Goal: Task Accomplishment & Management: Complete application form

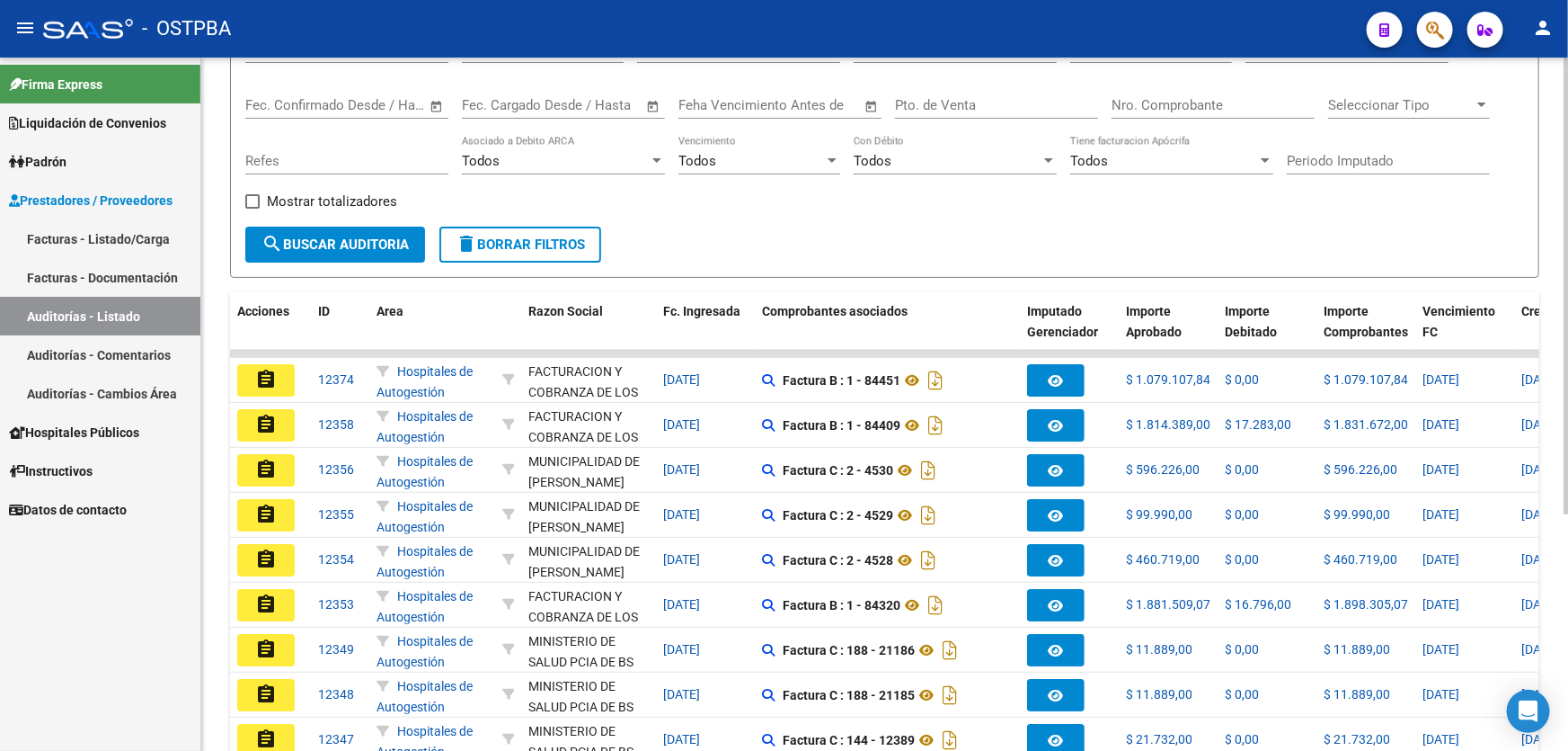
scroll to position [359, 0]
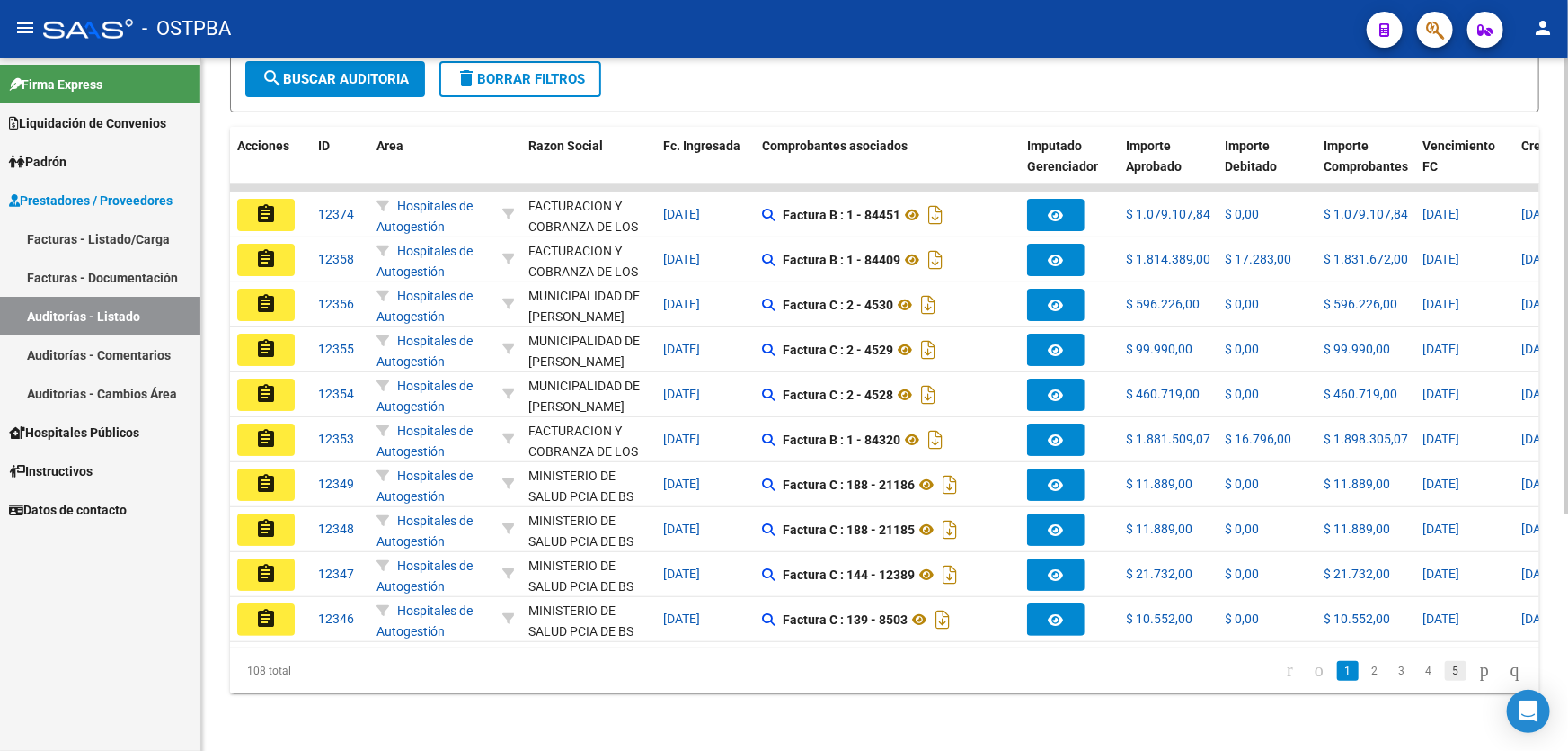
click at [1445, 666] on link "5" at bounding box center [1455, 670] width 21 height 20
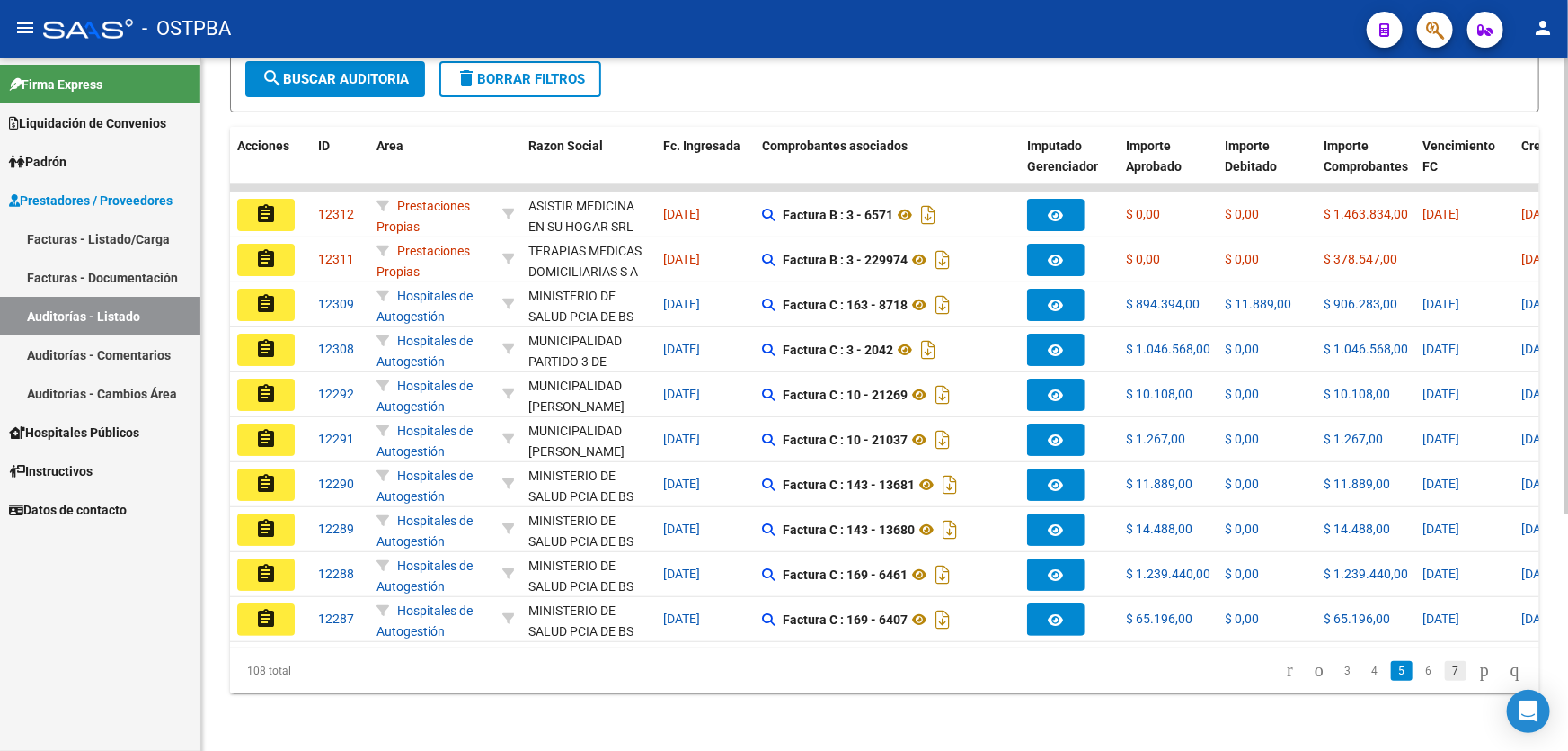
click at [1445, 675] on link "7" at bounding box center [1455, 670] width 21 height 20
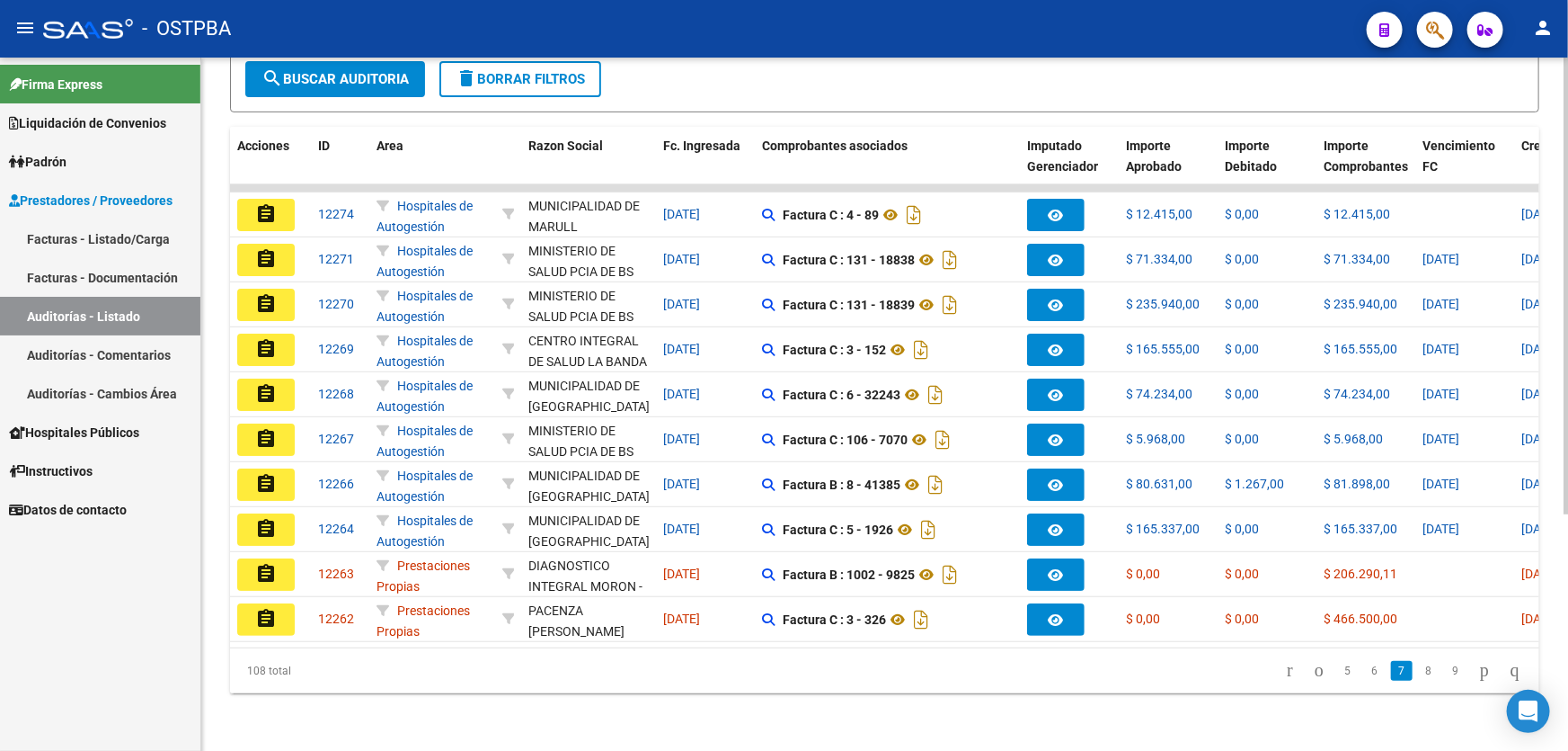
click at [1445, 675] on link "9" at bounding box center [1455, 670] width 21 height 20
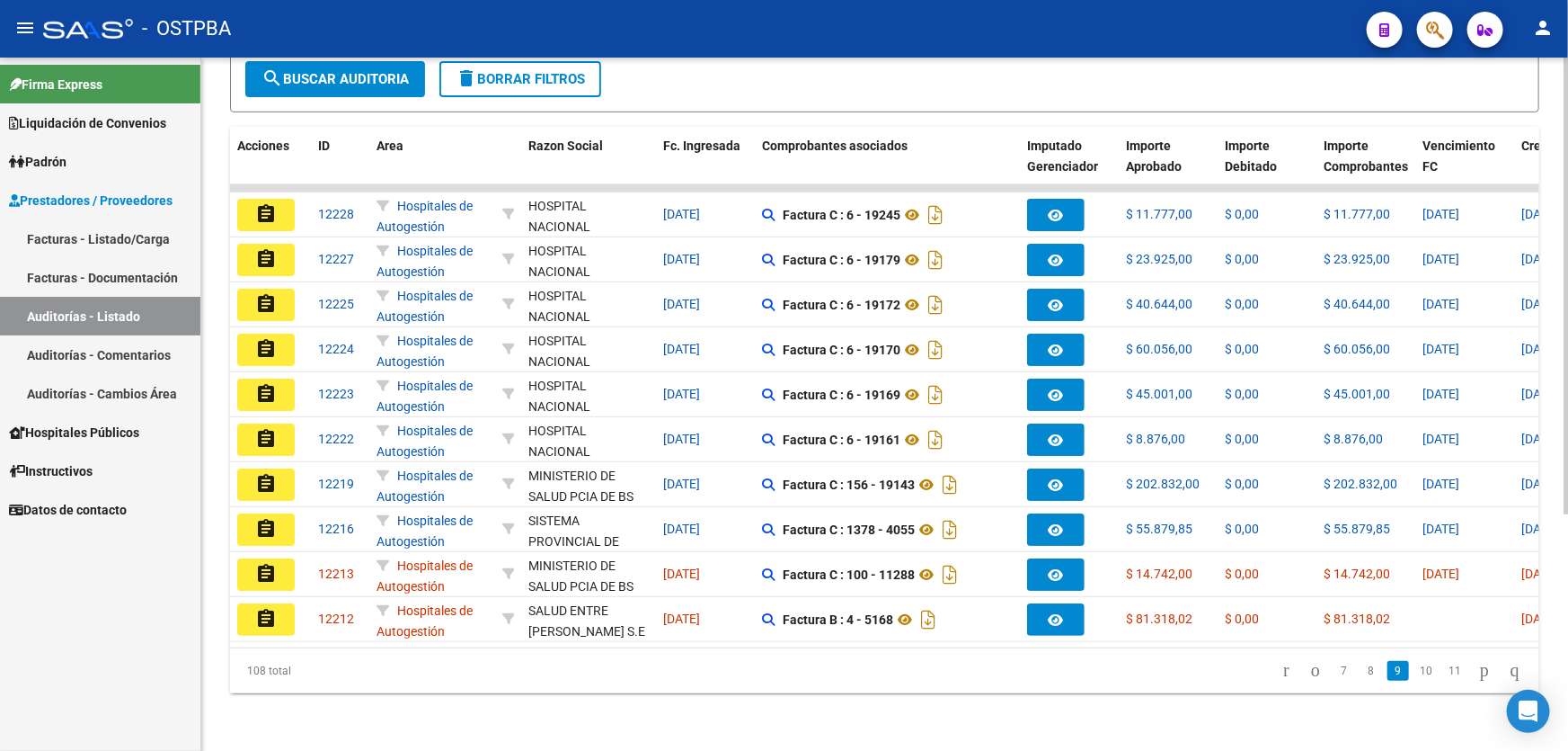
click at [1443, 675] on link "11" at bounding box center [1455, 670] width 23 height 20
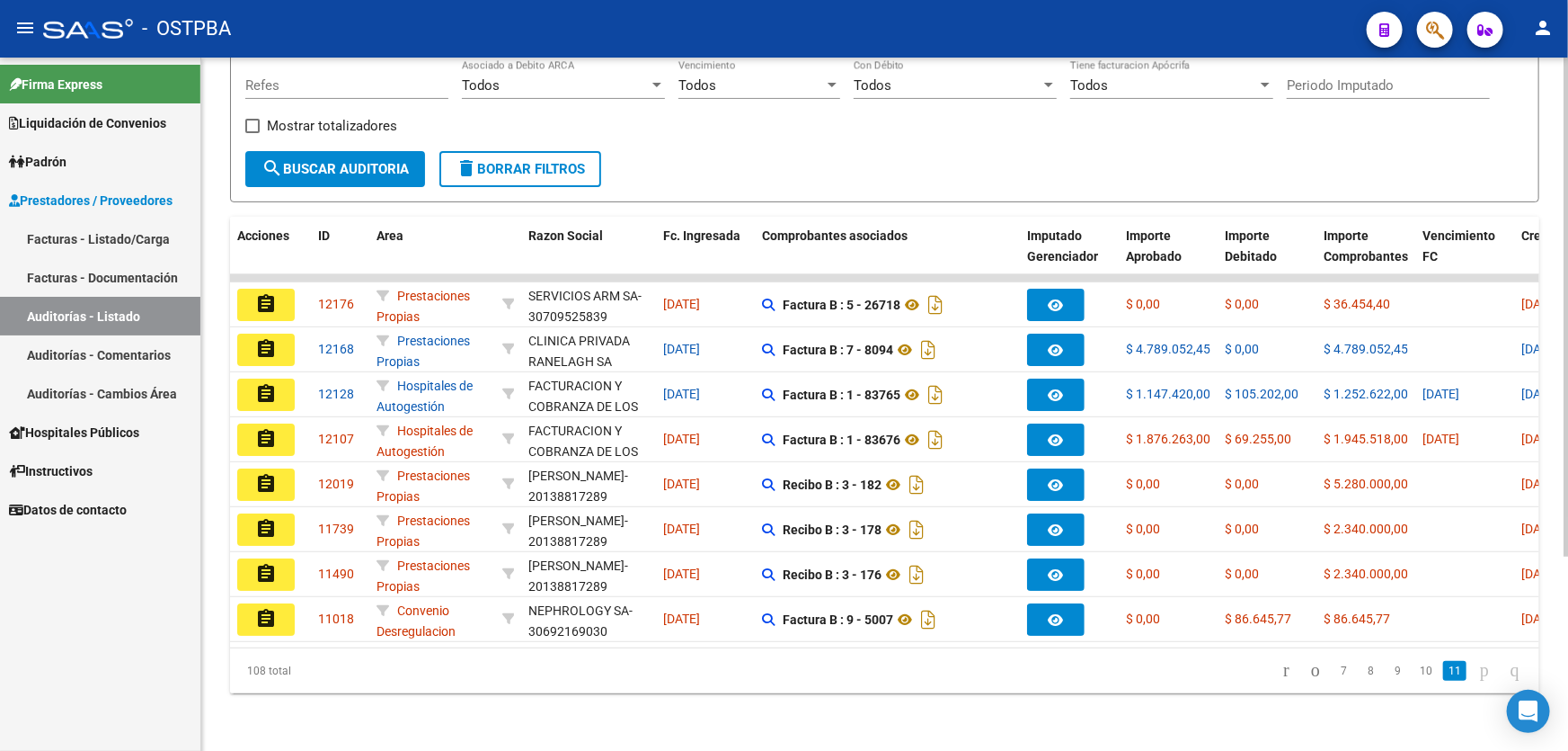
scroll to position [269, 0]
click at [1443, 673] on link "11" at bounding box center [1455, 670] width 23 height 20
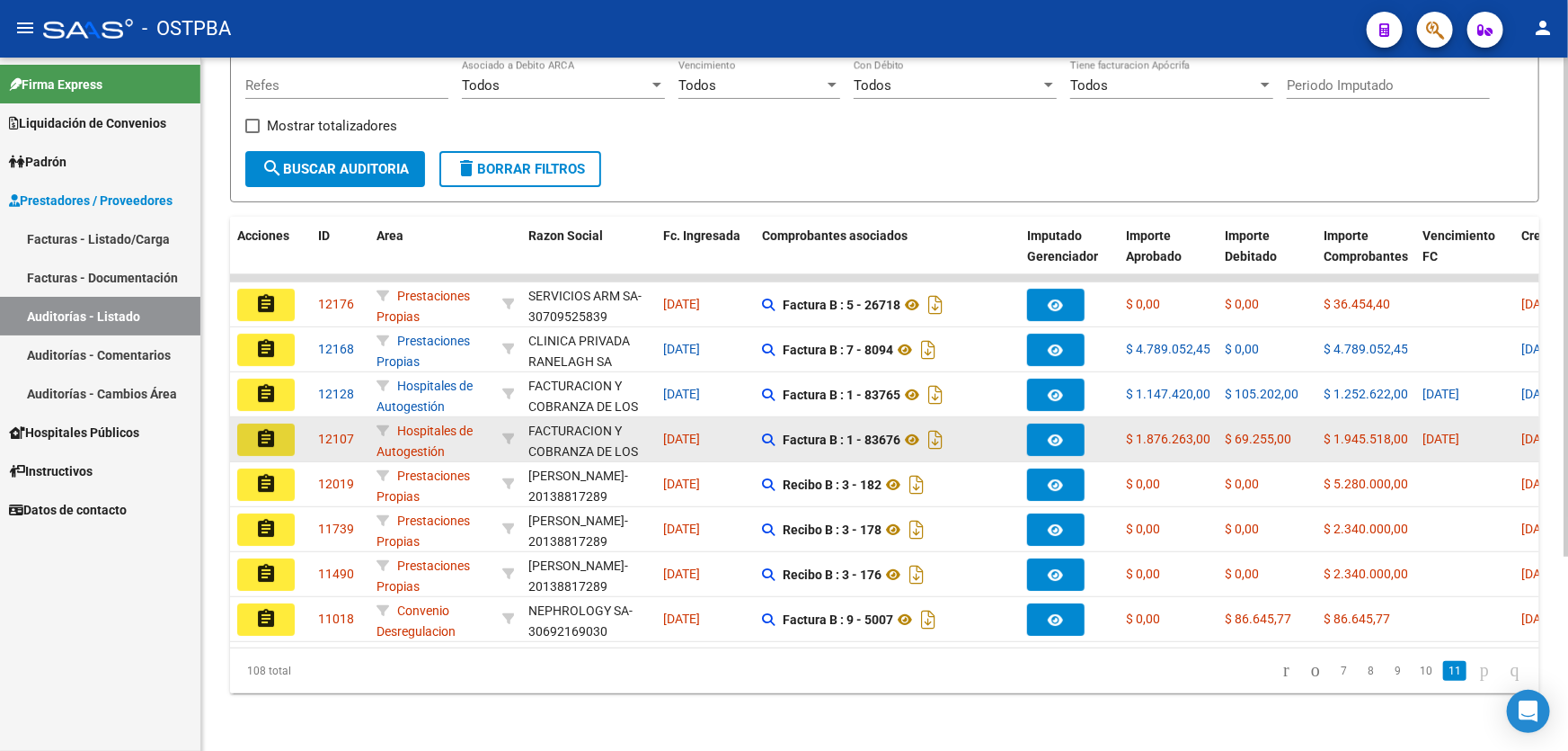
click at [256, 428] on mat-icon "assignment" at bounding box center [265, 438] width 21 height 21
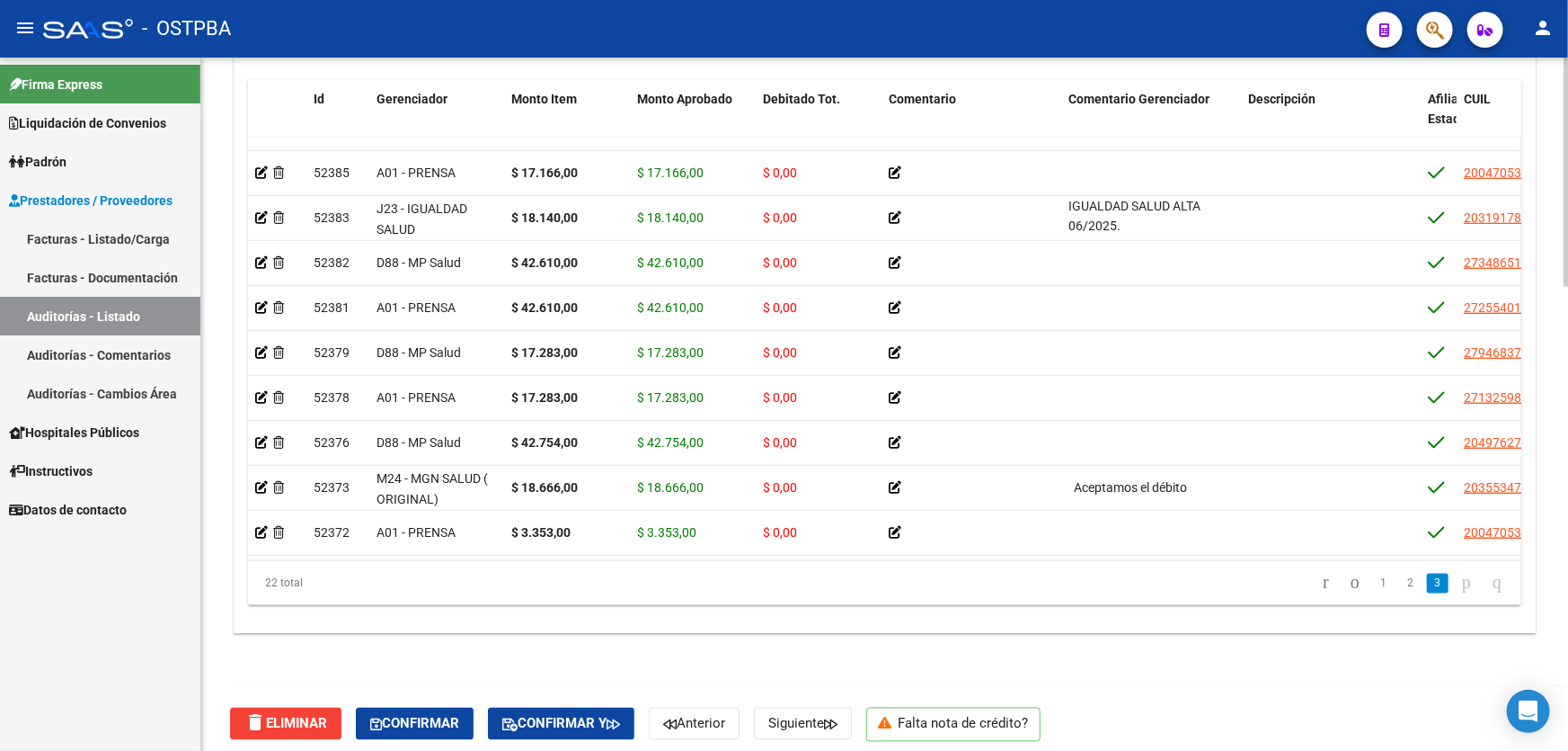
scroll to position [1402, 0]
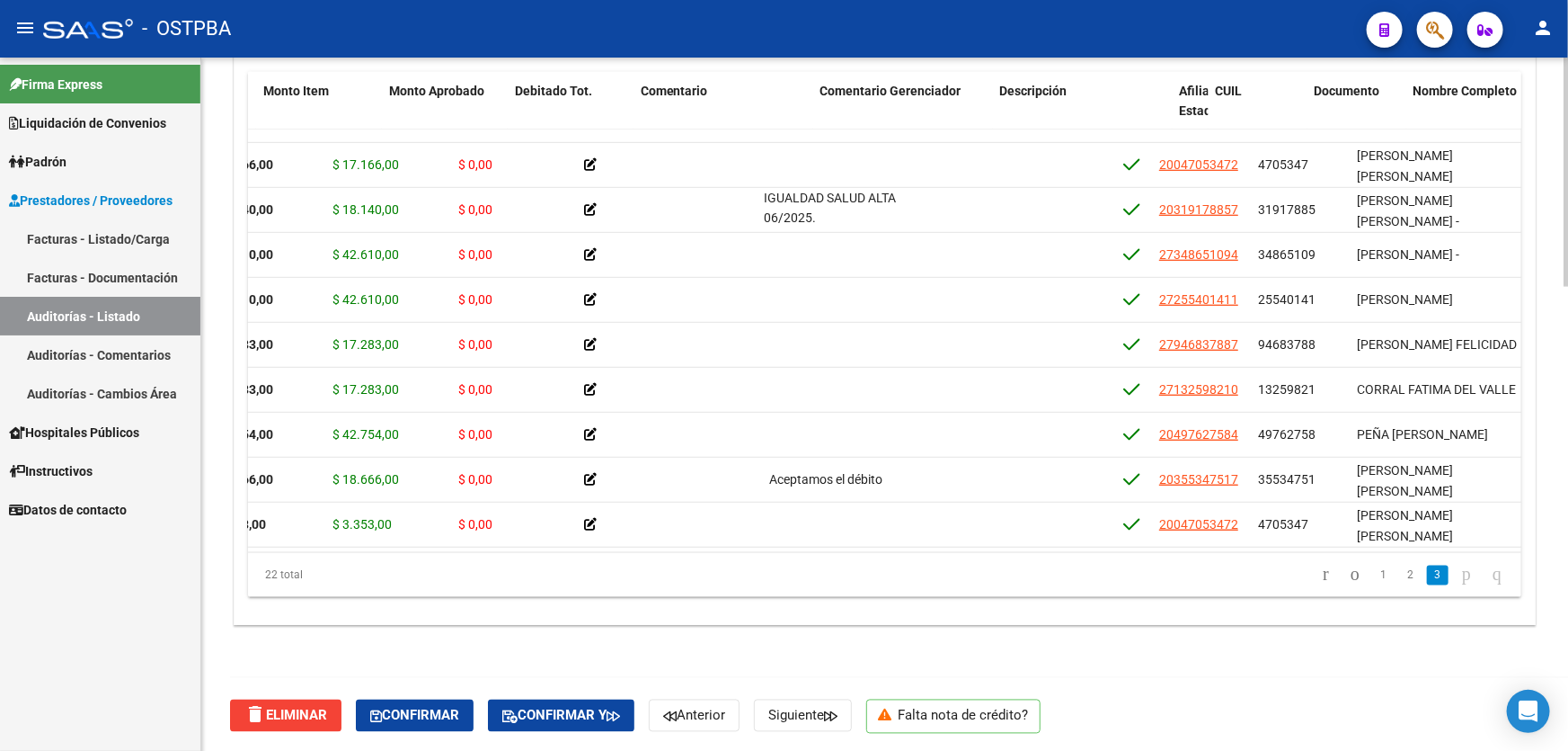
scroll to position [583, 489]
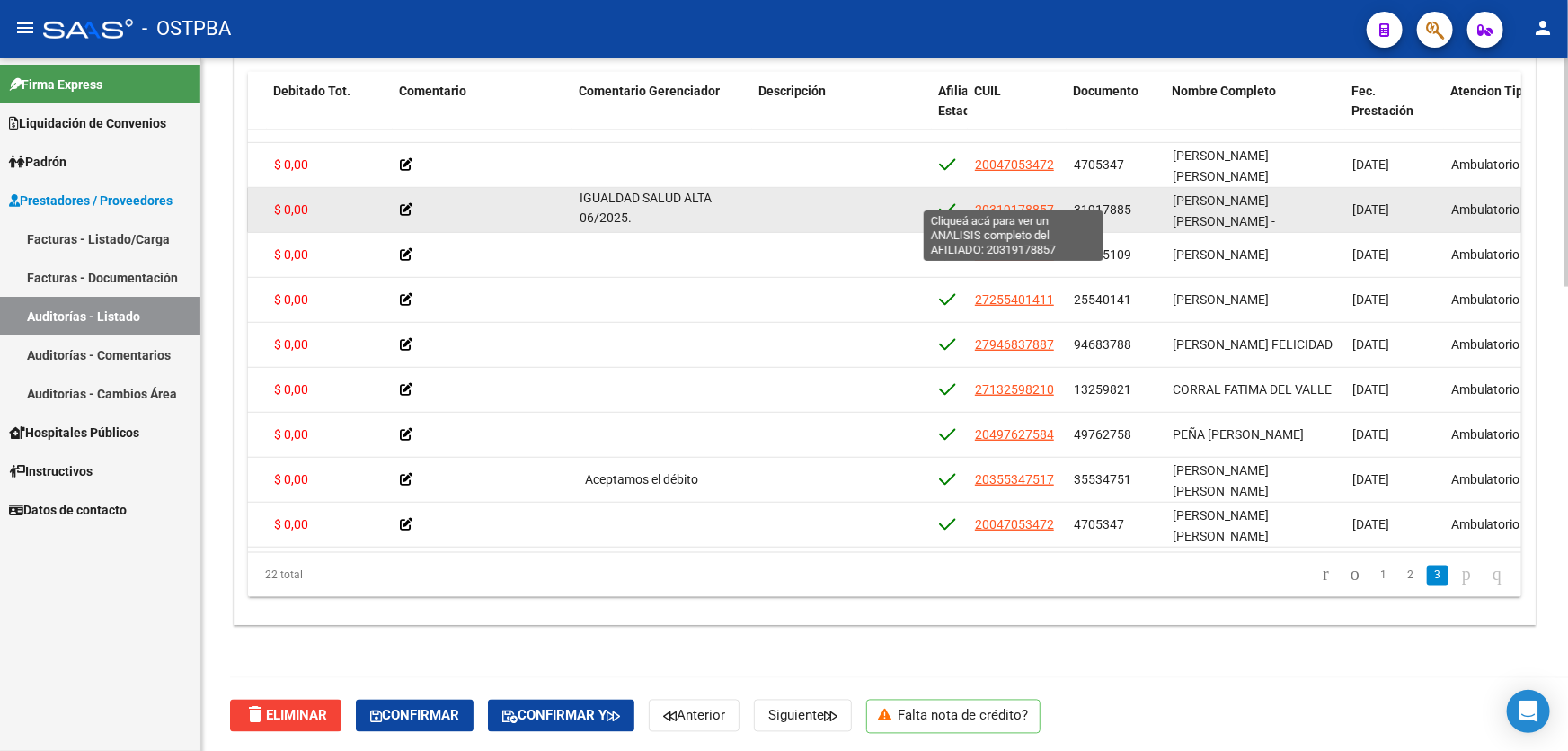
click at [990, 202] on span "20319178857" at bounding box center [1015, 208] width 79 height 14
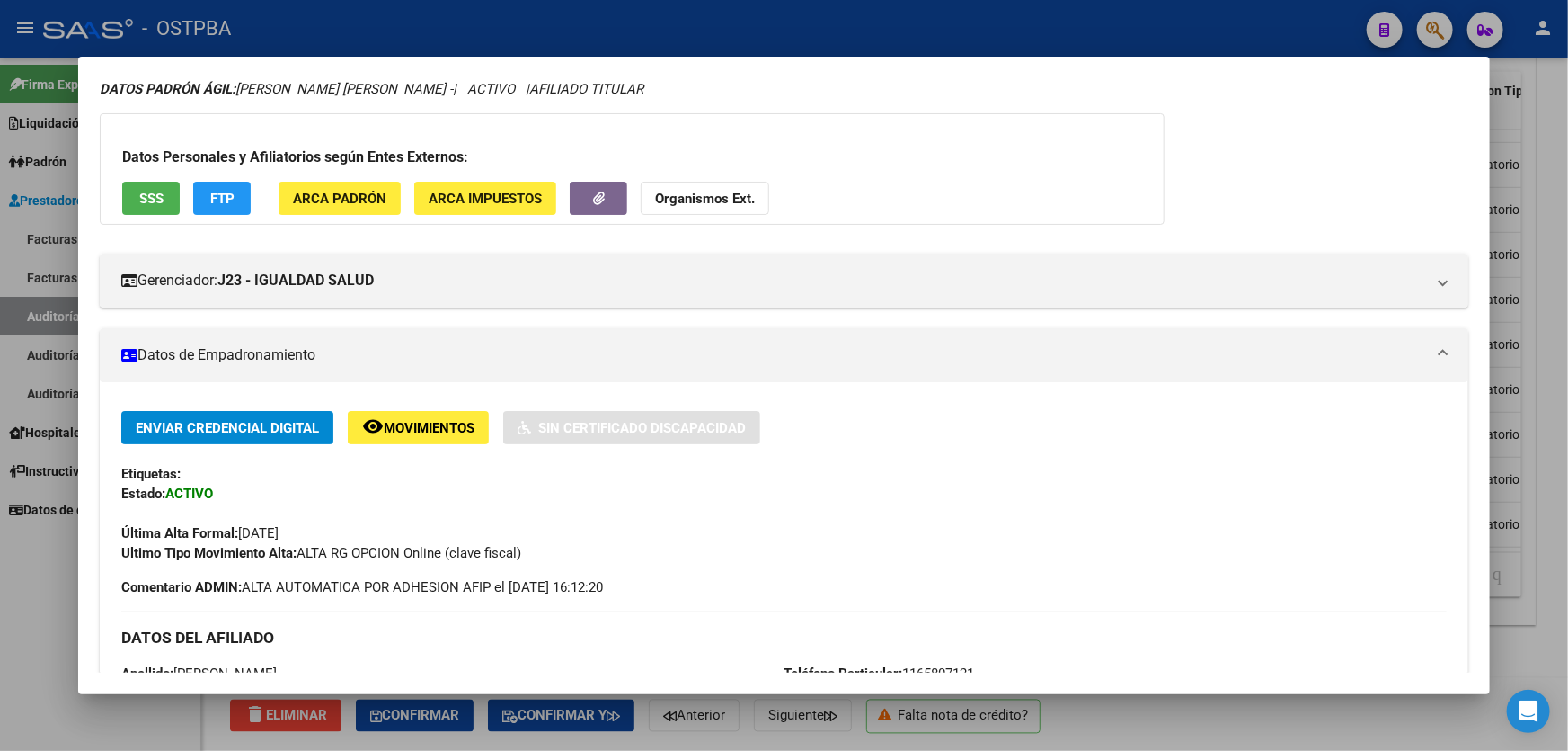
scroll to position [0, 0]
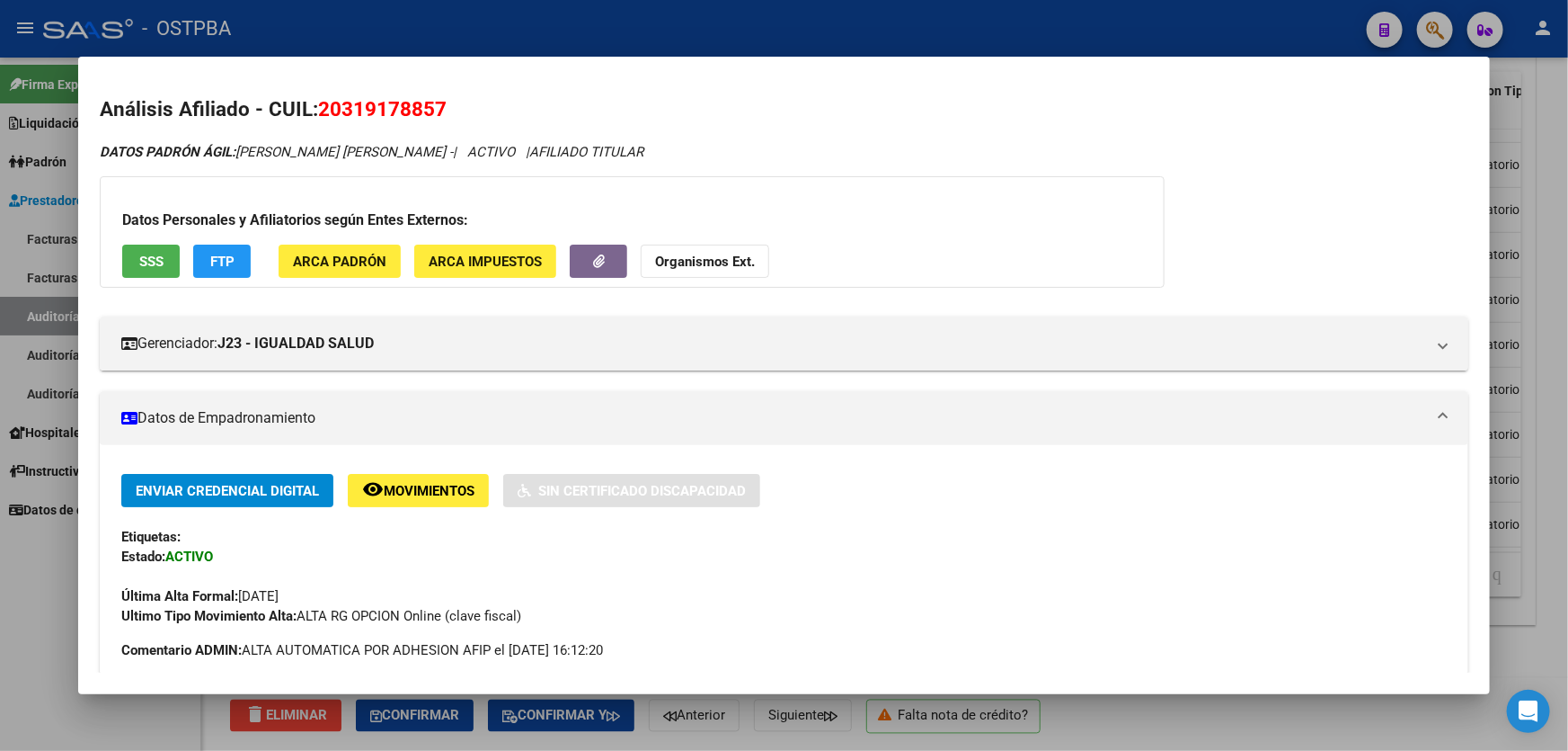
click at [706, 262] on strong "Organismos Ext." at bounding box center [705, 262] width 100 height 16
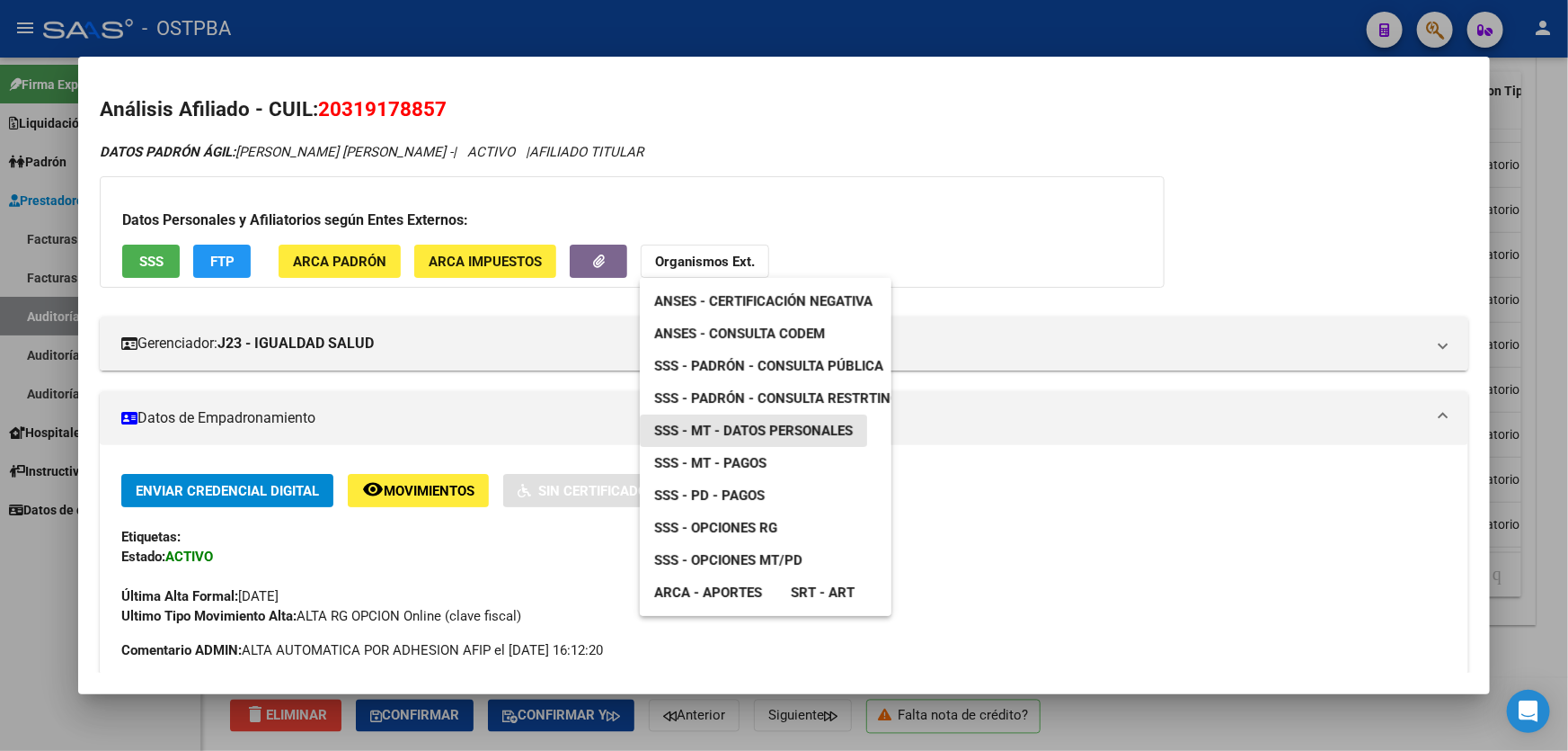
click at [796, 425] on span "SSS - MT - Datos Personales" at bounding box center [754, 430] width 199 height 16
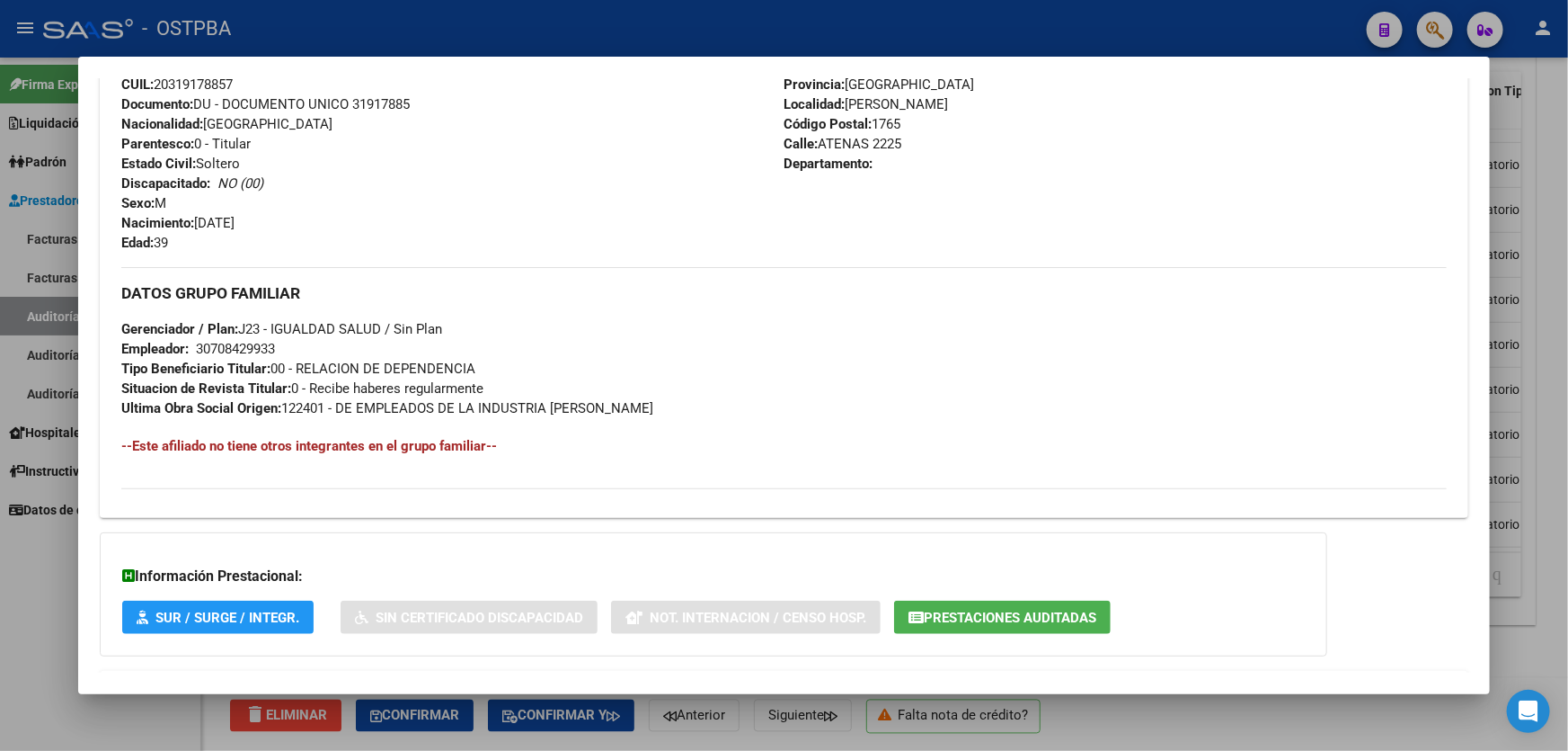
scroll to position [751, 0]
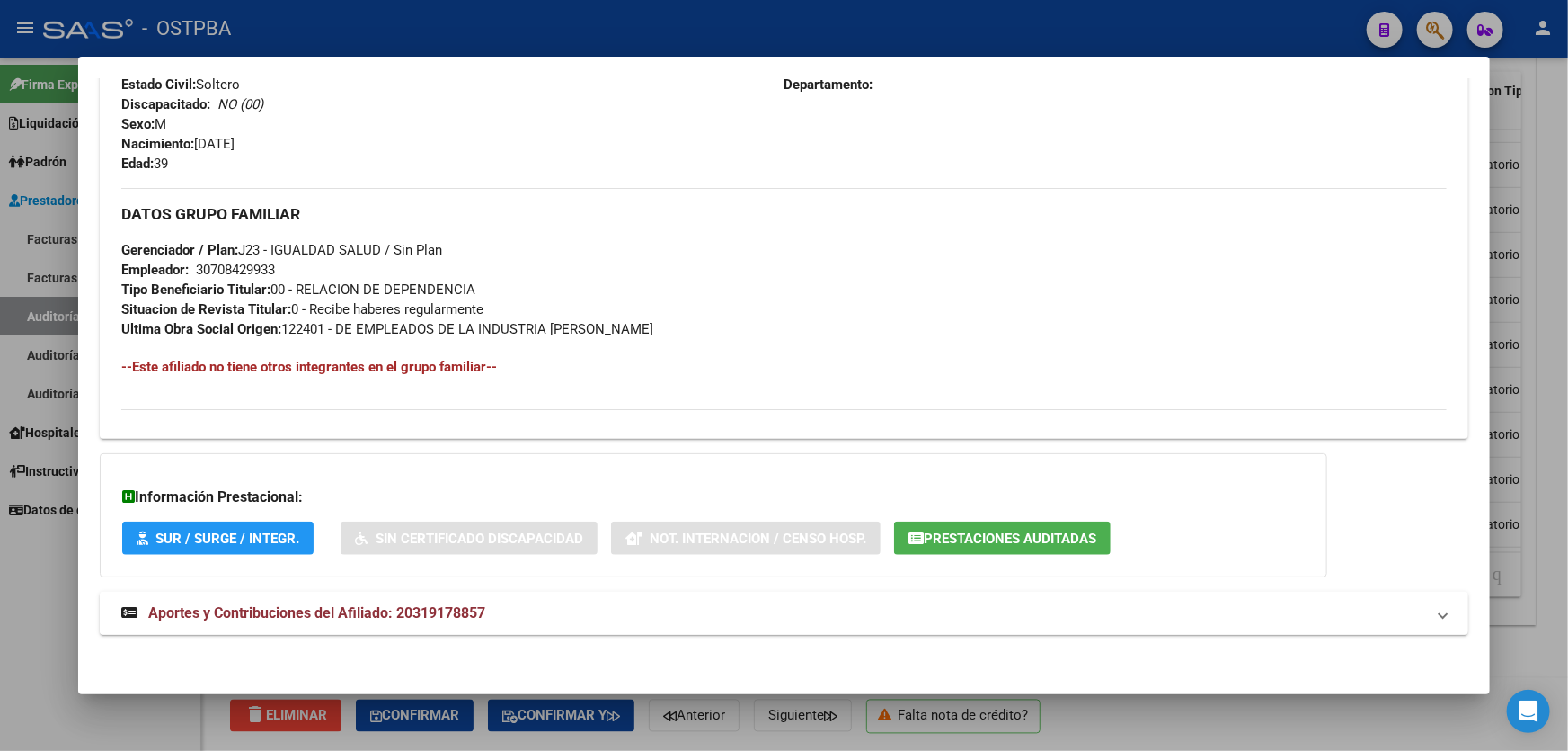
click at [416, 604] on span "Aportes y Contribuciones del Afiliado: 20319178857" at bounding box center [316, 612] width 337 height 17
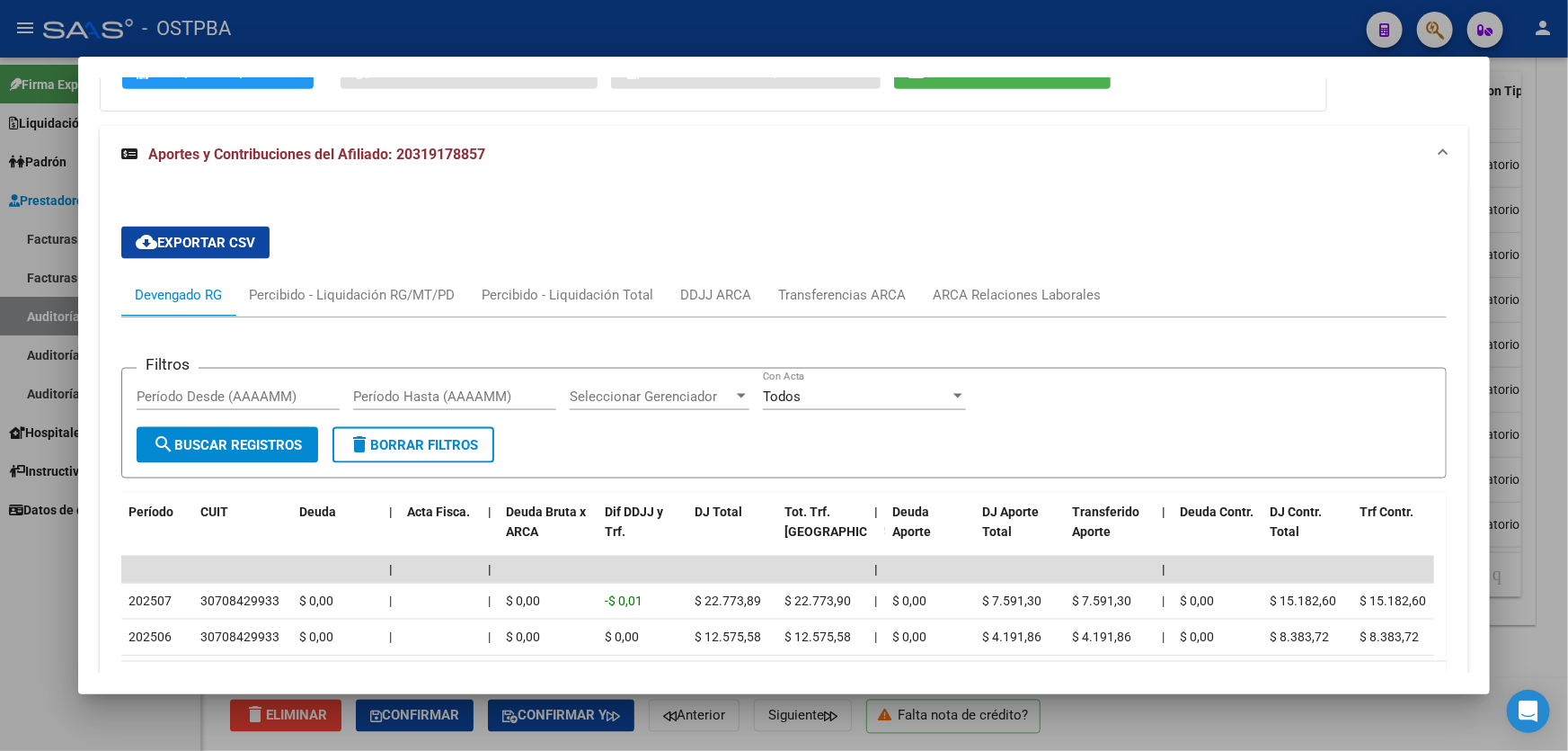
scroll to position [1265, 0]
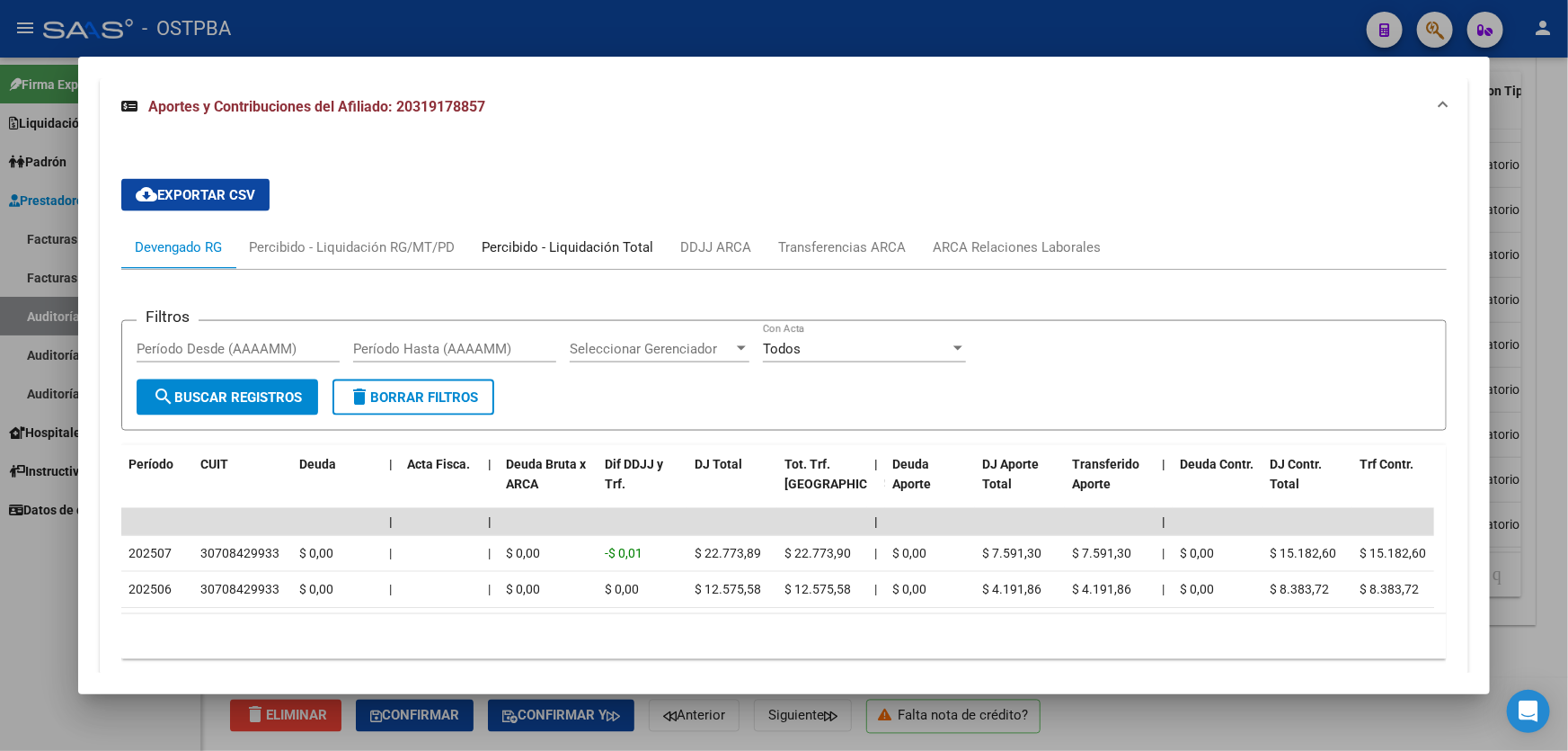
click at [522, 243] on div "Percibido - Liquidación Total" at bounding box center [567, 247] width 172 height 20
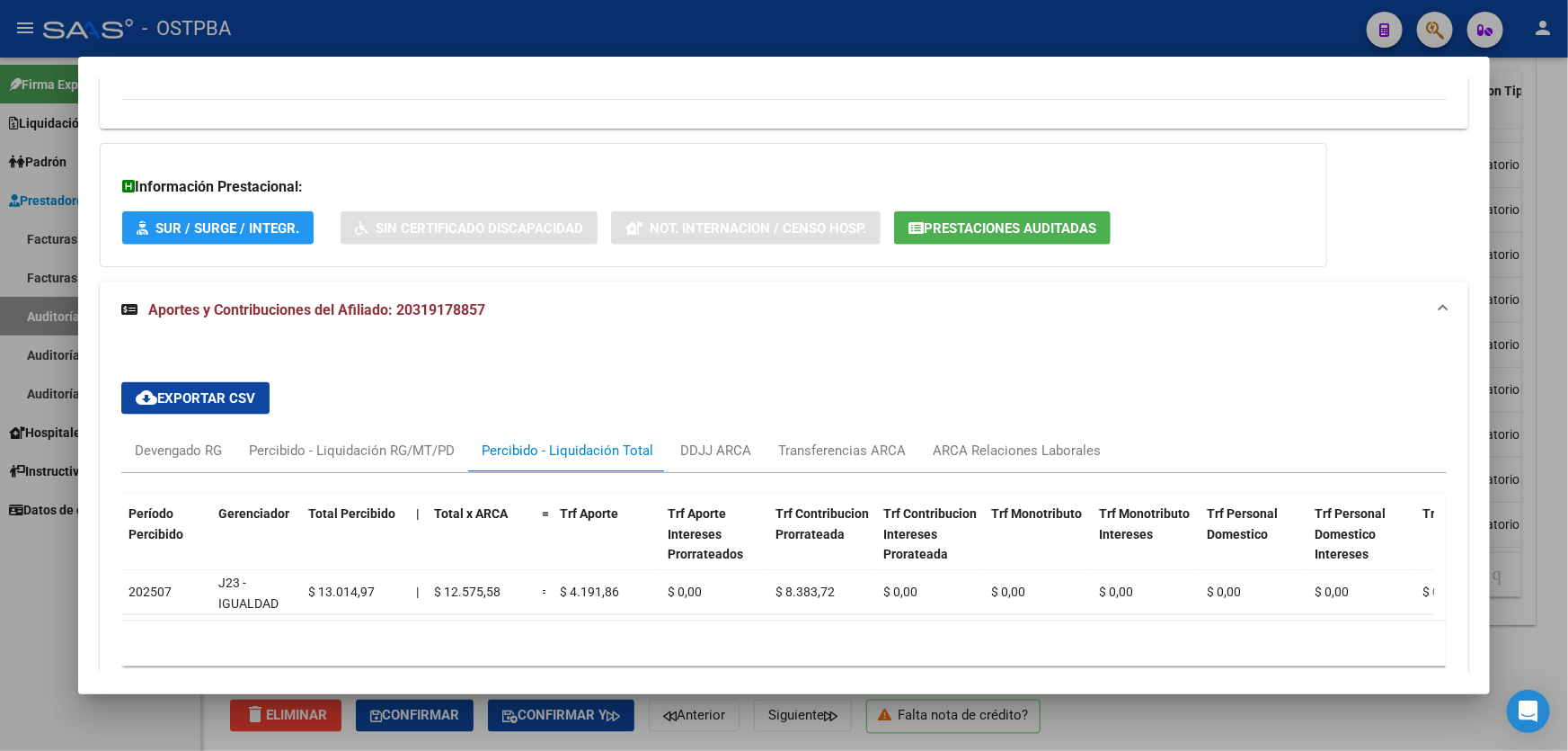
scroll to position [1148, 0]
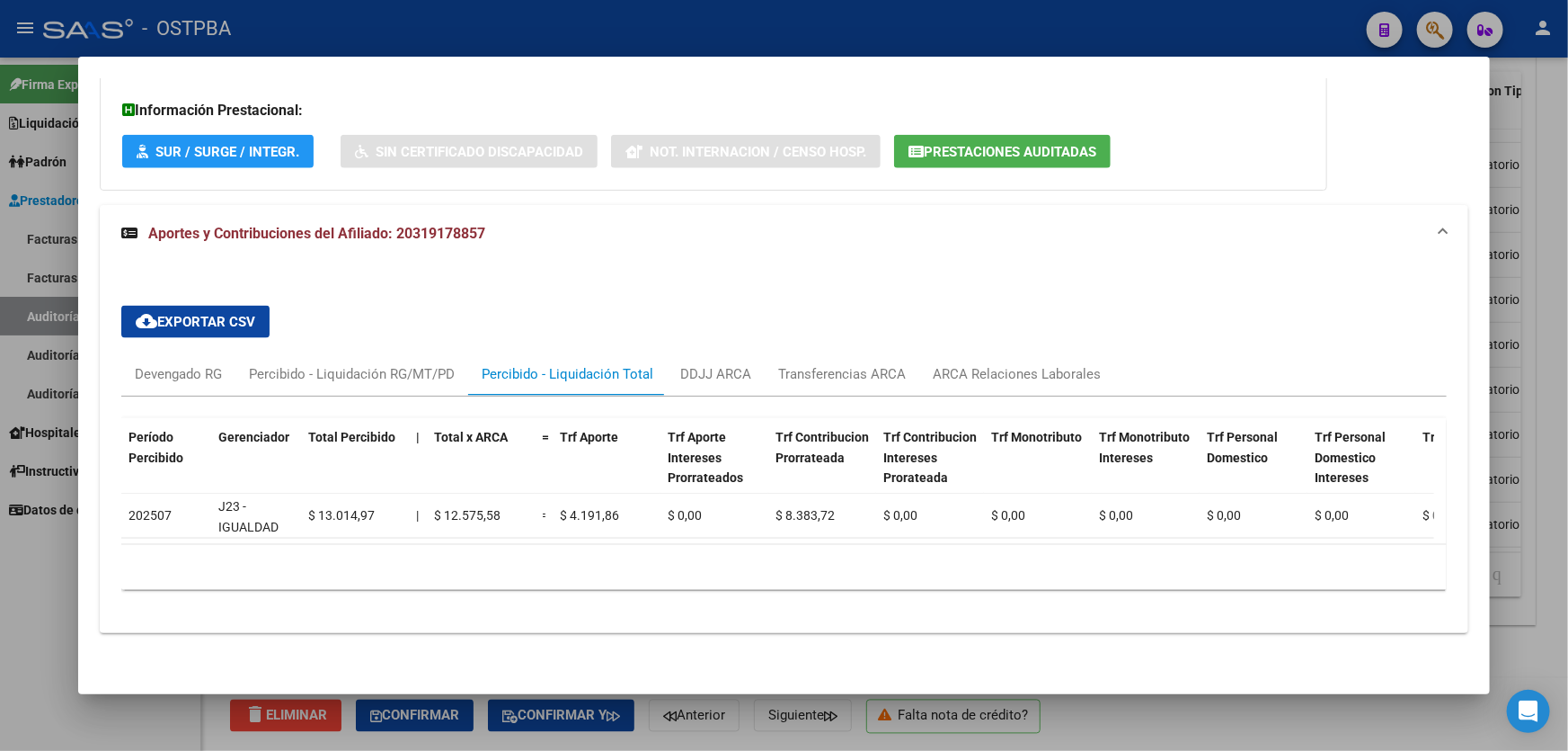
click at [21, 563] on div at bounding box center [784, 375] width 1568 height 751
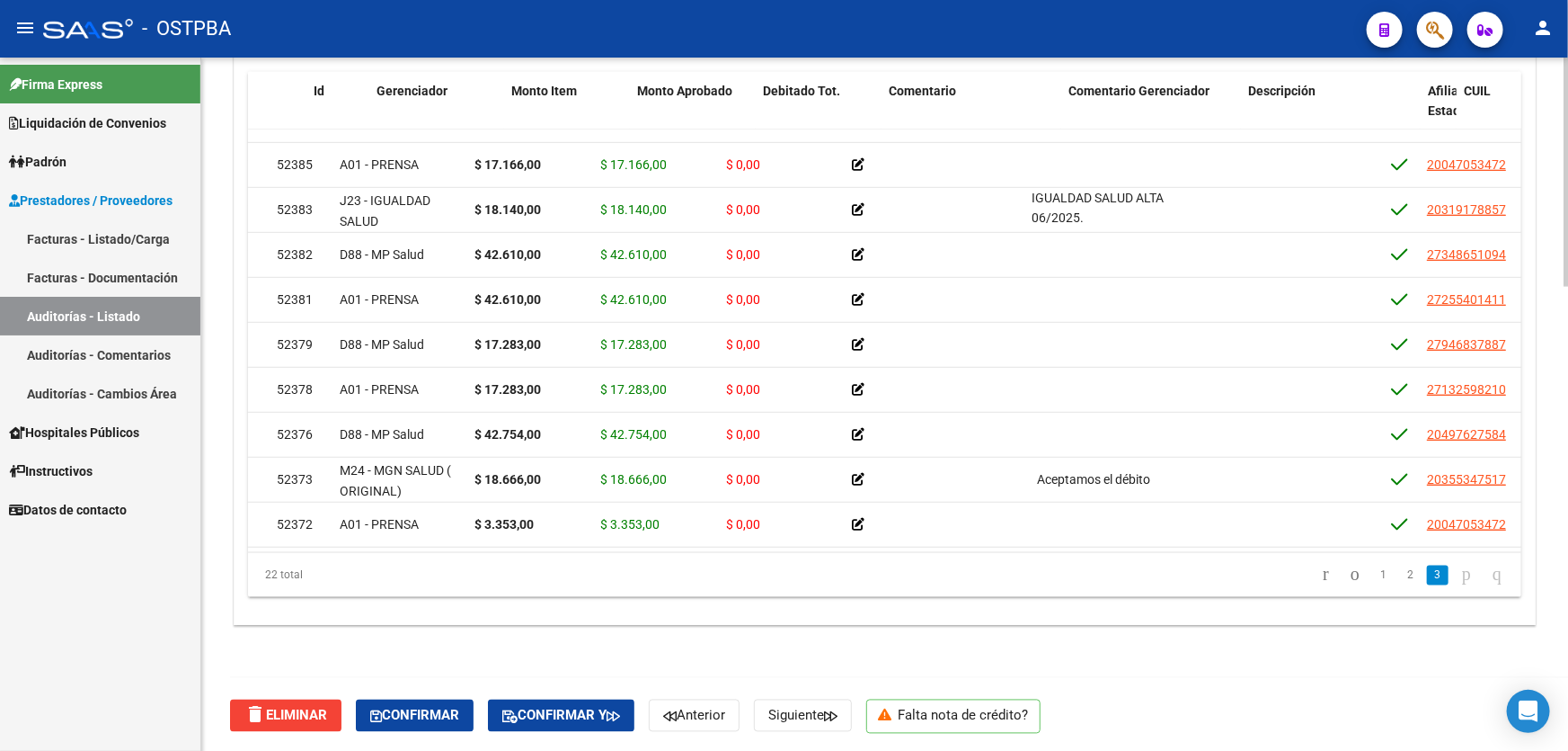
scroll to position [583, 0]
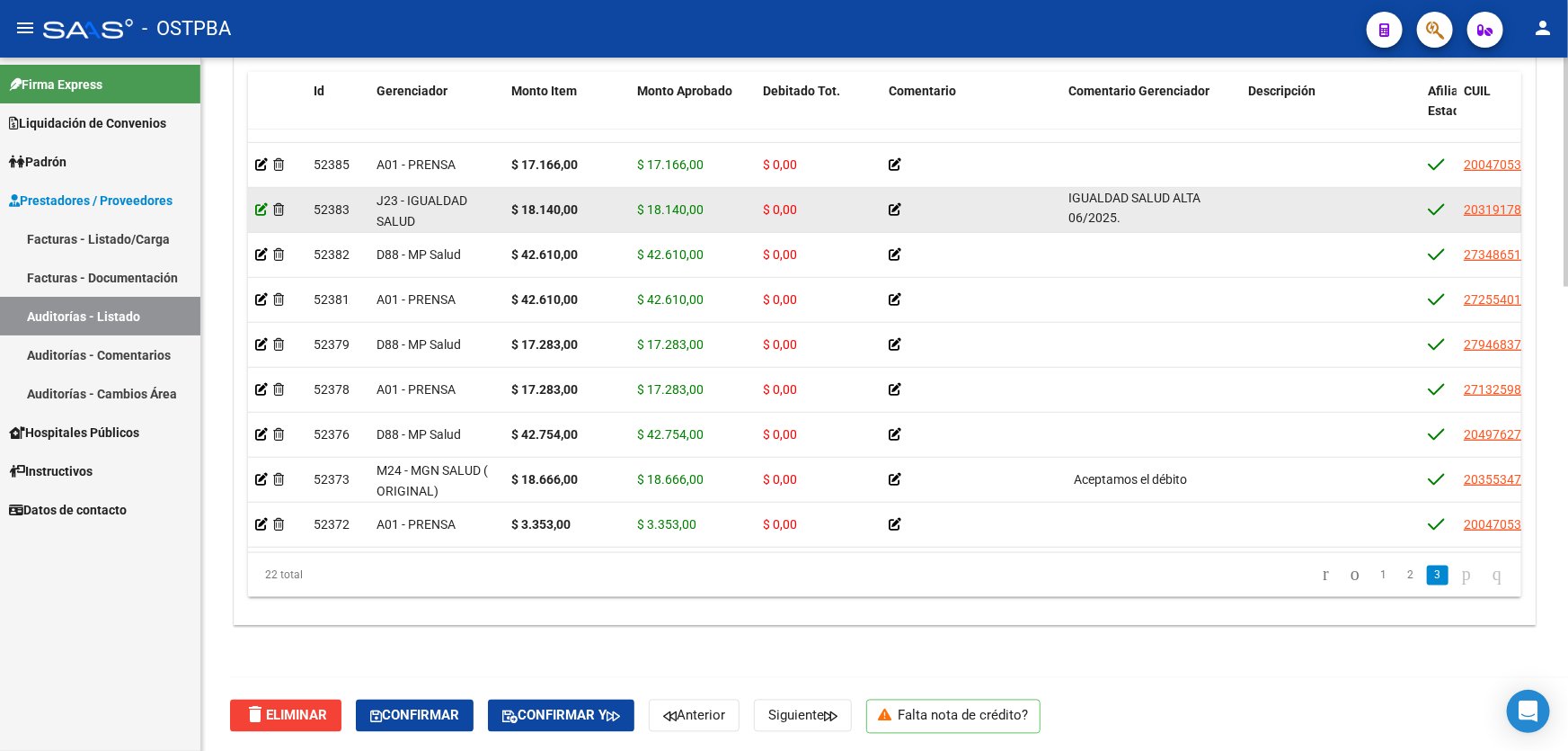
click at [257, 203] on icon at bounding box center [261, 209] width 13 height 13
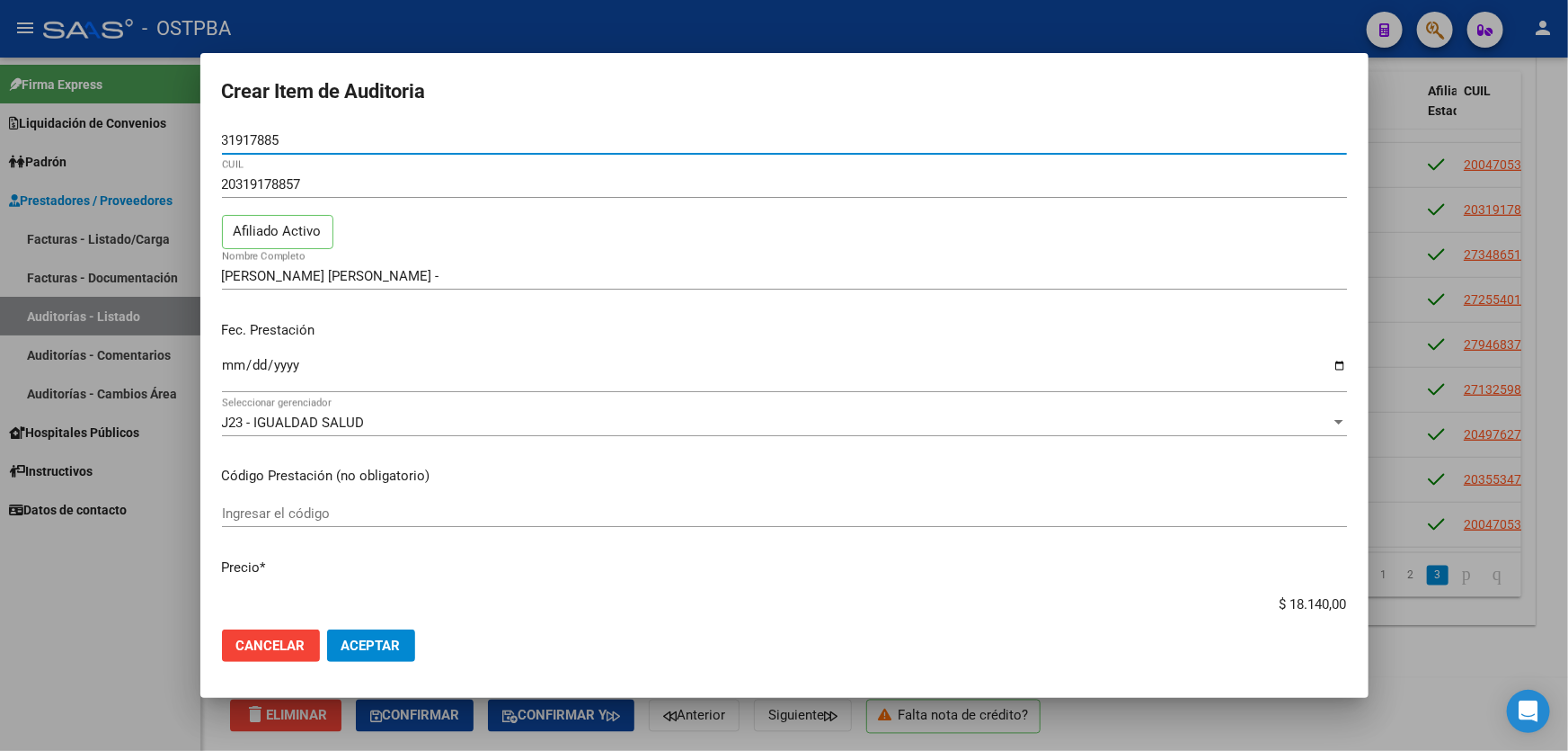
scroll to position [327, 0]
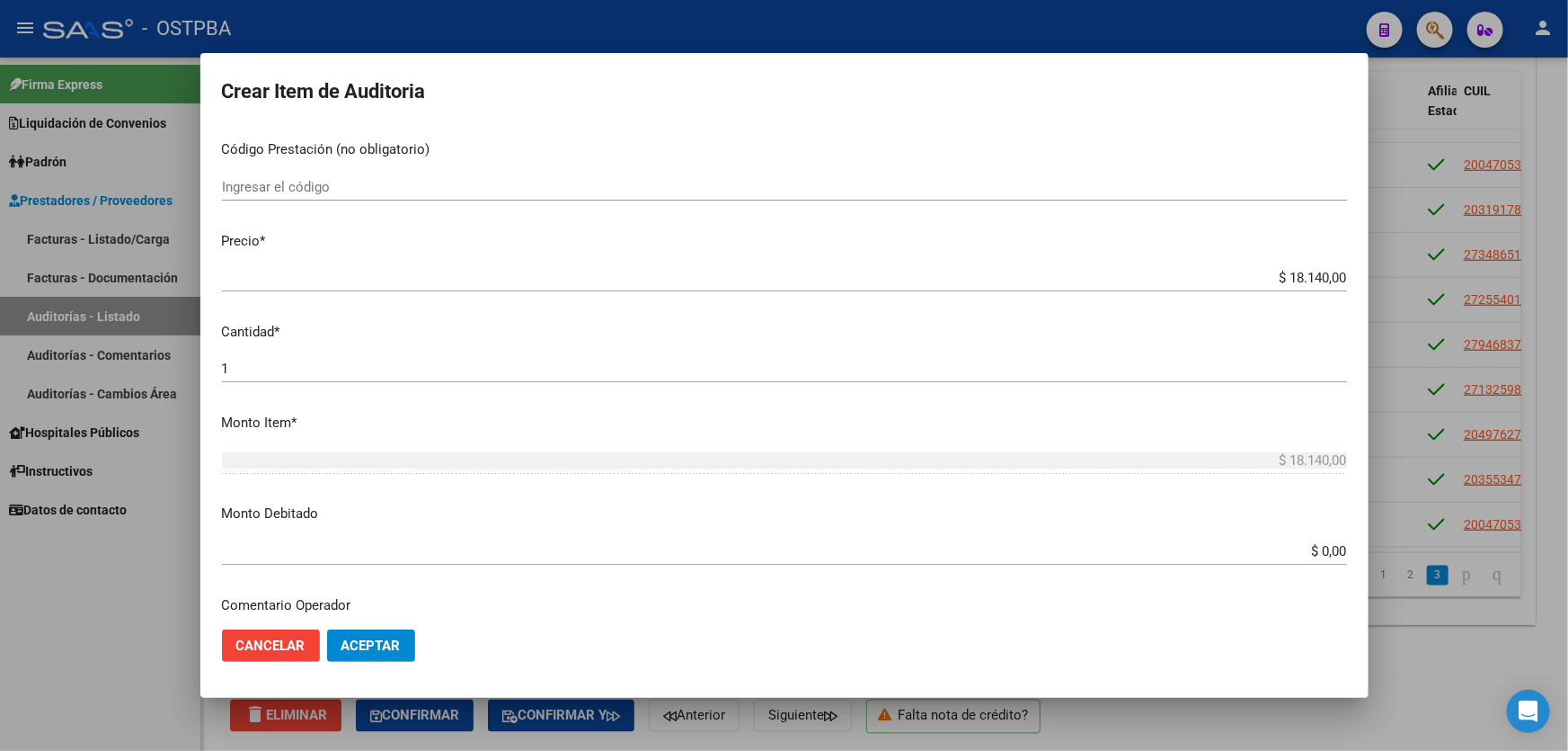
click at [1314, 549] on input "$ 0,00" at bounding box center [785, 551] width 1125 height 16
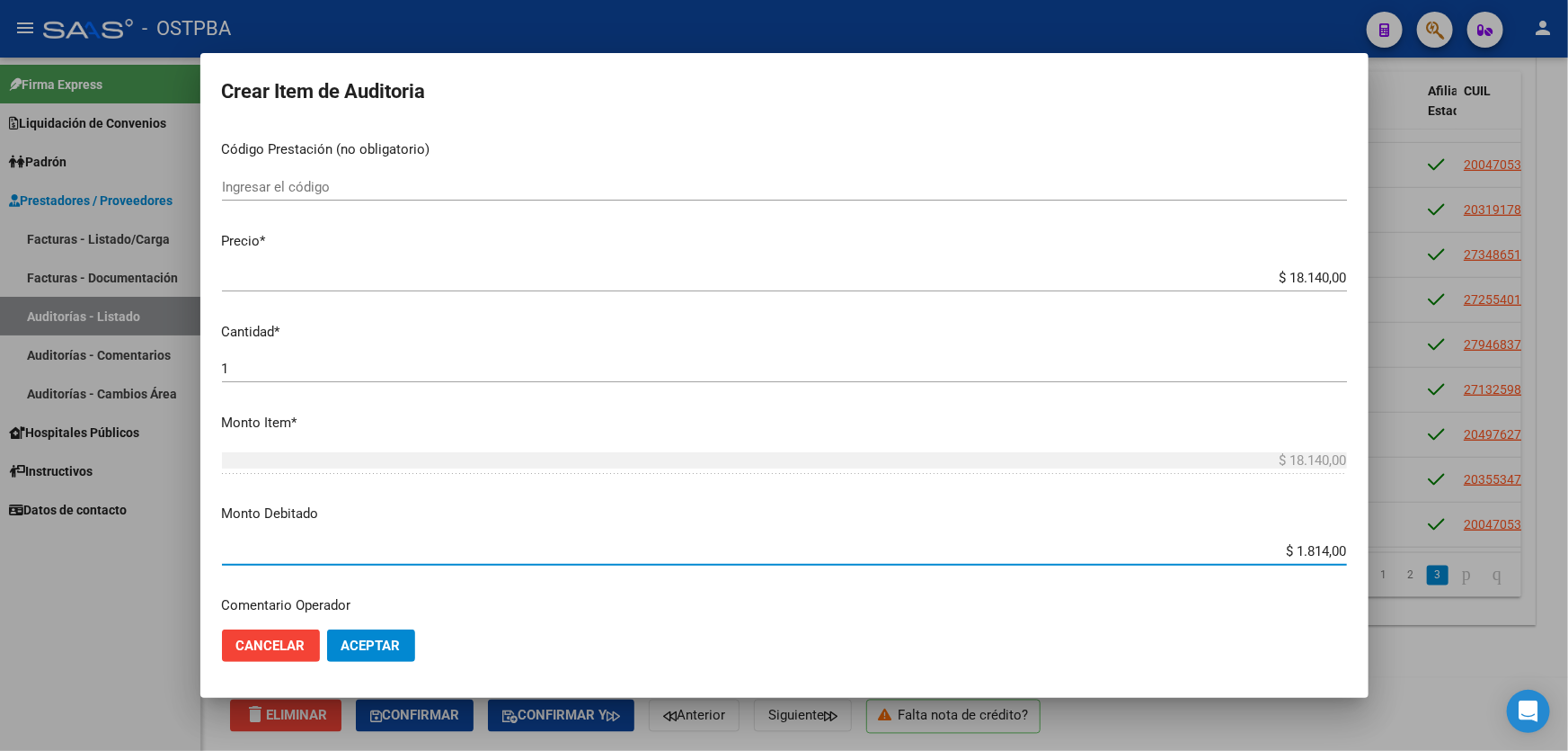
type input "$ 18.140,00"
click at [386, 648] on span "Aceptar" at bounding box center [371, 645] width 60 height 16
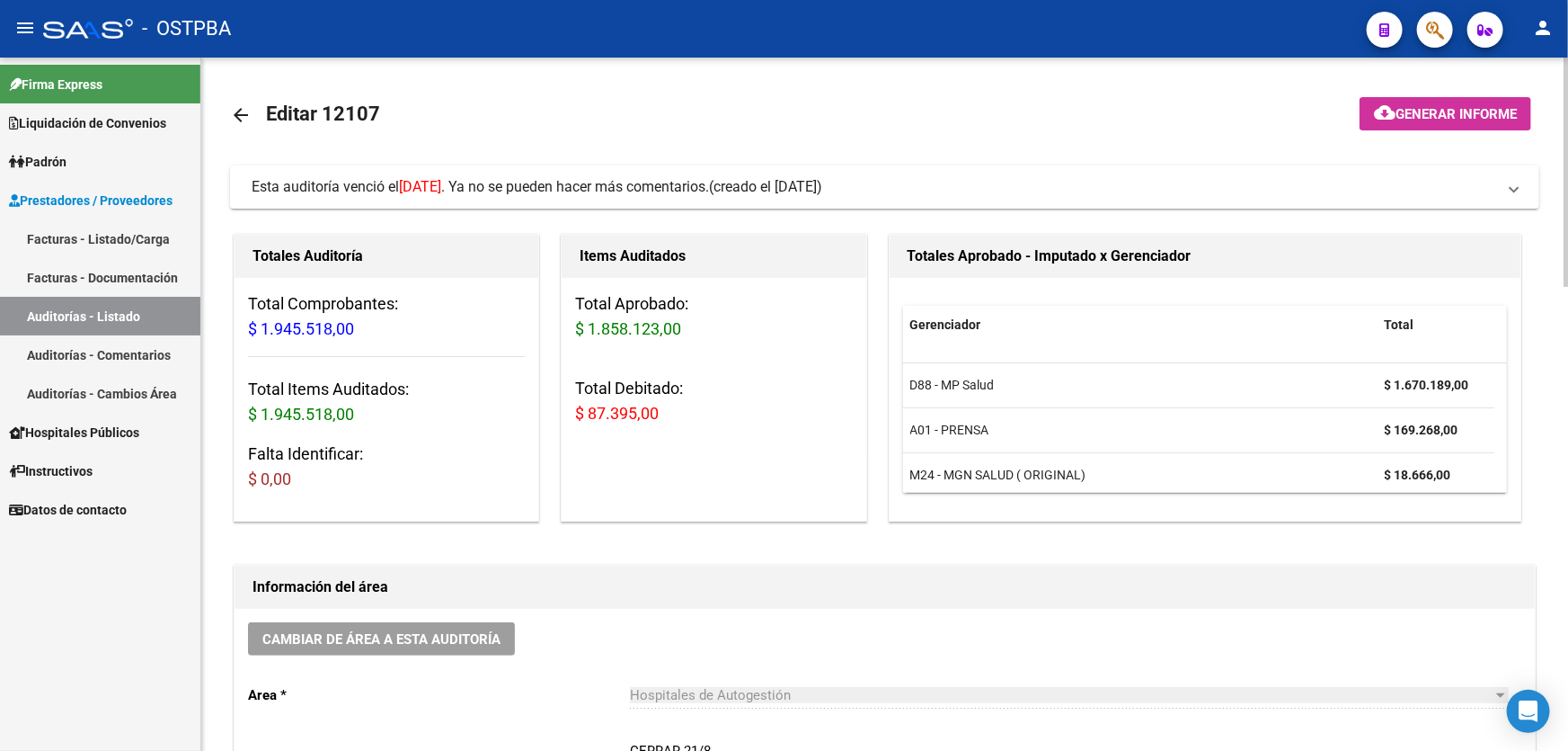
scroll to position [409, 0]
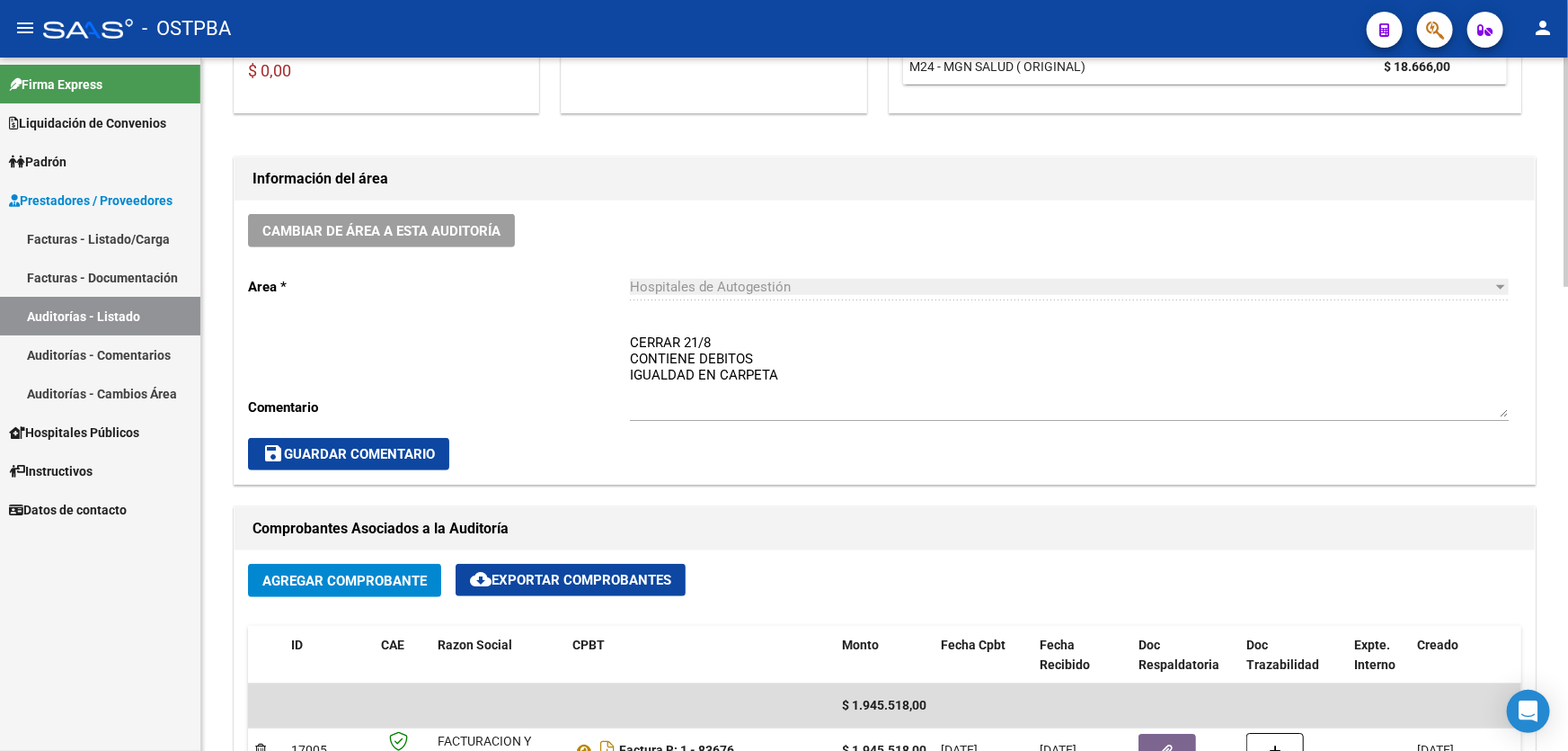
click at [784, 370] on textarea "CERRAR 21/8 CONTIENE DEBITOS IGUALDAD EN CARPETA" at bounding box center [1069, 375] width 879 height 85
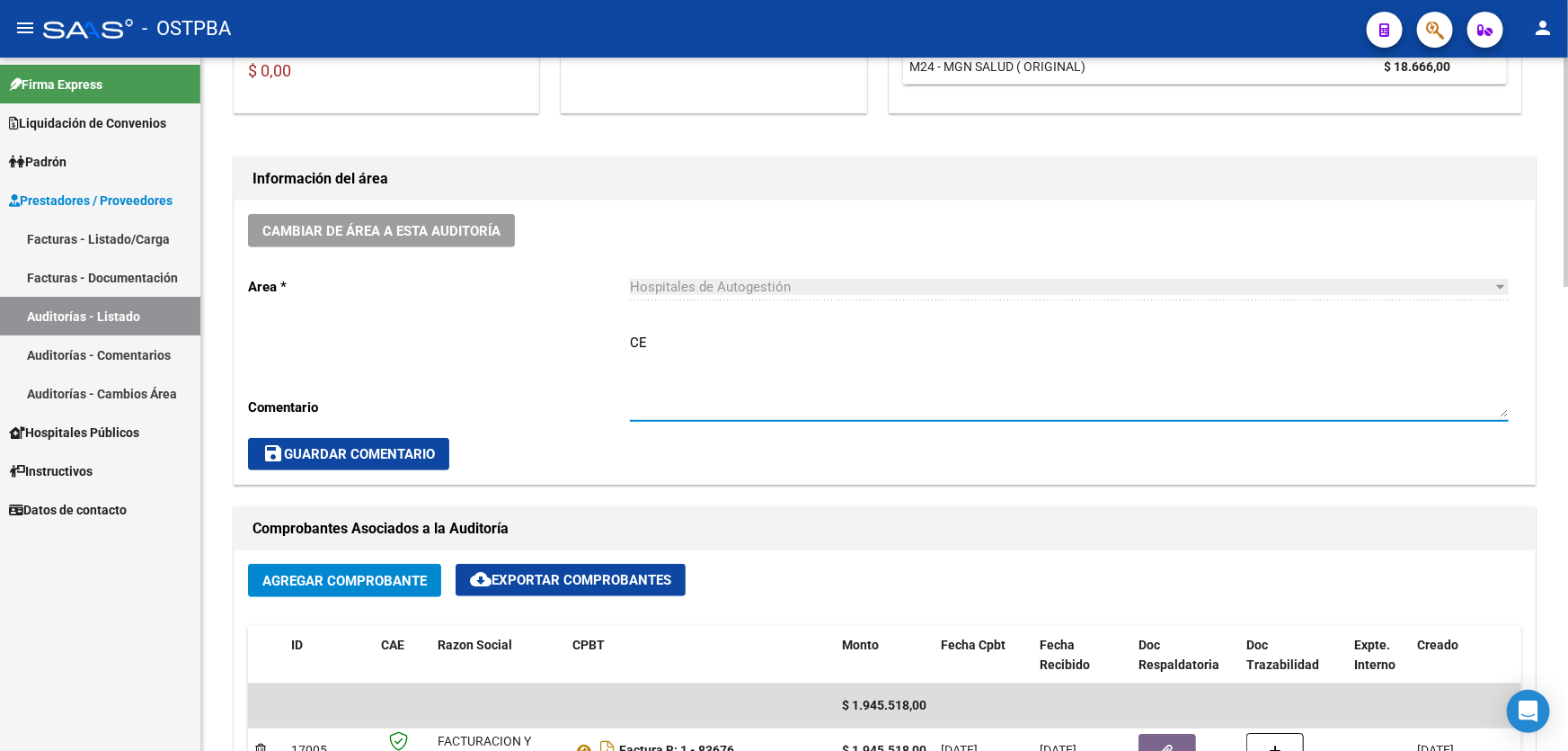
type textarea "C"
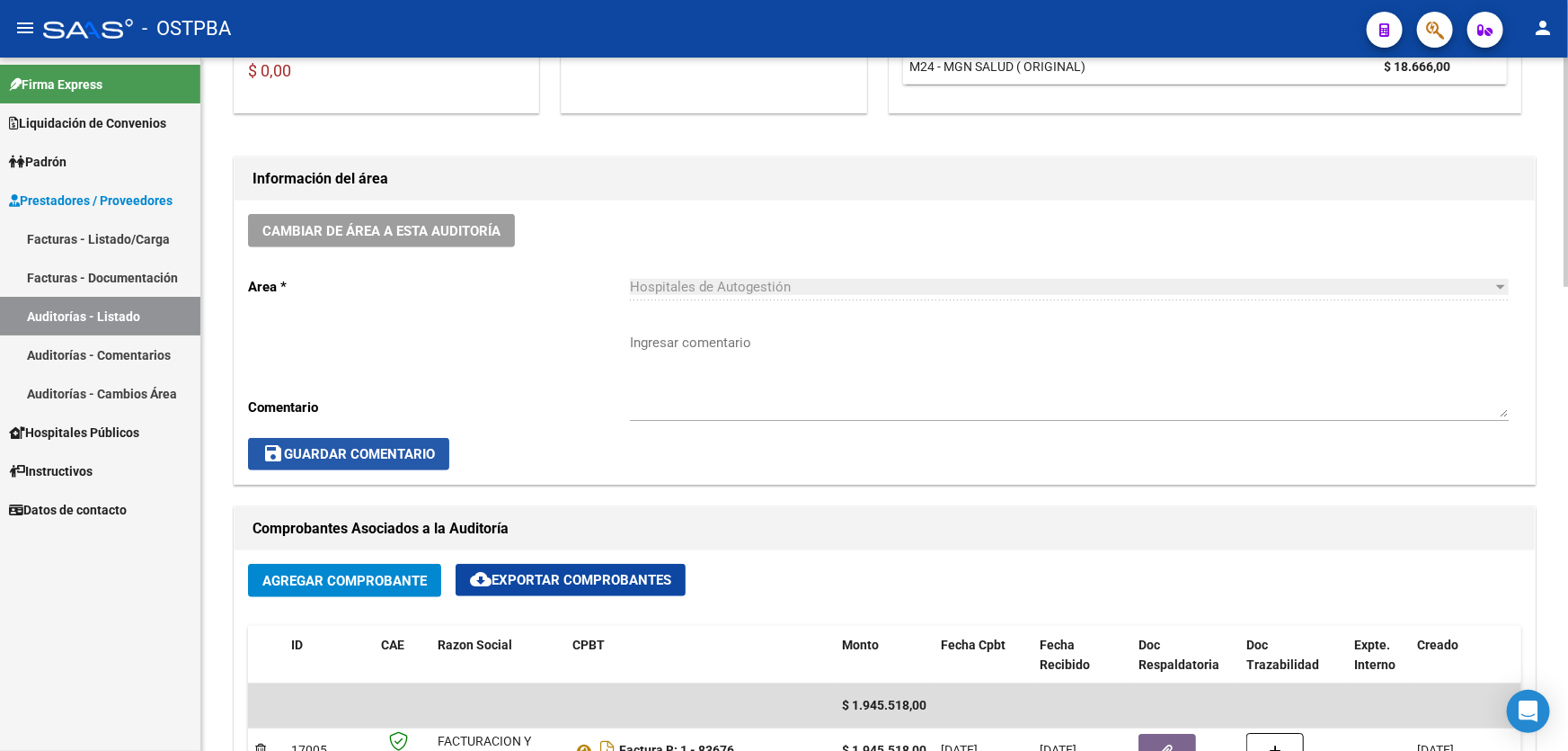
click at [306, 440] on button "save Guardar Comentario" at bounding box center [349, 454] width 201 height 33
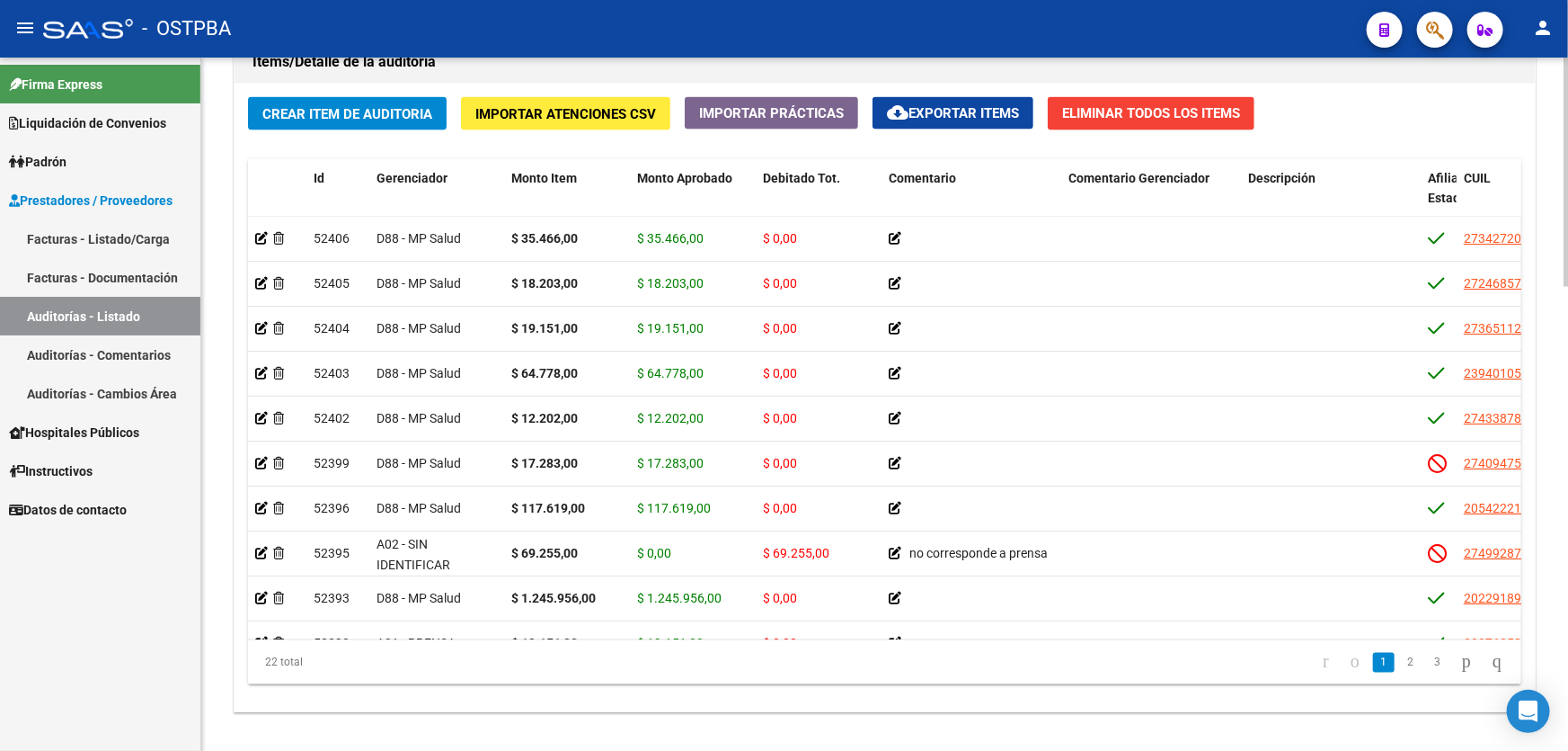
scroll to position [1321, 0]
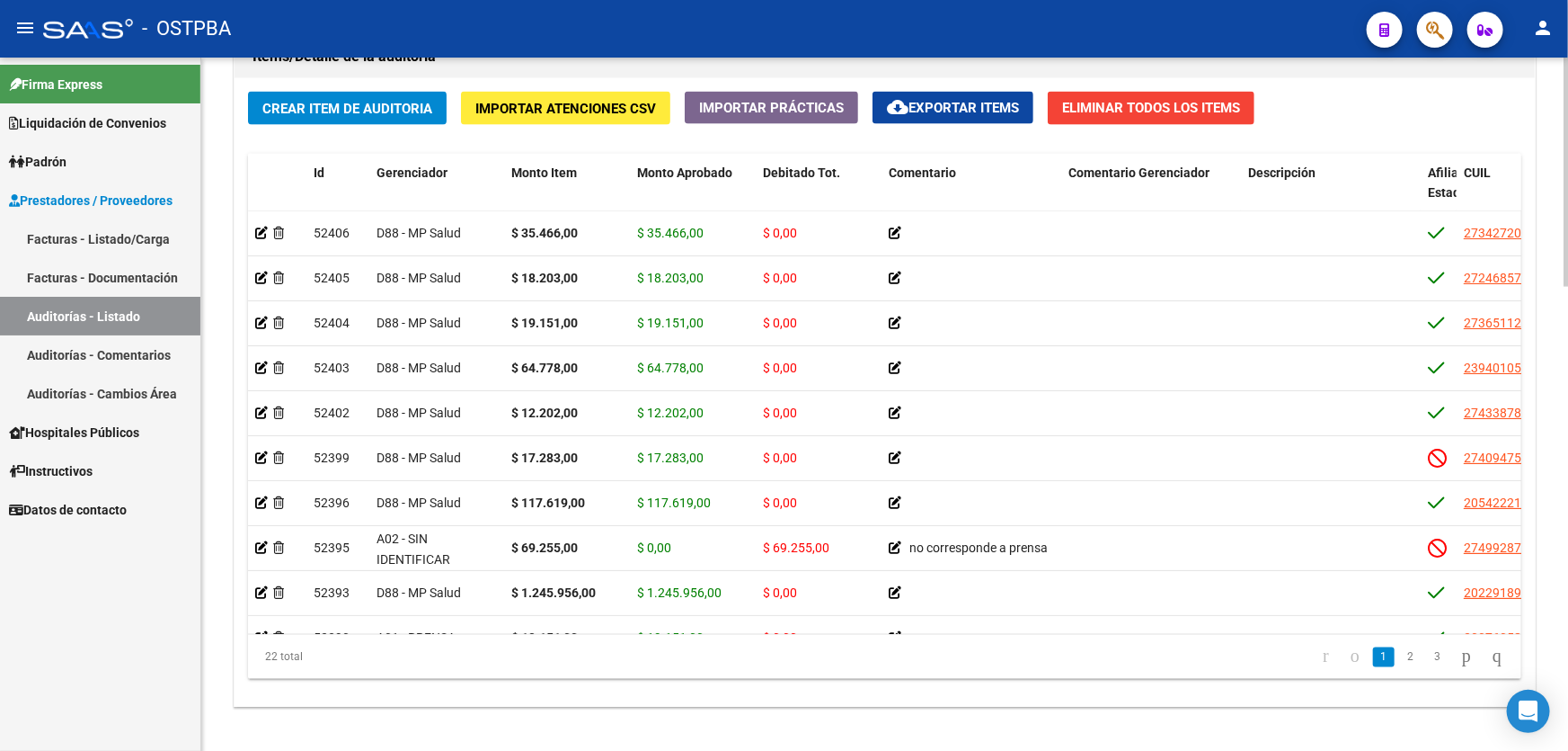
click at [1567, 521] on div at bounding box center [1566, 609] width 5 height 229
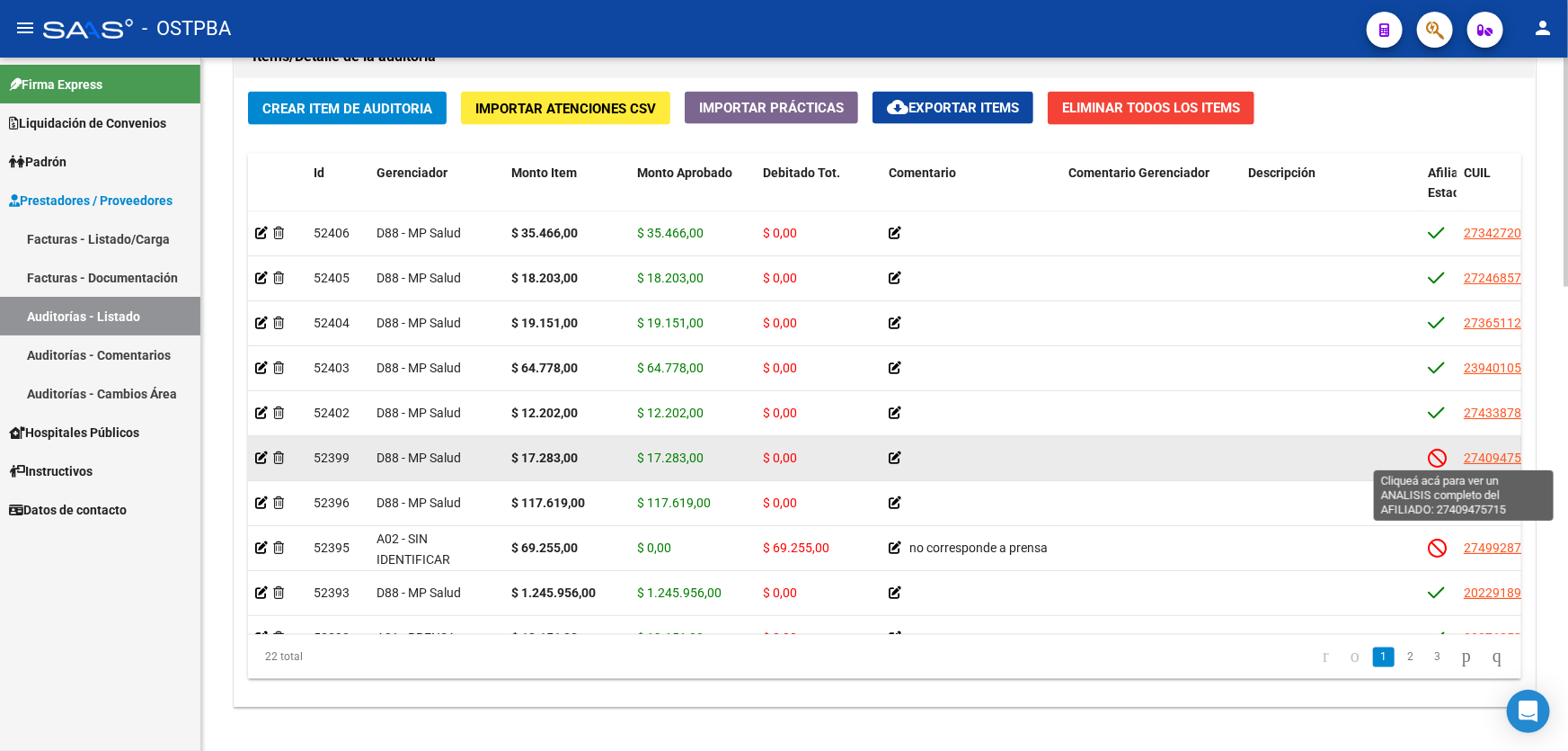
click at [1484, 458] on span "27409475715" at bounding box center [1503, 457] width 79 height 14
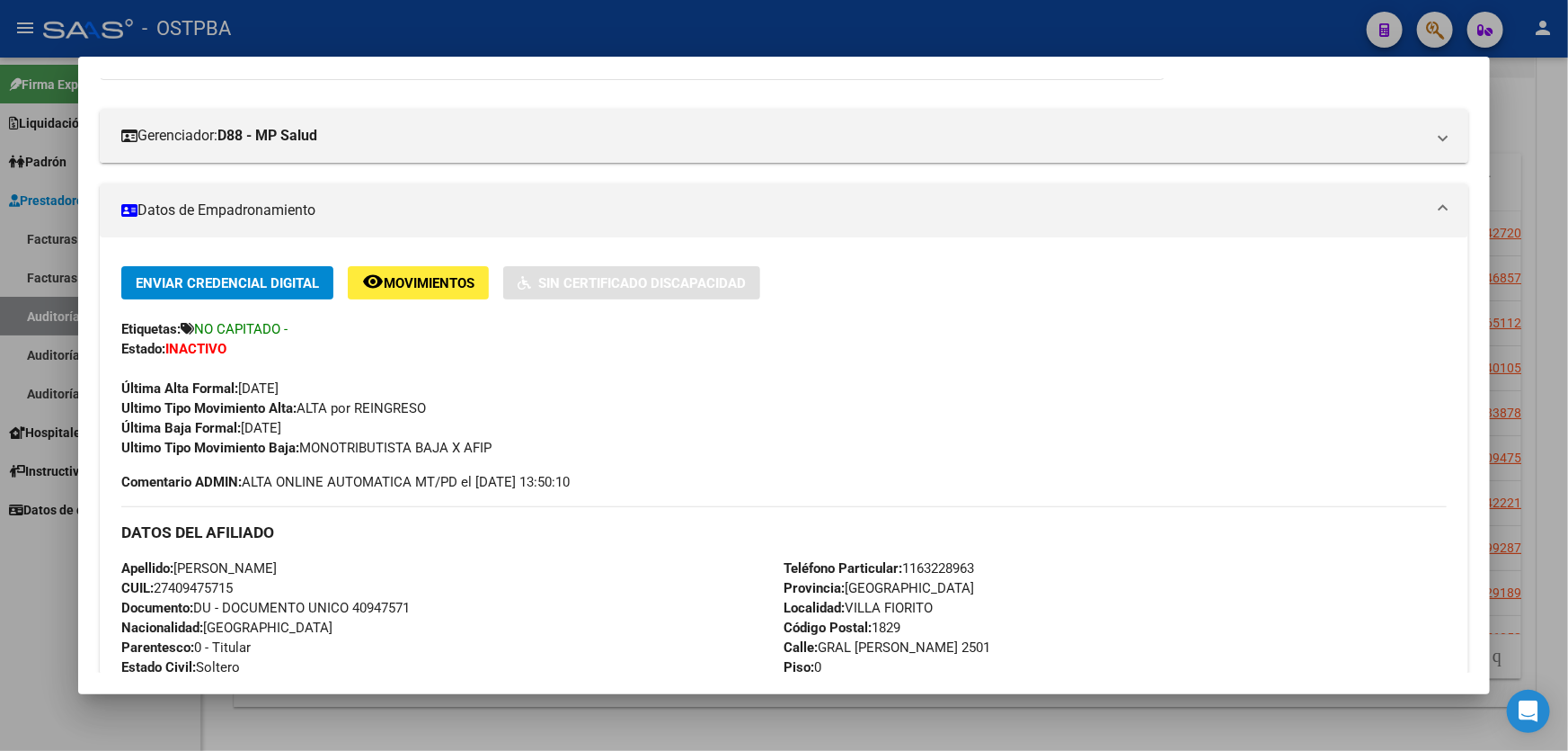
scroll to position [409, 0]
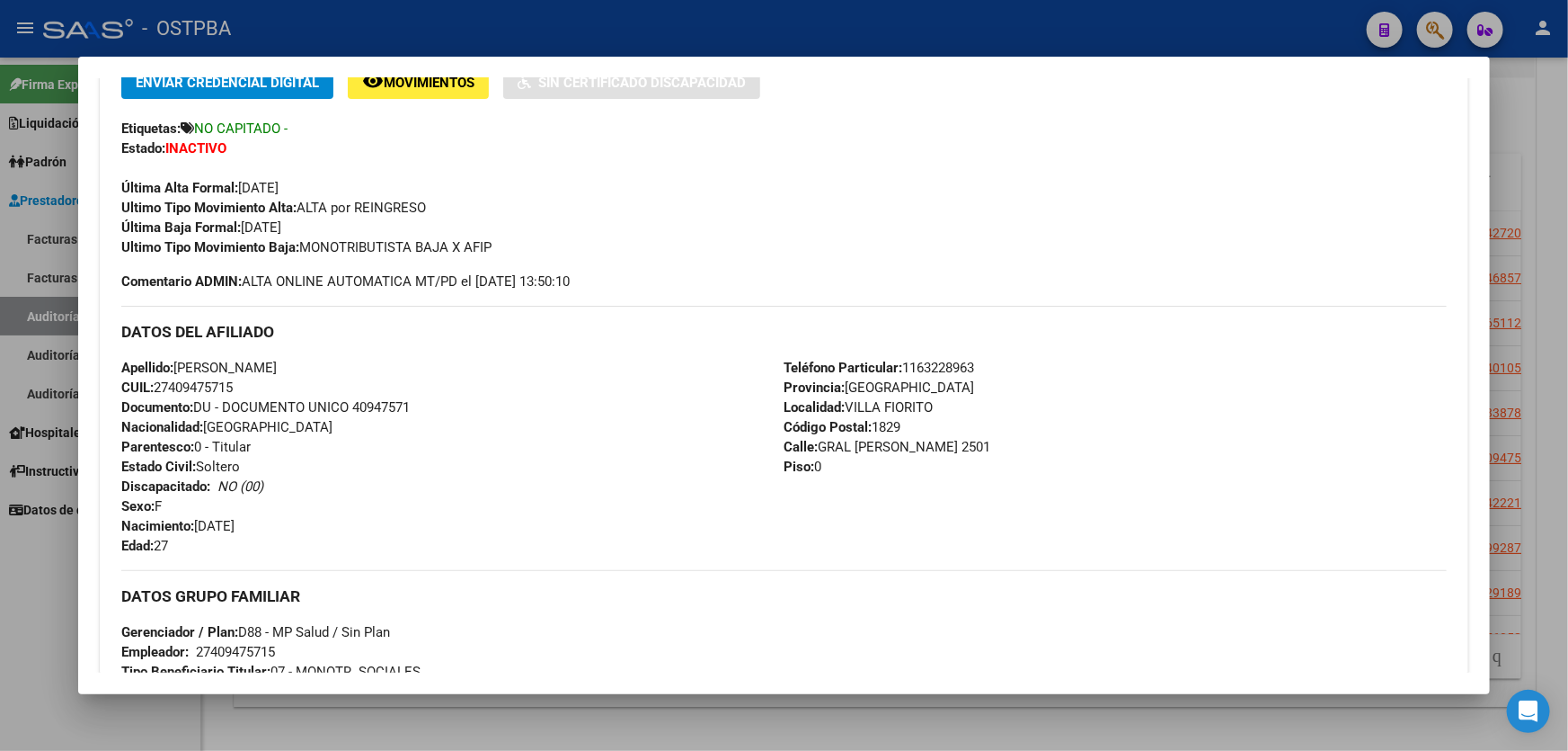
click at [26, 584] on div at bounding box center [784, 375] width 1568 height 751
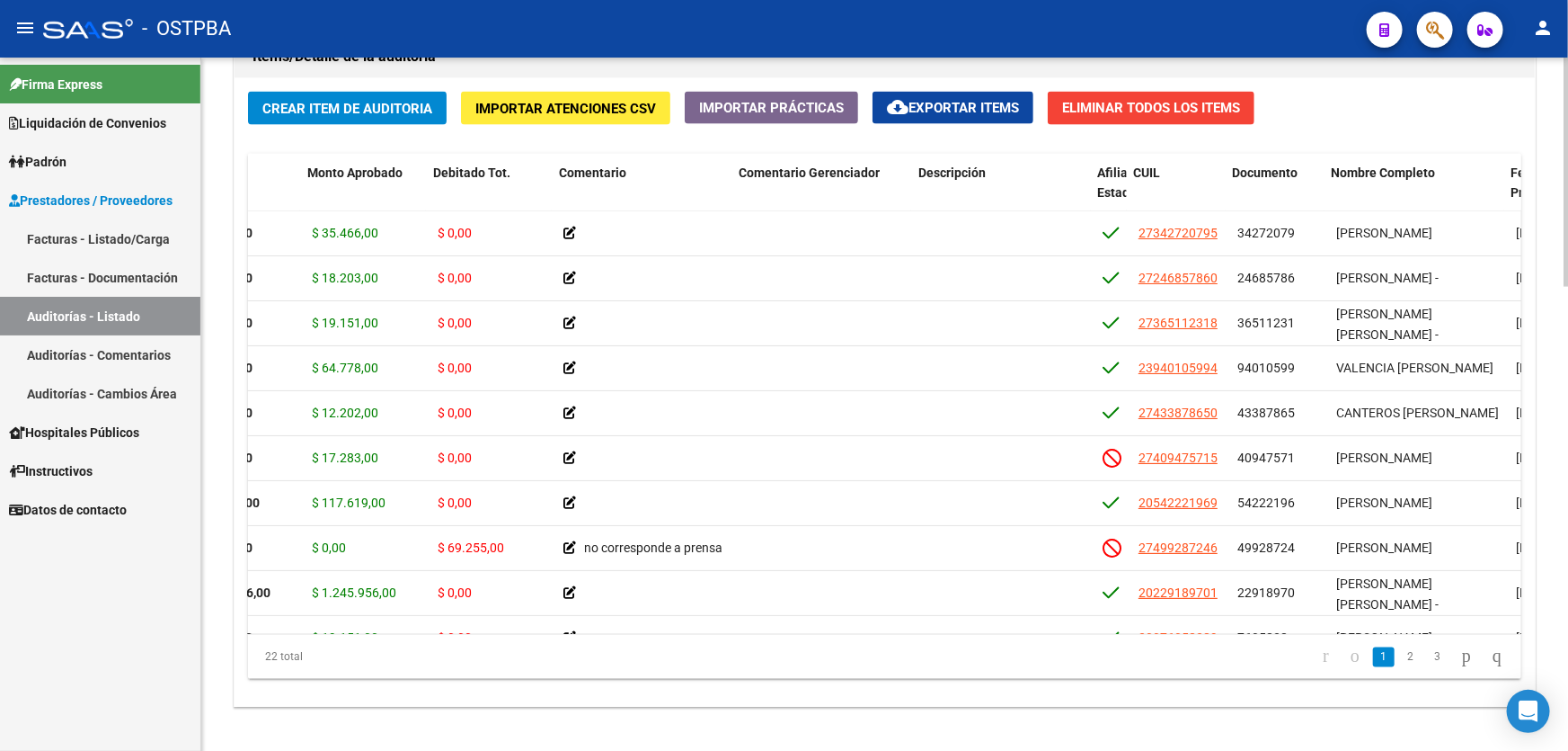
scroll to position [0, 539]
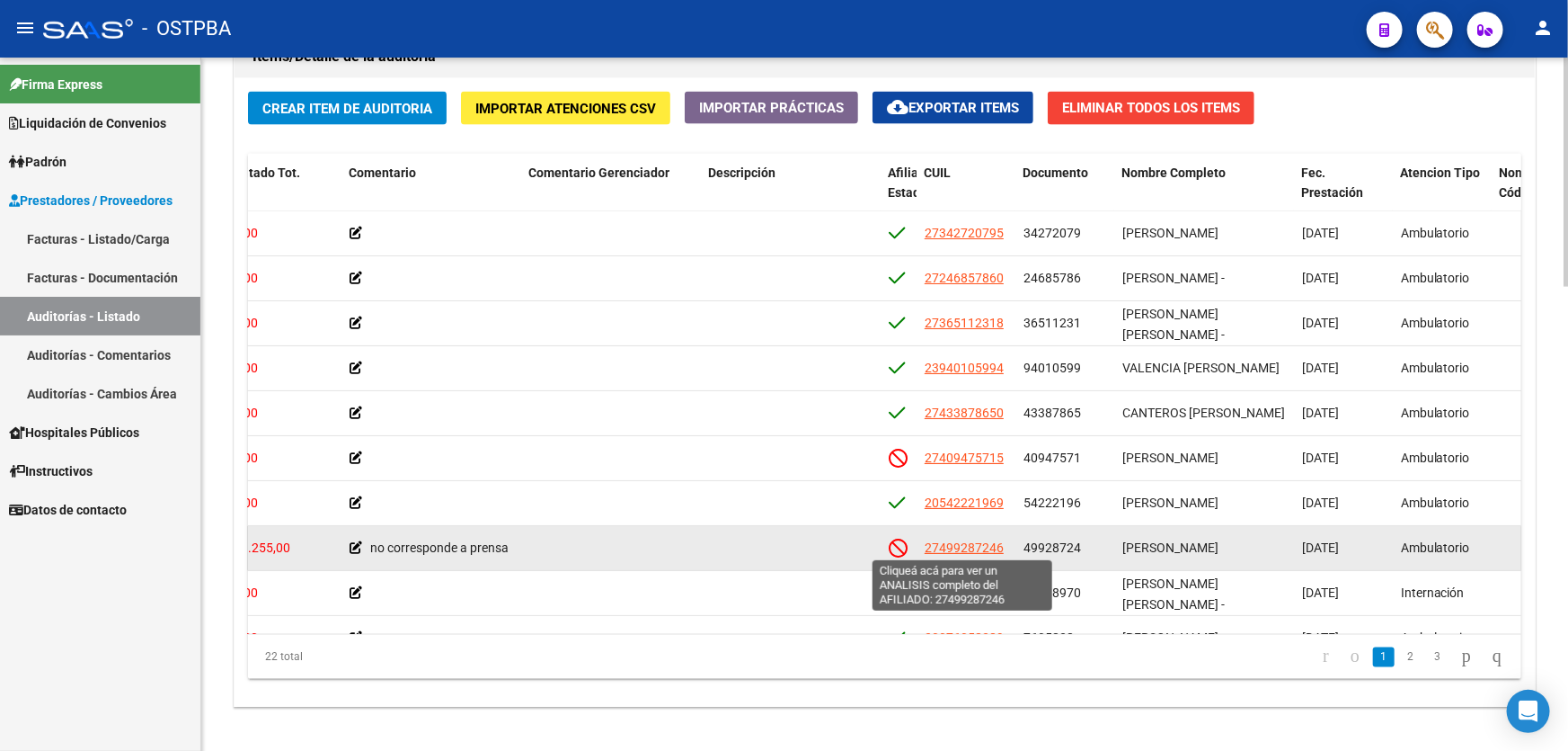
click at [952, 547] on span "27499287246" at bounding box center [963, 547] width 79 height 14
type textarea "27499287246"
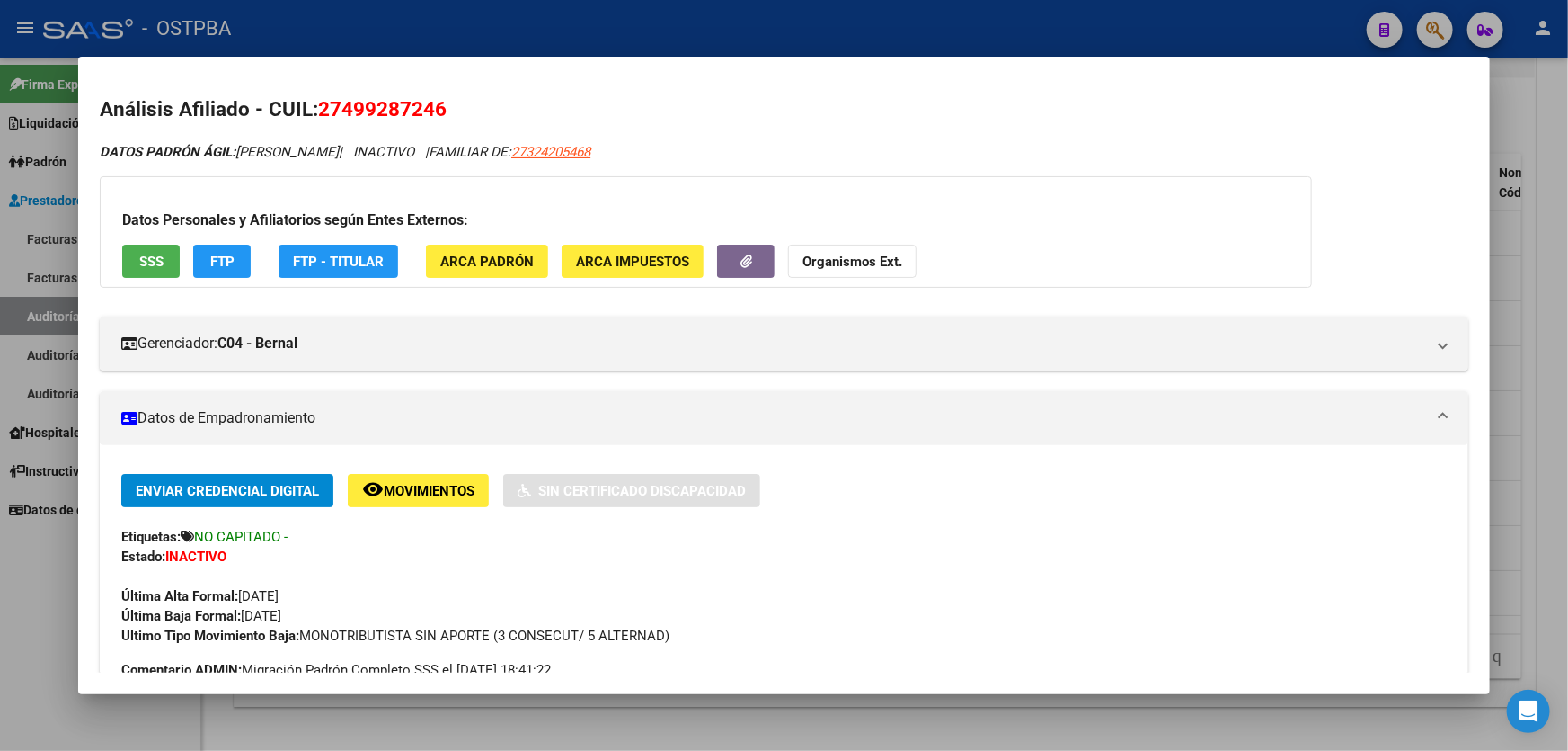
click at [28, 588] on div at bounding box center [784, 375] width 1568 height 751
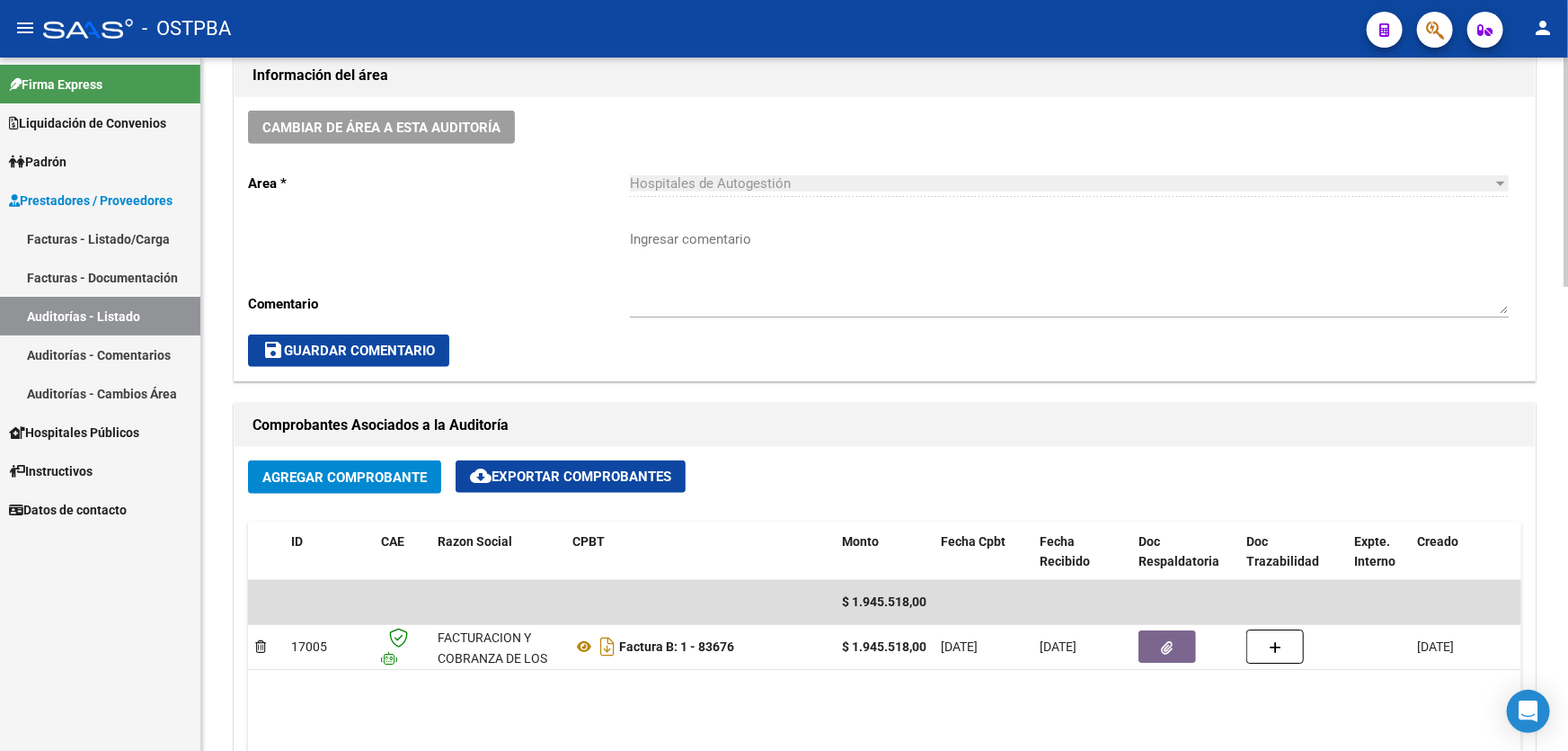
scroll to position [503, 0]
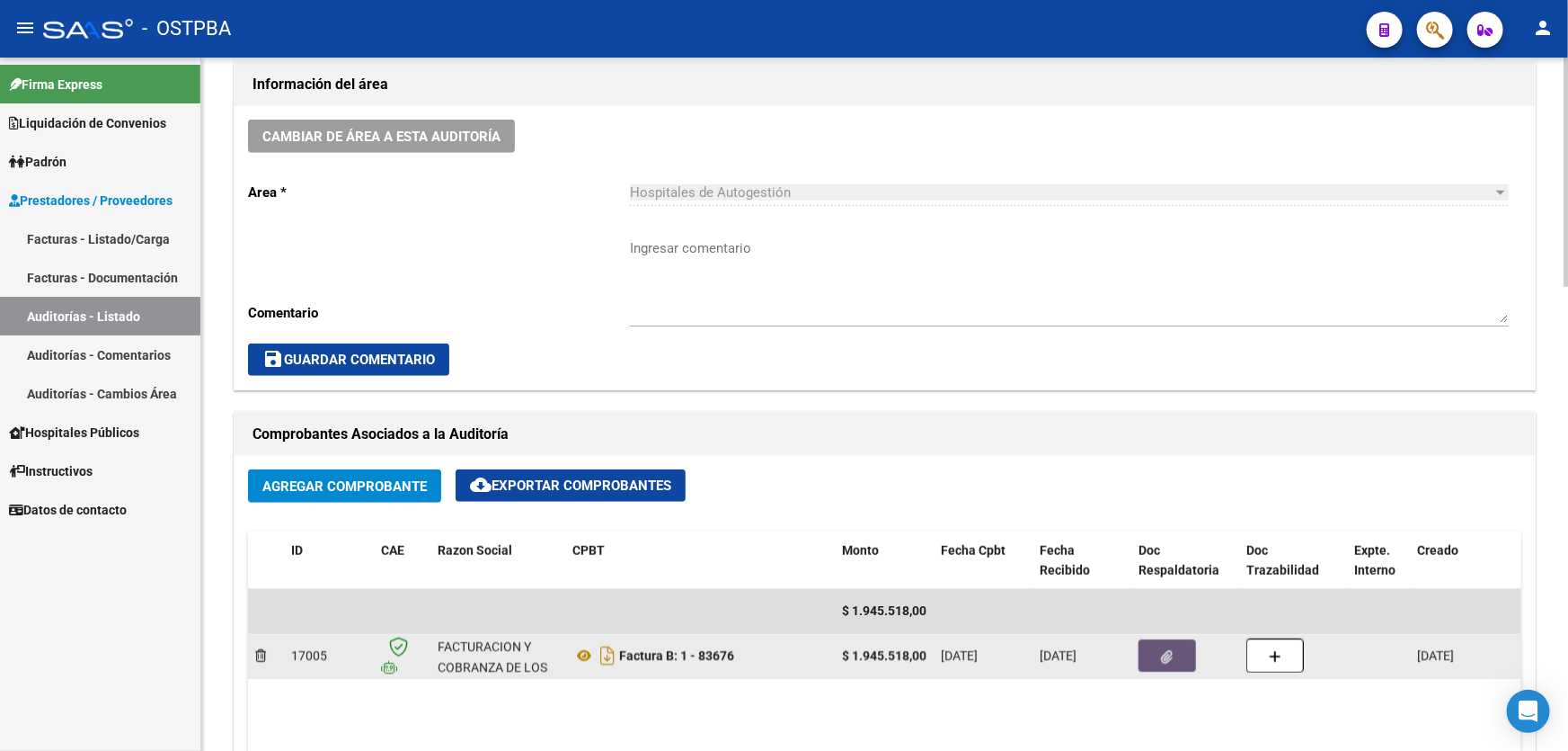
click at [1181, 656] on button "button" at bounding box center [1167, 655] width 58 height 33
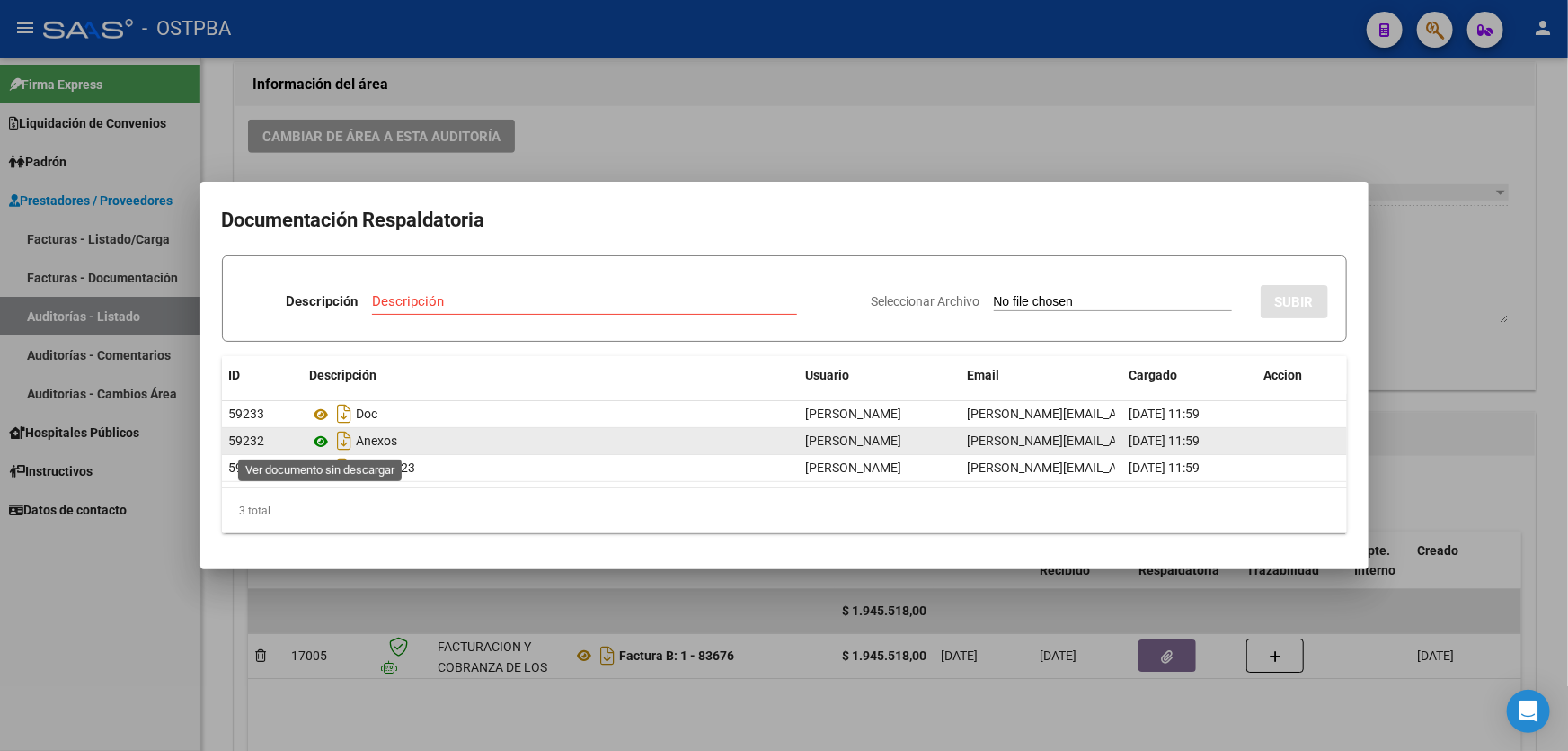
click at [319, 442] on icon at bounding box center [321, 441] width 23 height 21
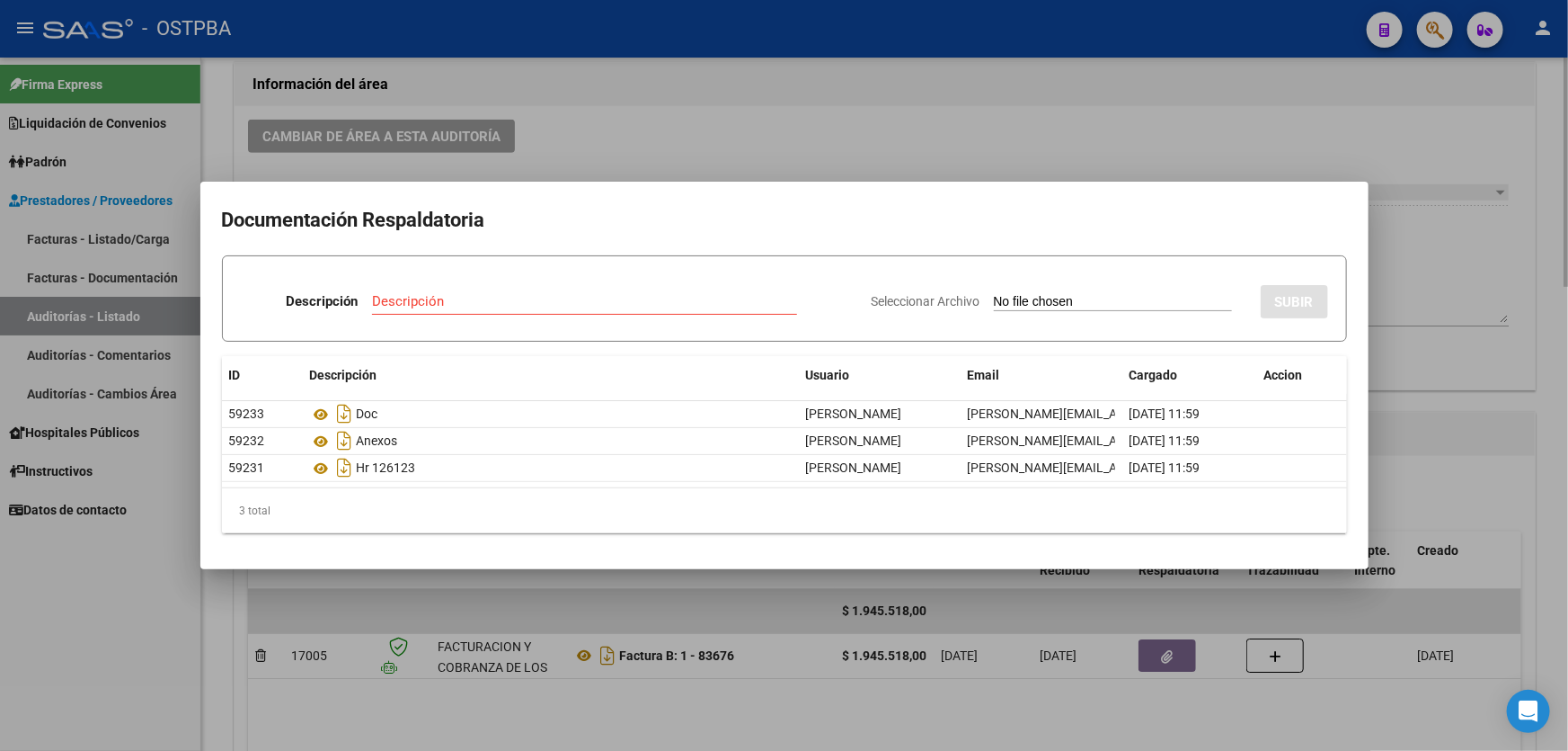
click at [689, 114] on div at bounding box center [784, 375] width 1568 height 751
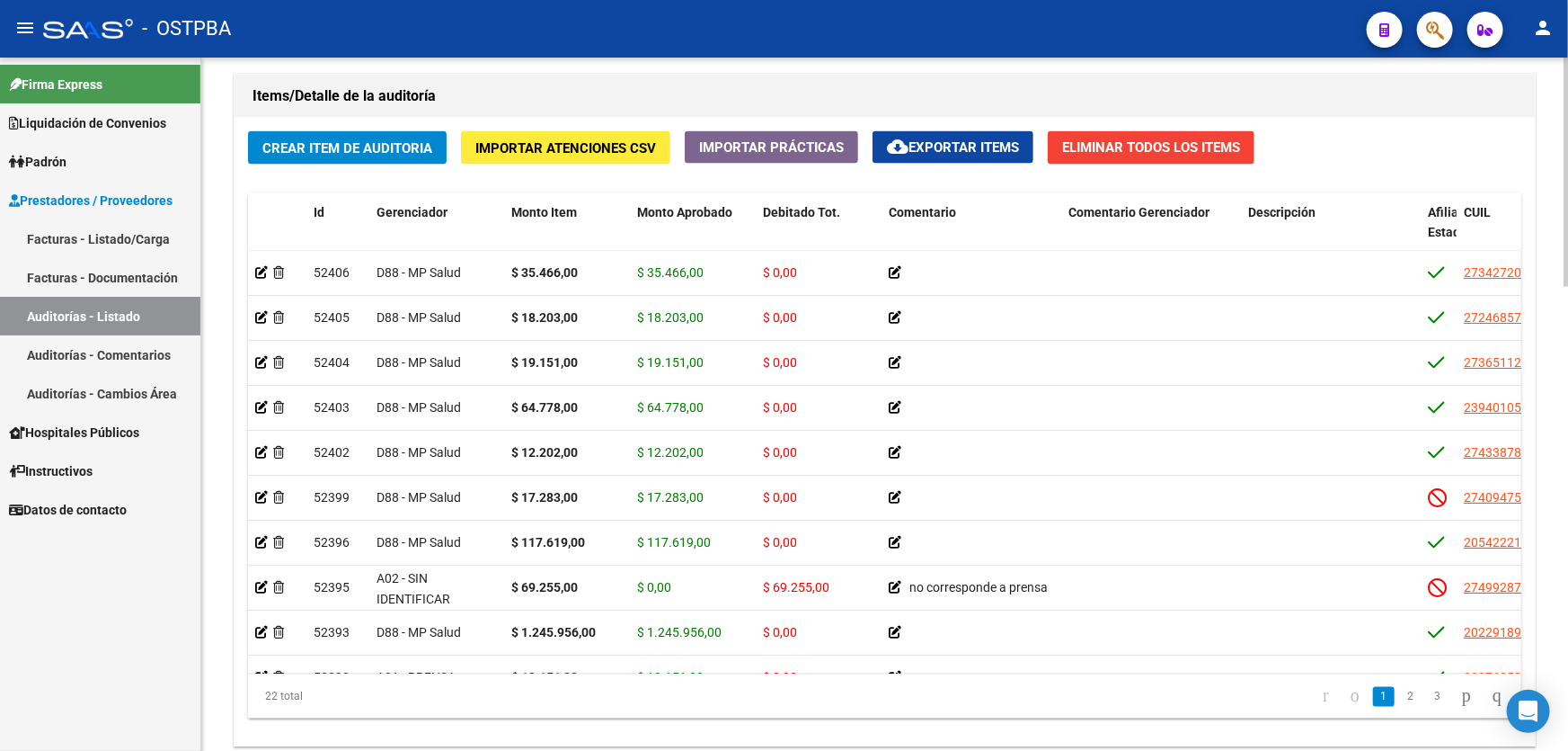
scroll to position [1294, 0]
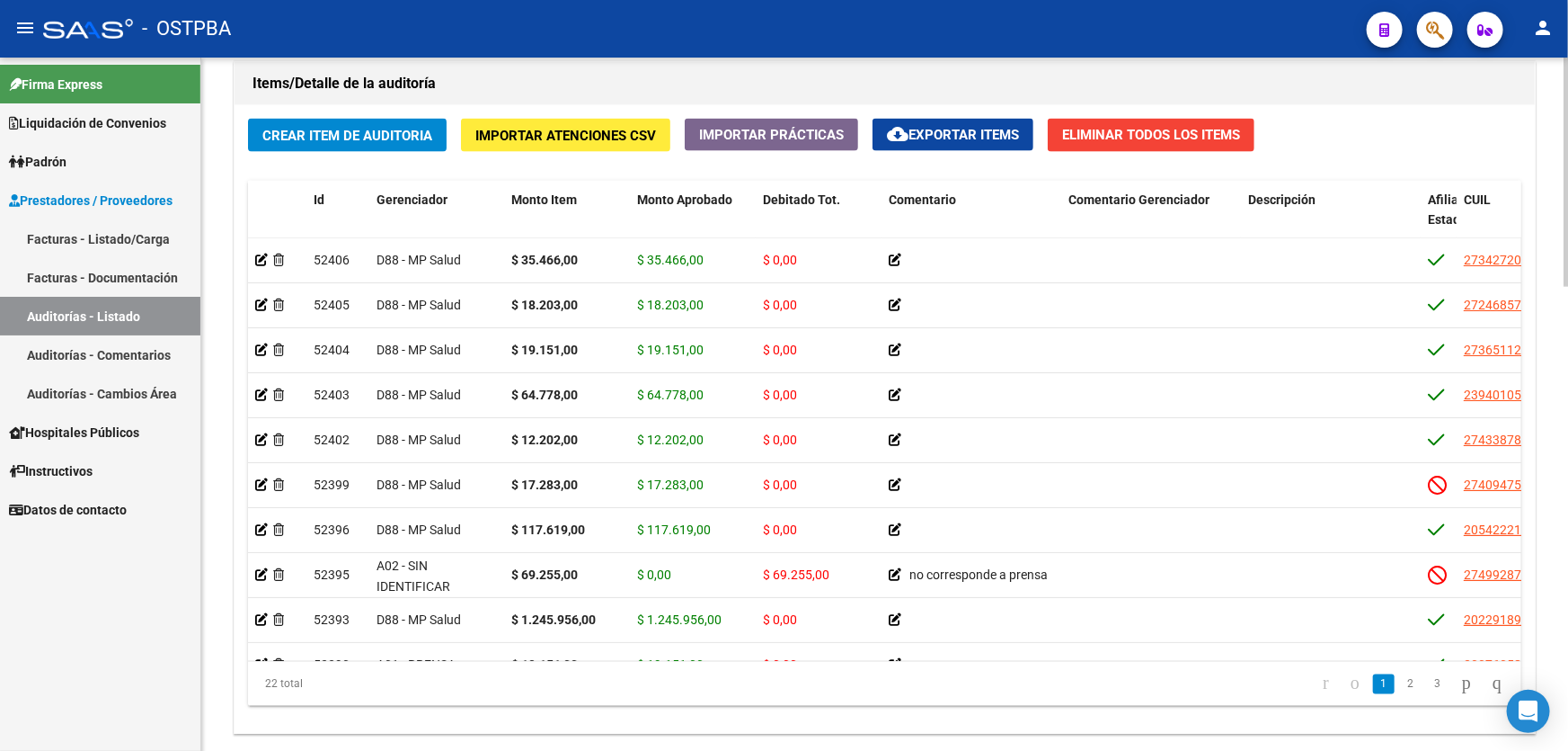
click at [1566, 507] on div at bounding box center [1566, 599] width 5 height 229
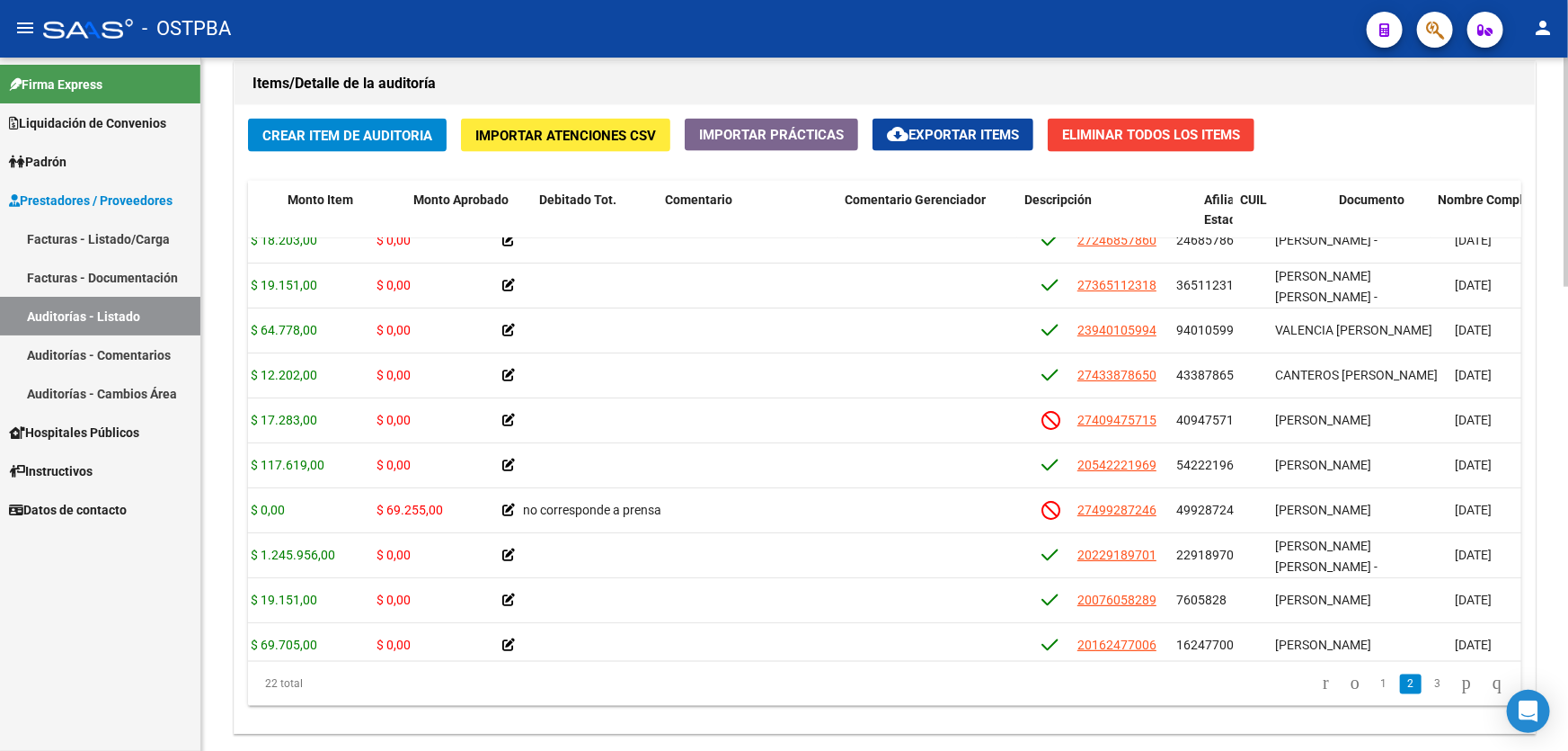
scroll to position [65, 0]
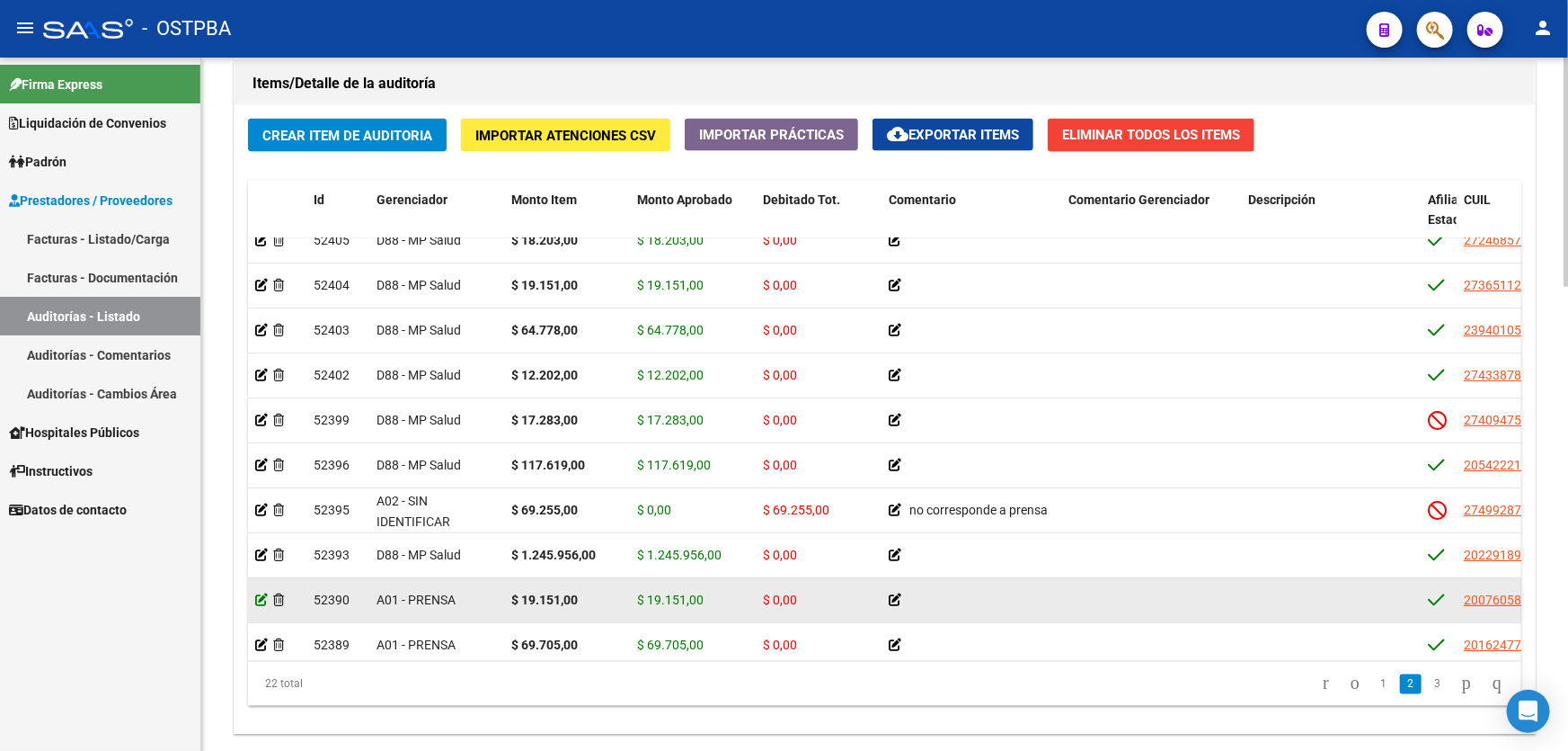
click at [258, 597] on icon at bounding box center [261, 600] width 13 height 13
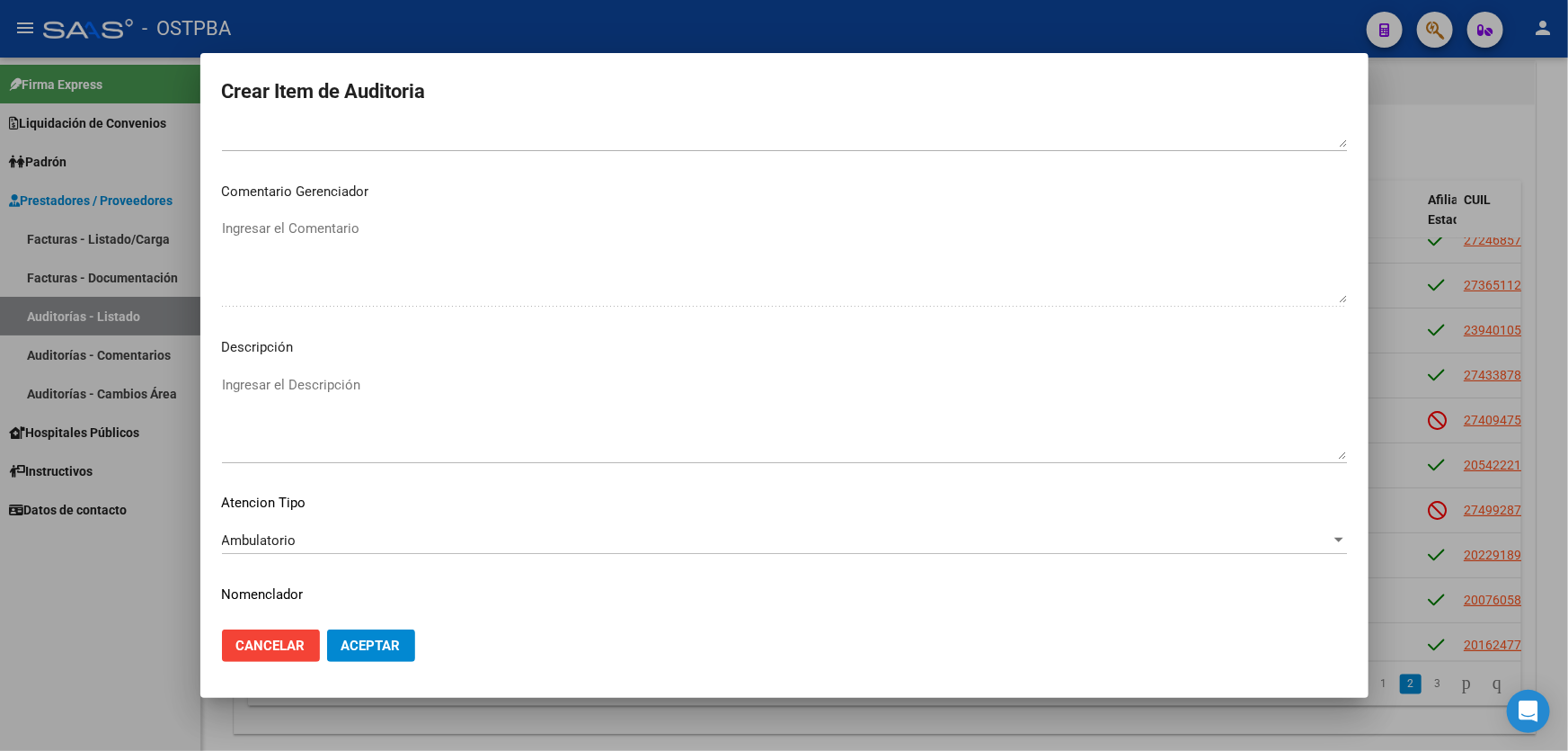
scroll to position [942, 0]
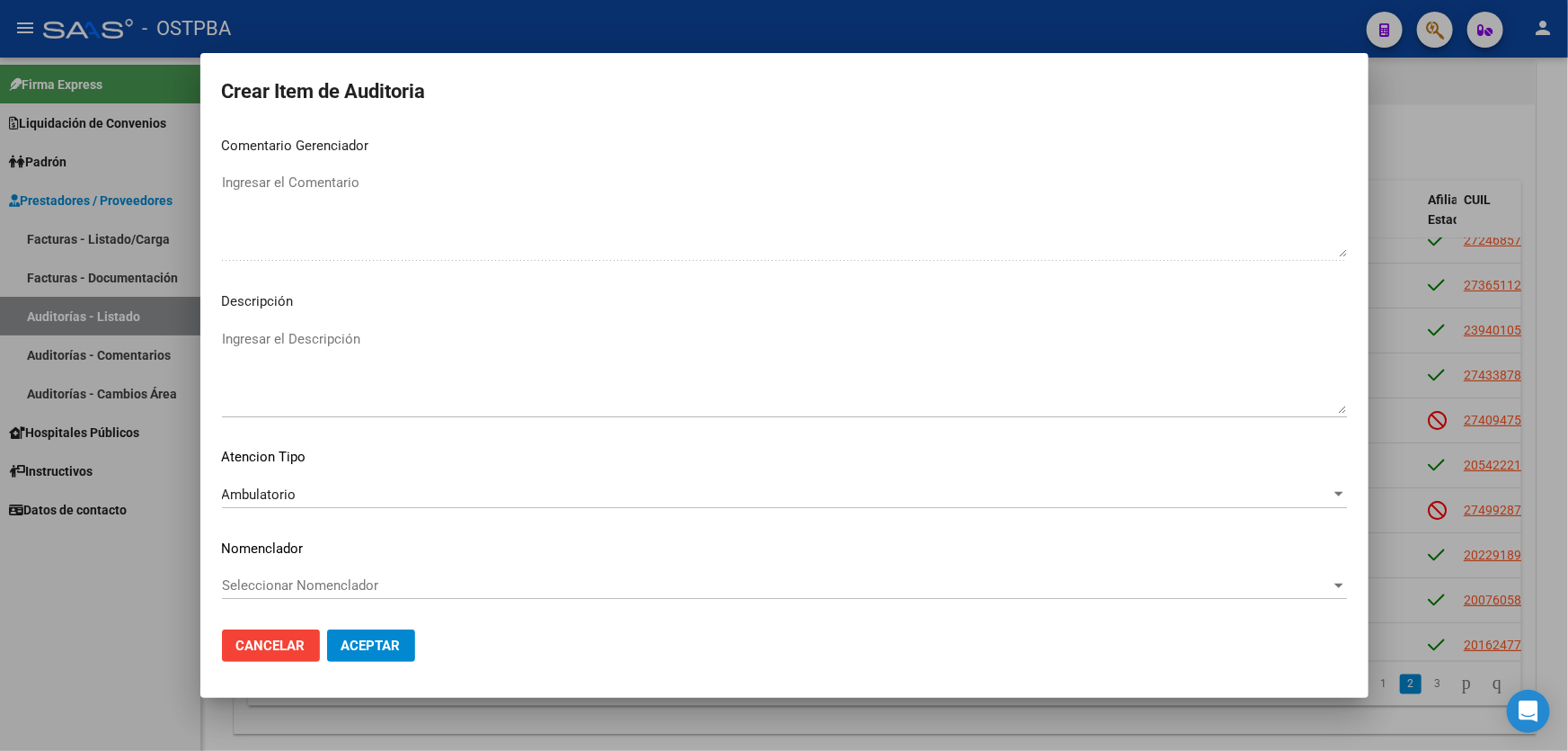
click at [270, 391] on textarea "Ingresar el Descripción" at bounding box center [785, 371] width 1125 height 85
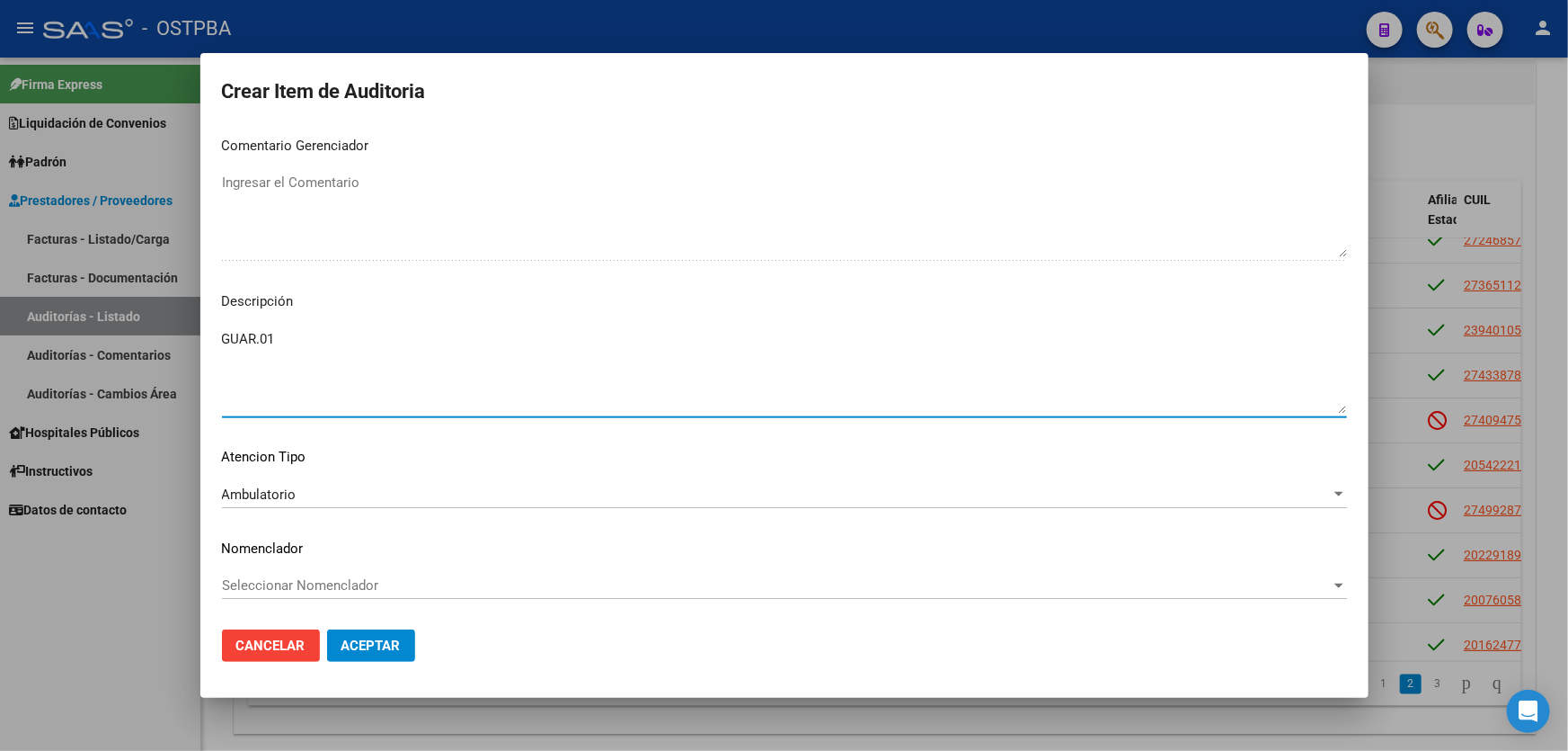
type textarea "GUAR.01"
click at [398, 639] on span "Aceptar" at bounding box center [371, 645] width 60 height 16
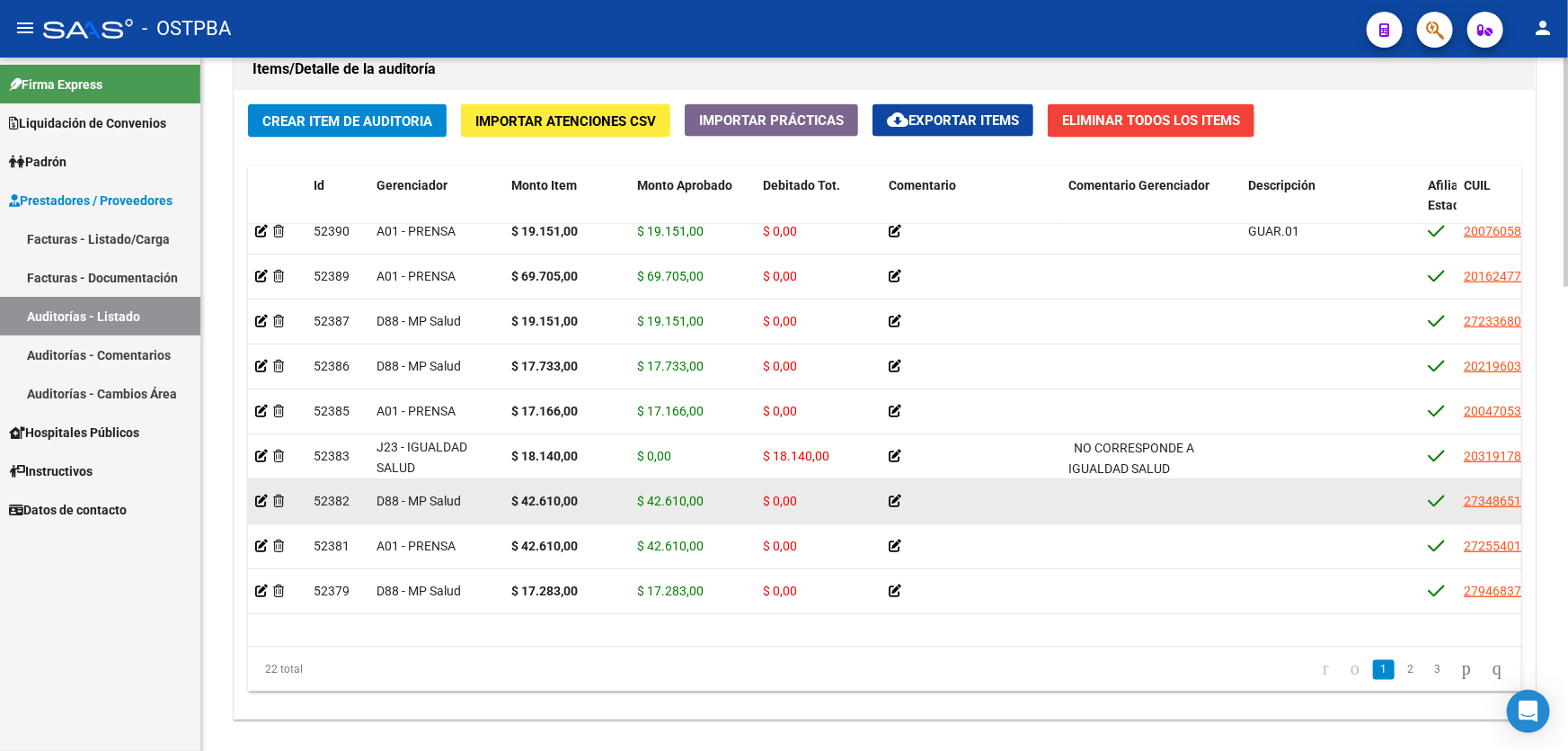
scroll to position [337, 0]
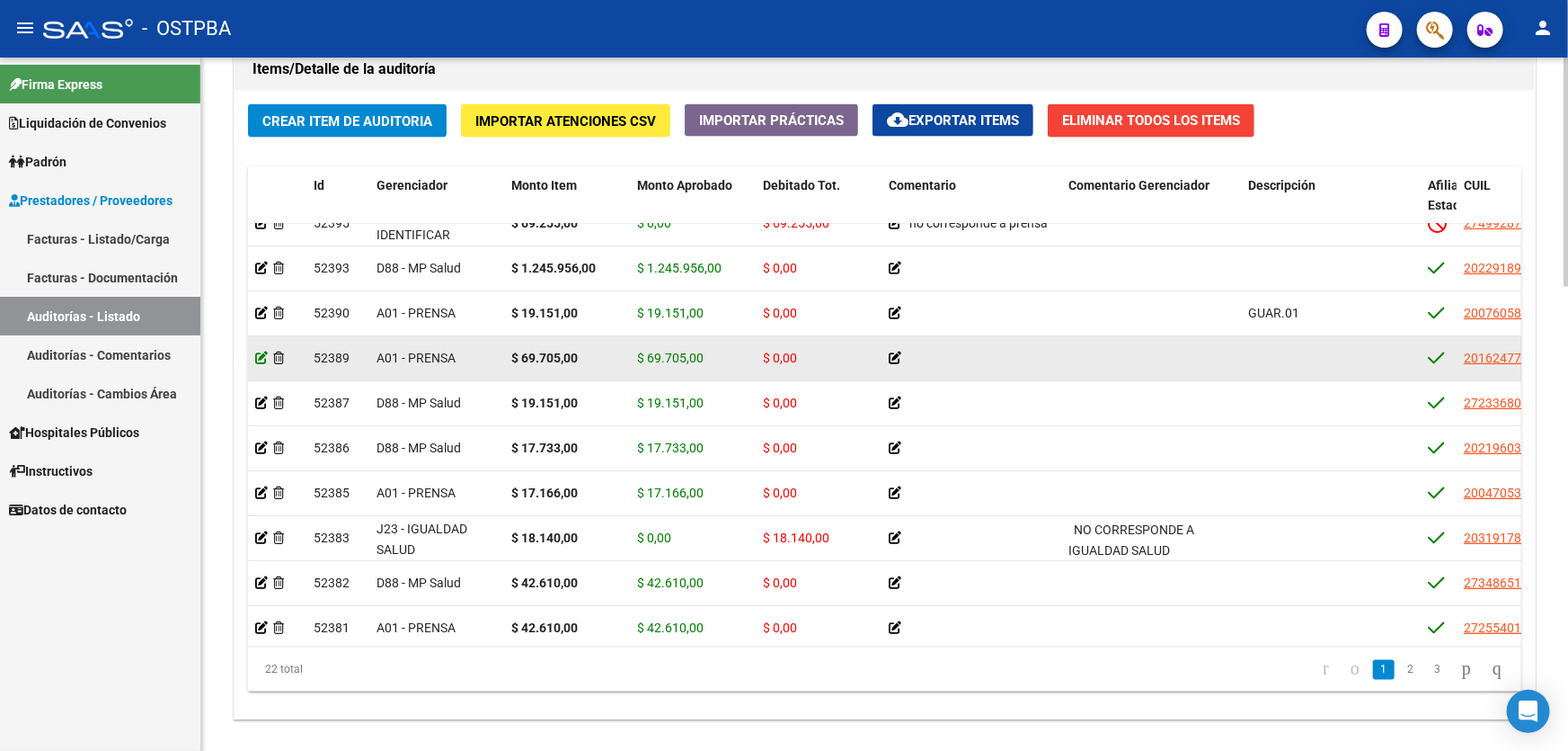
click at [259, 358] on icon at bounding box center [261, 358] width 13 height 13
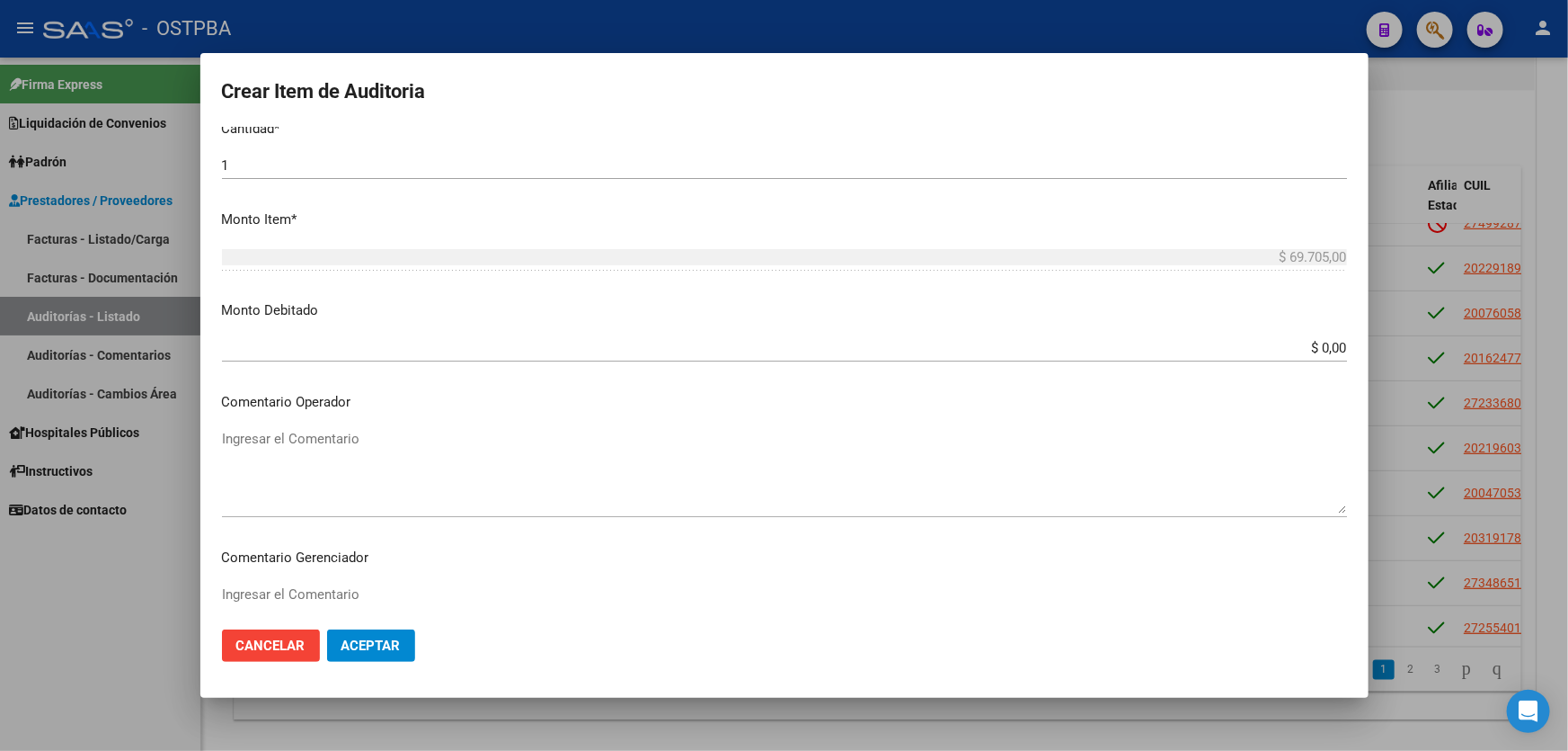
scroll to position [736, 0]
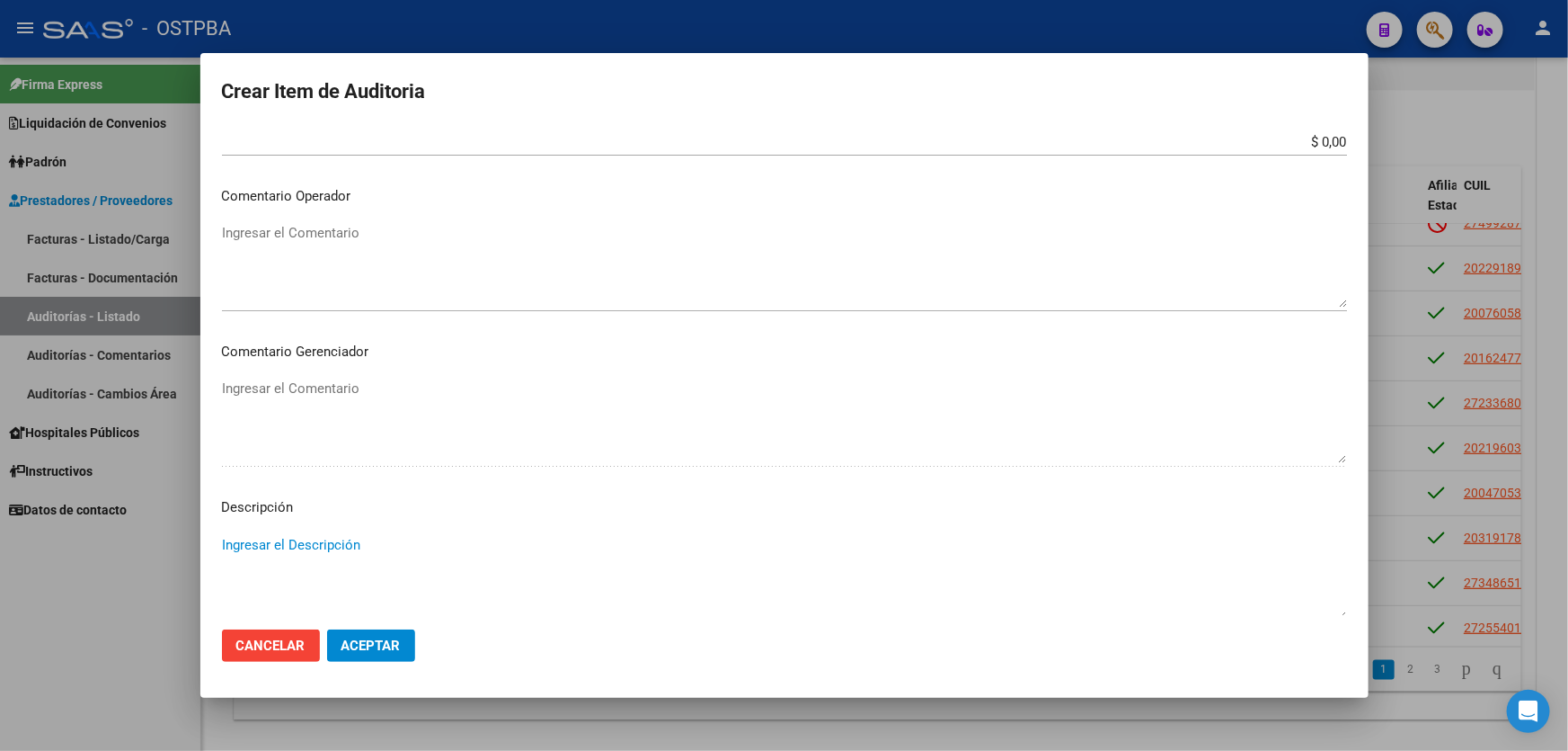
click at [301, 541] on textarea "Ingresar el Descripción" at bounding box center [785, 577] width 1125 height 85
type textarea "CON.01 OFT.03 OFT.13"
click at [375, 636] on button "Aceptar" at bounding box center [371, 646] width 88 height 33
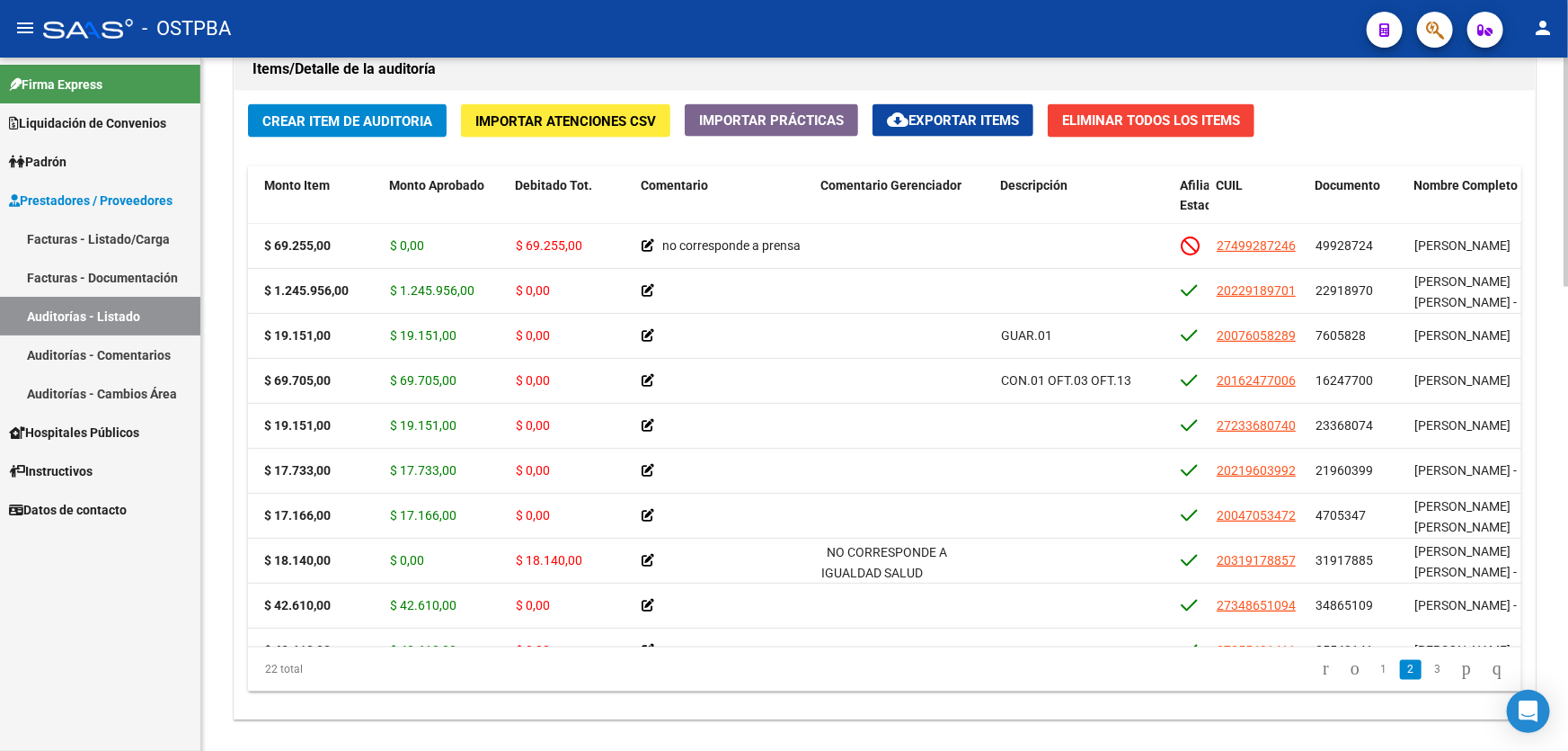
scroll to position [315, 0]
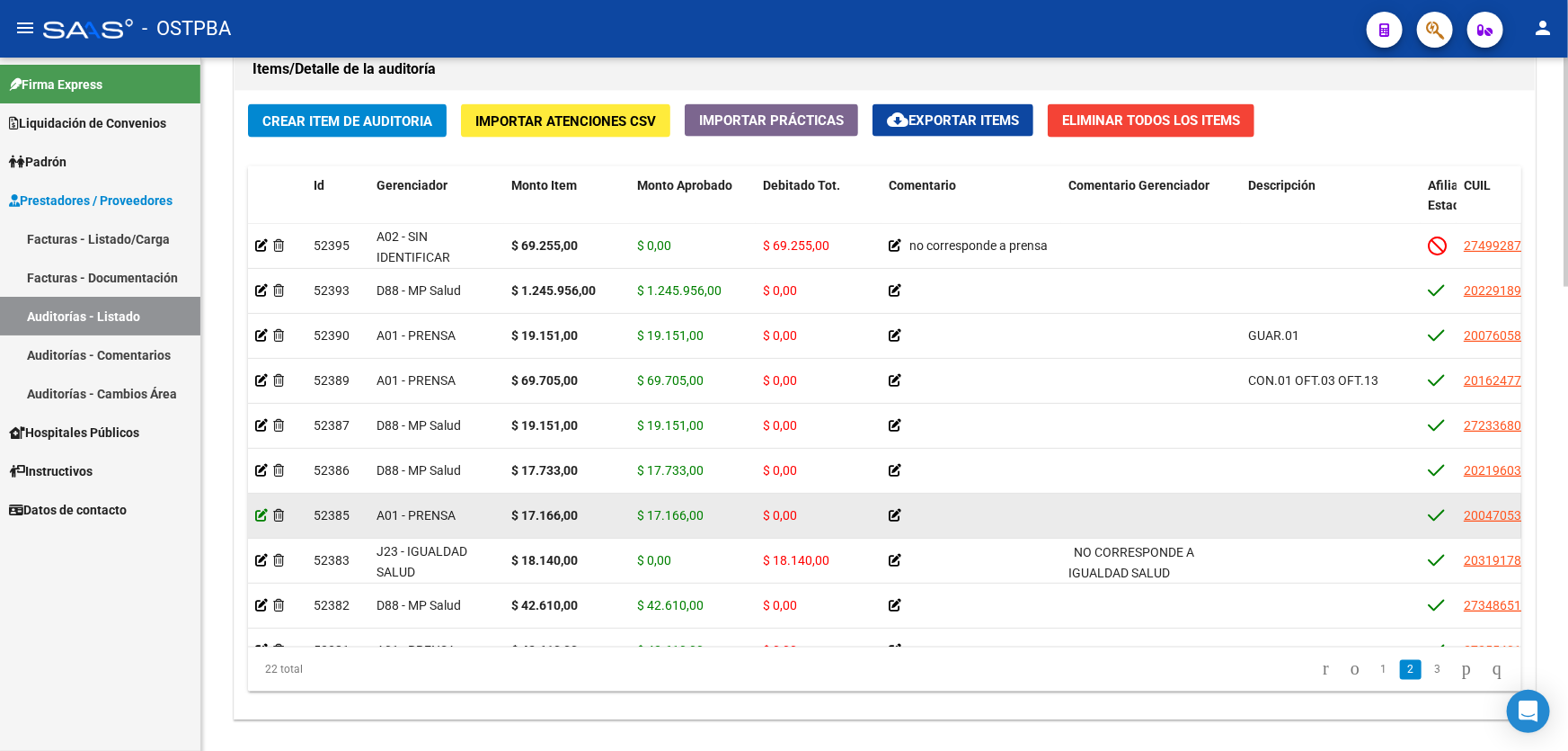
click at [260, 517] on icon at bounding box center [261, 516] width 13 height 13
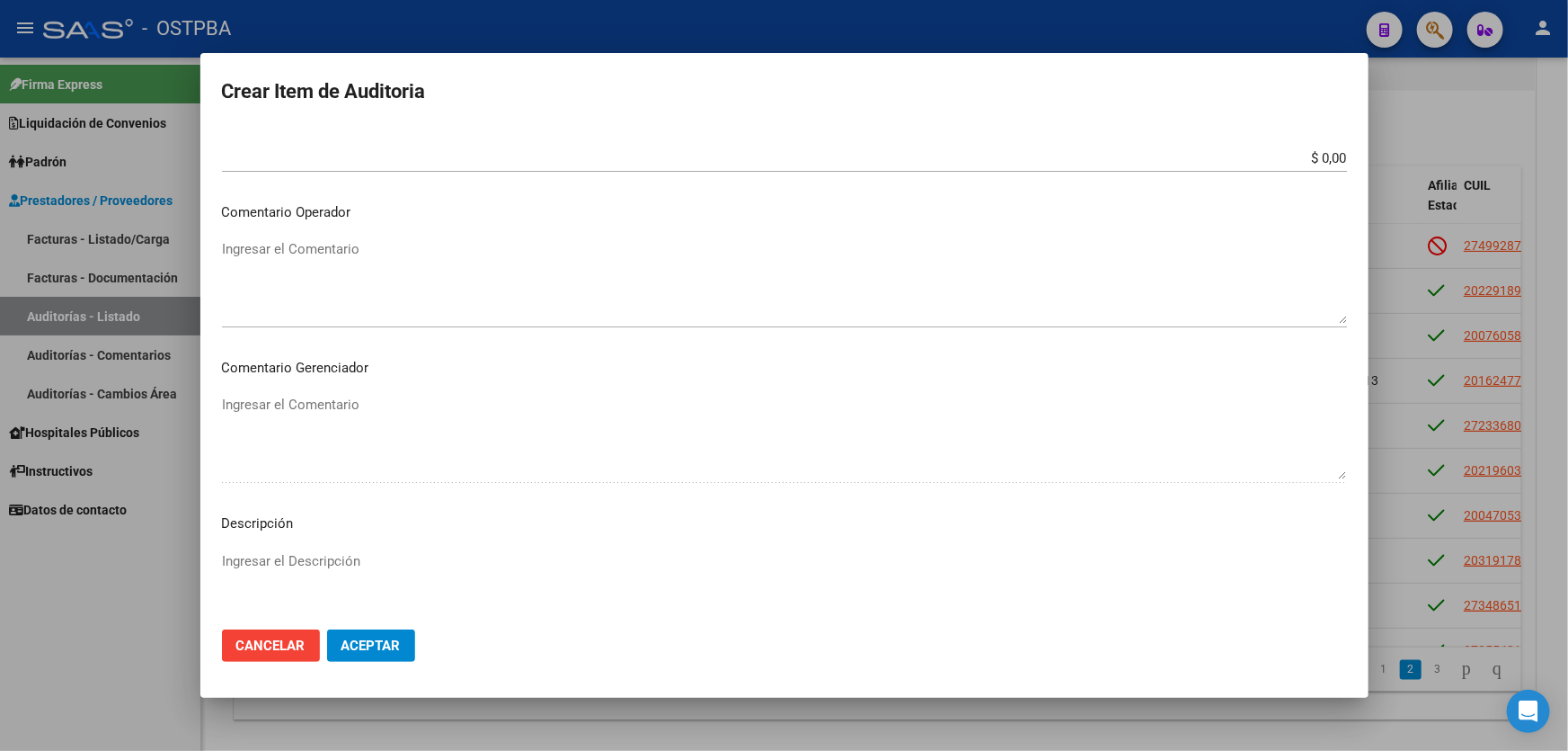
scroll to position [817, 0]
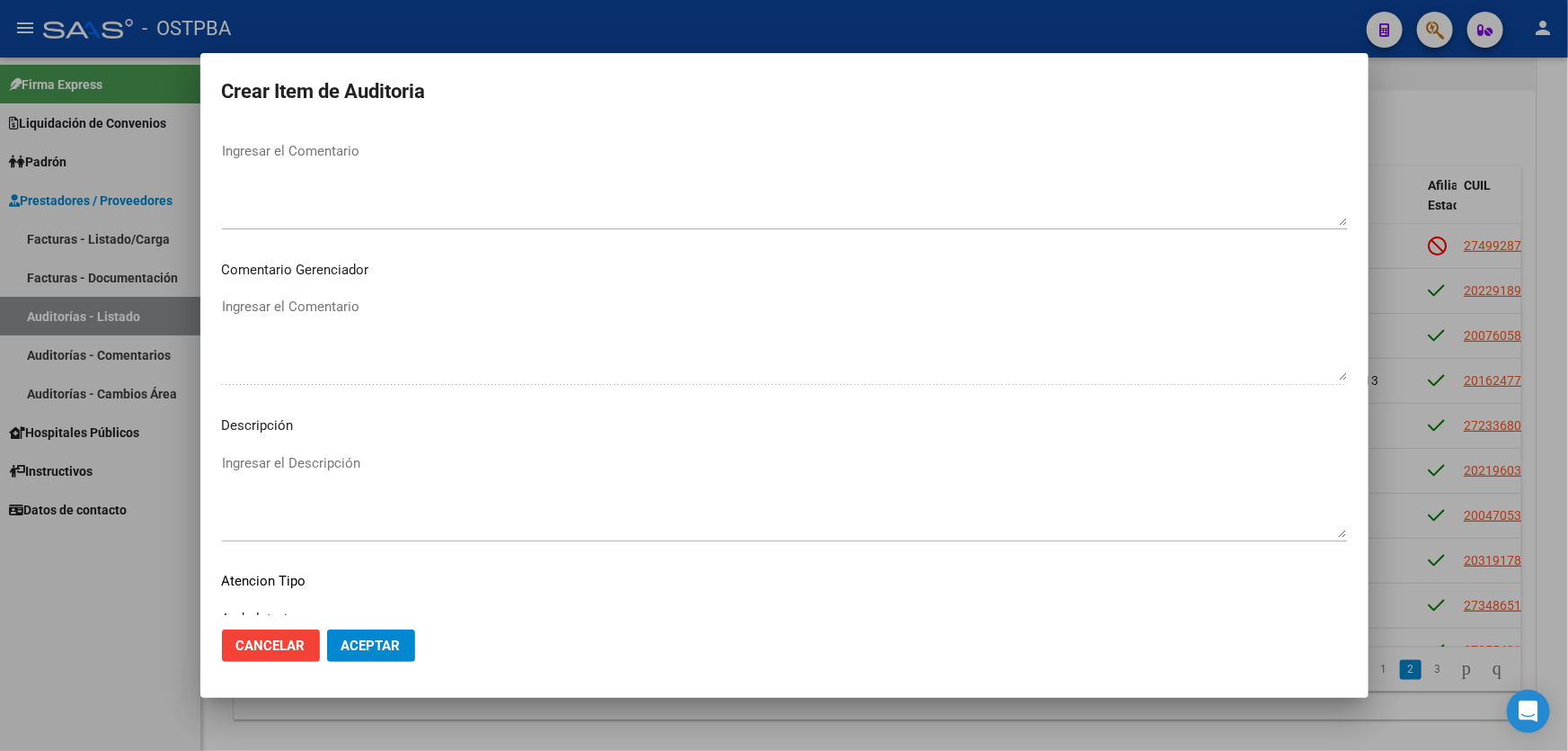
click at [301, 529] on textarea "Ingresar el Descripción" at bounding box center [785, 495] width 1125 height 85
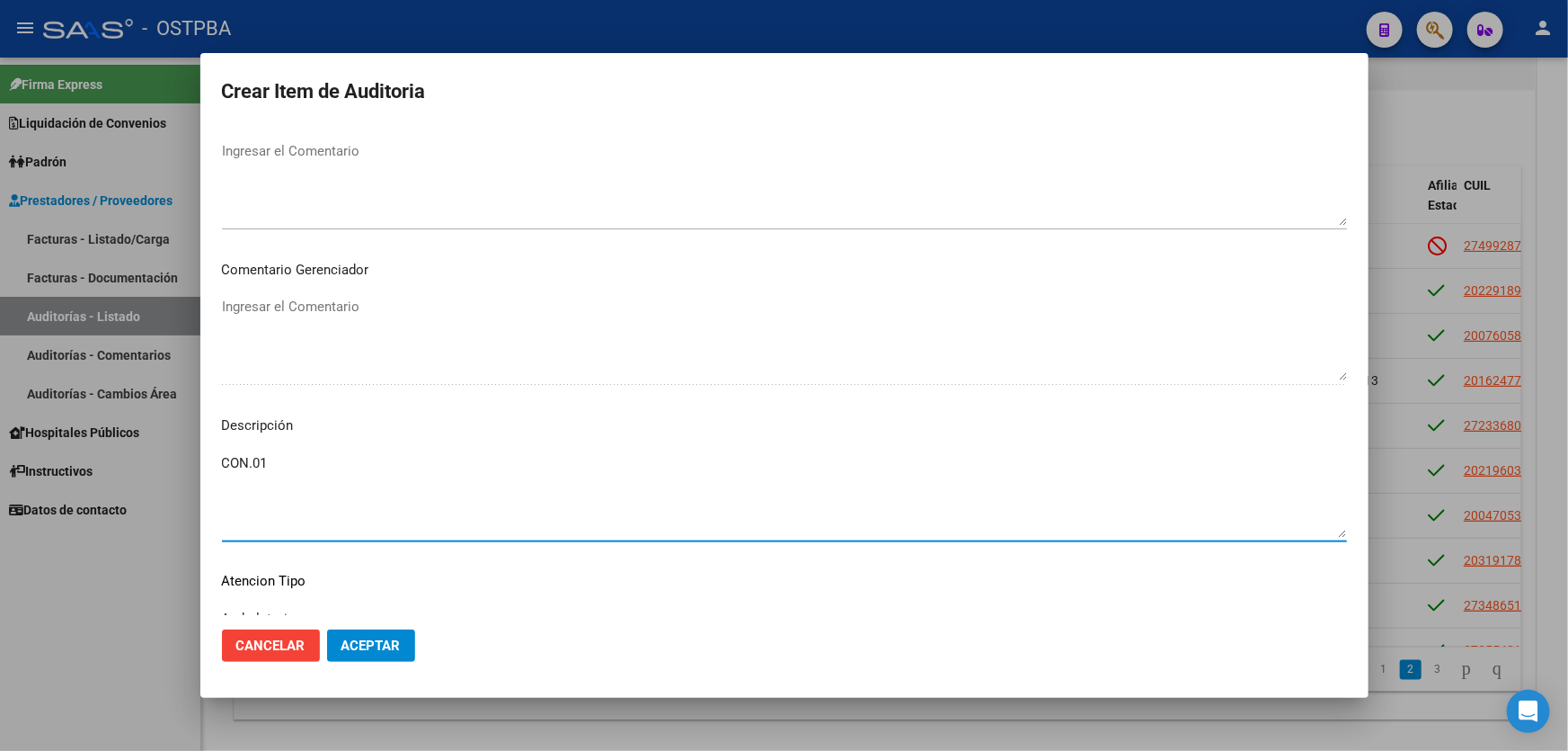
type textarea "CON.01"
click at [390, 641] on span "Aceptar" at bounding box center [371, 645] width 60 height 16
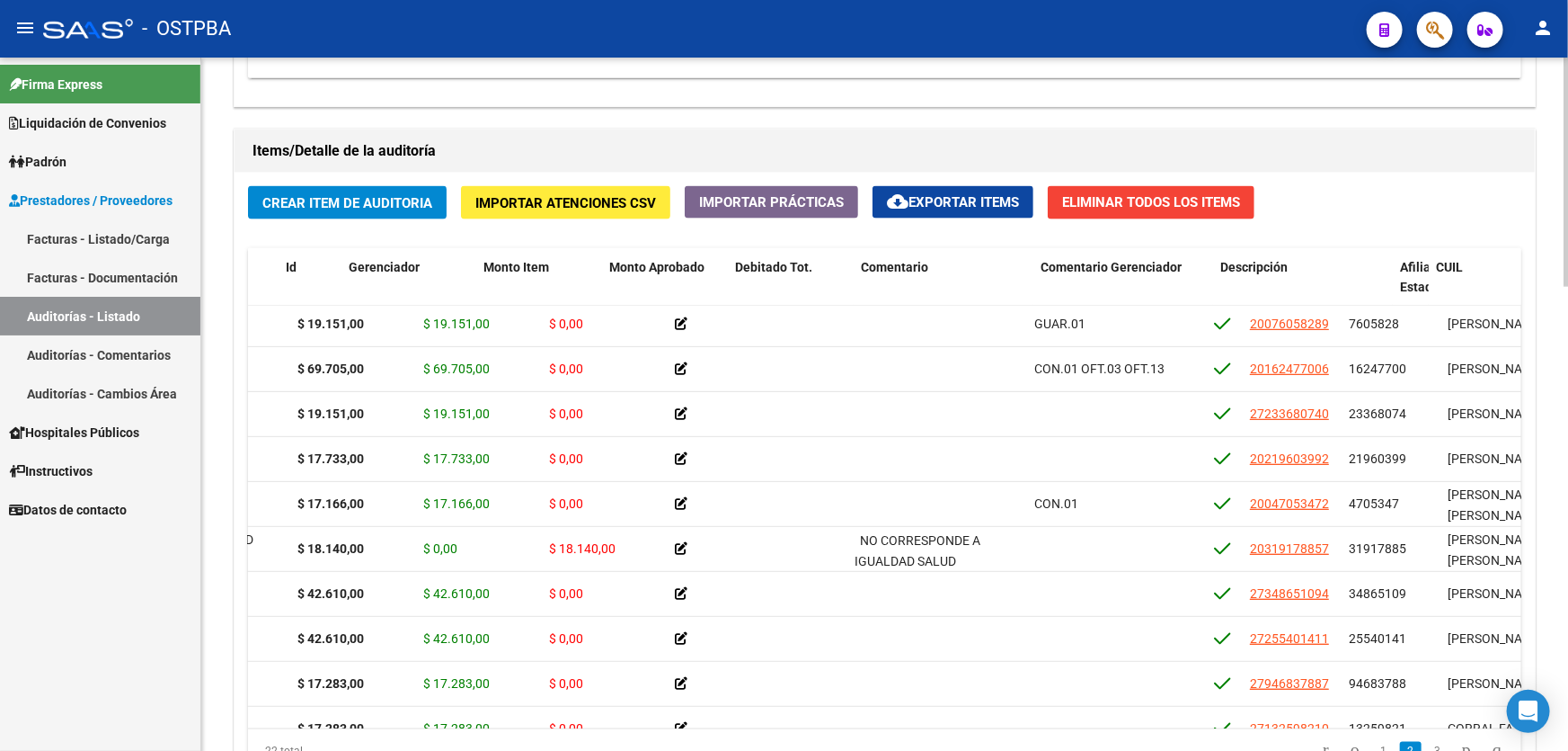
scroll to position [409, 0]
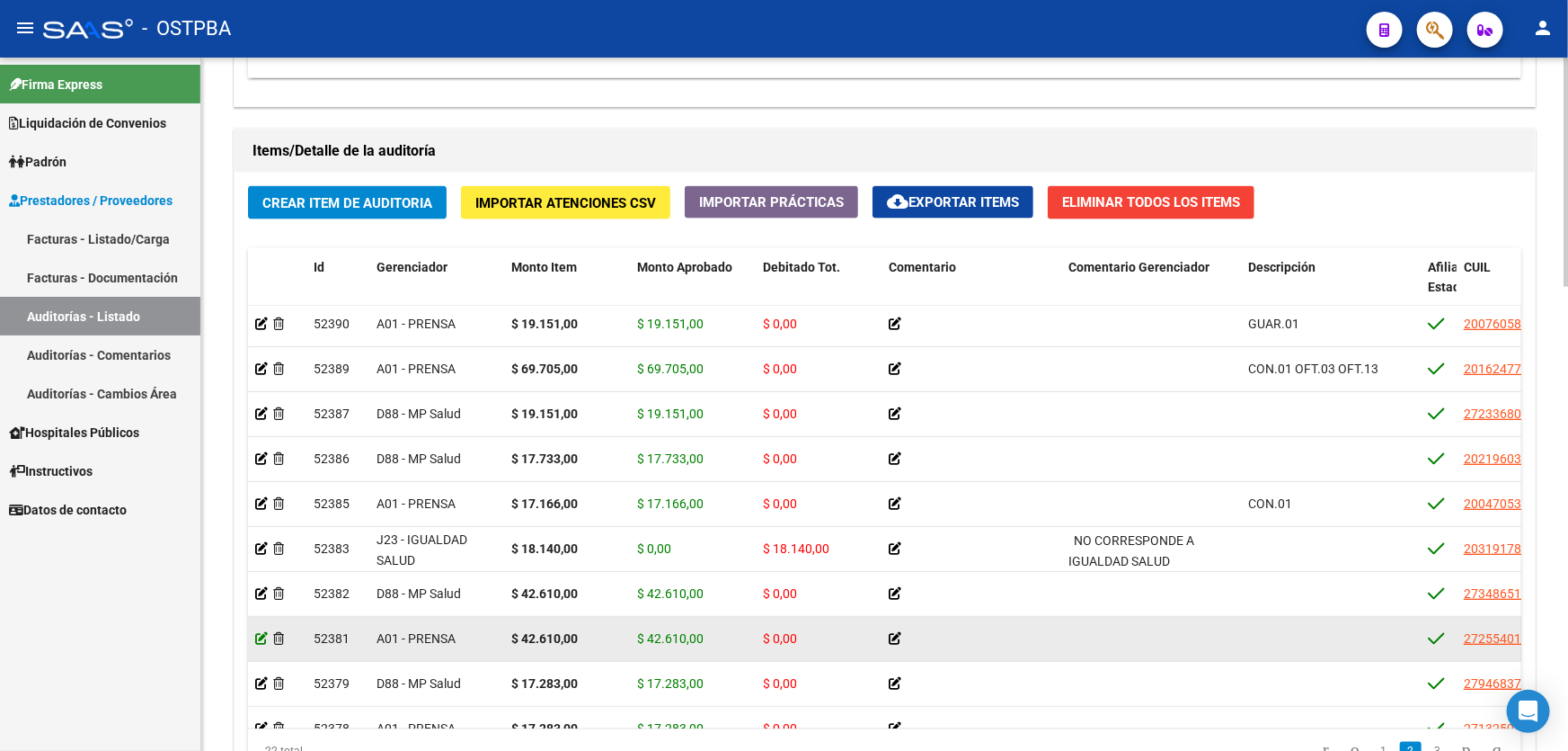
click at [256, 636] on icon at bounding box center [261, 638] width 13 height 13
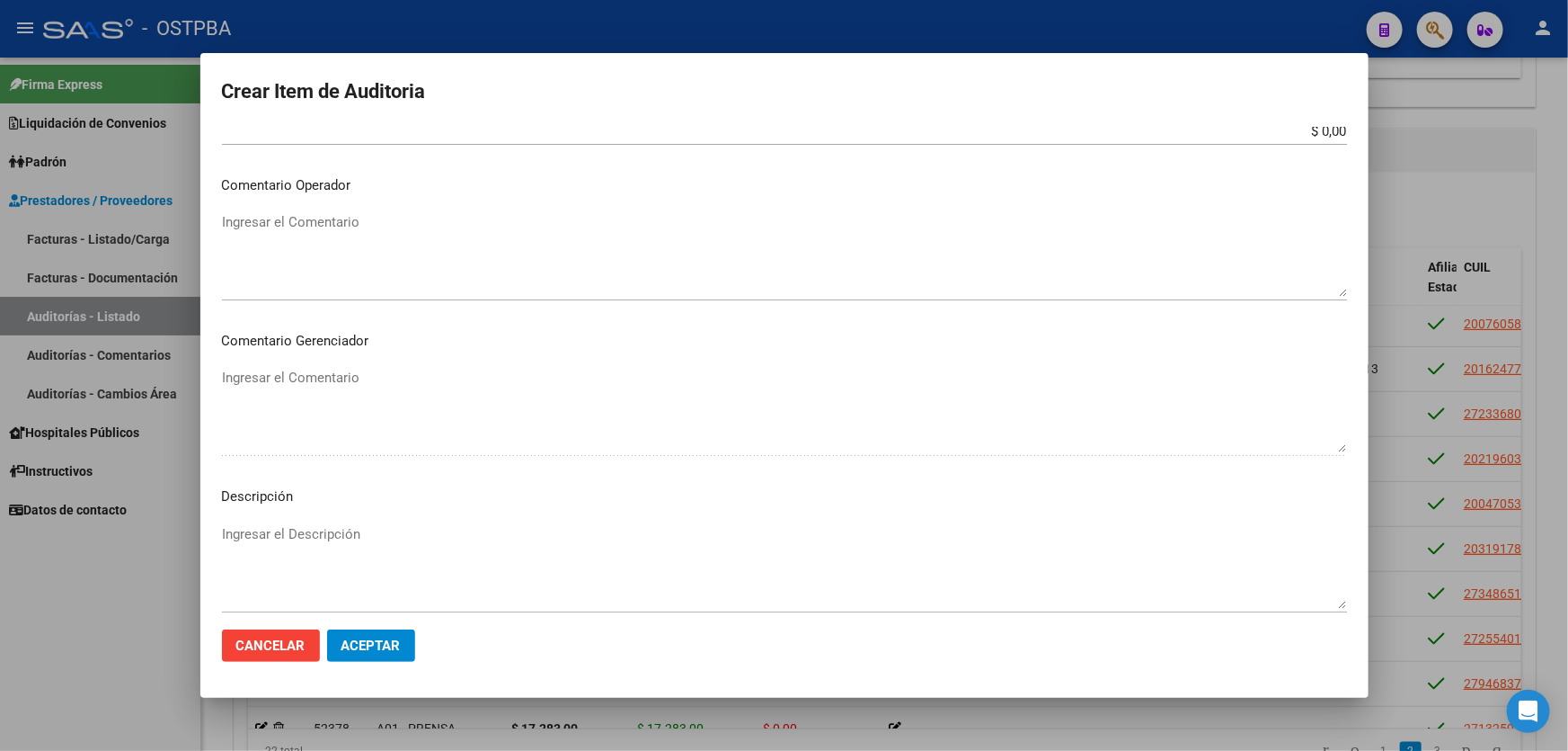
scroll to position [899, 0]
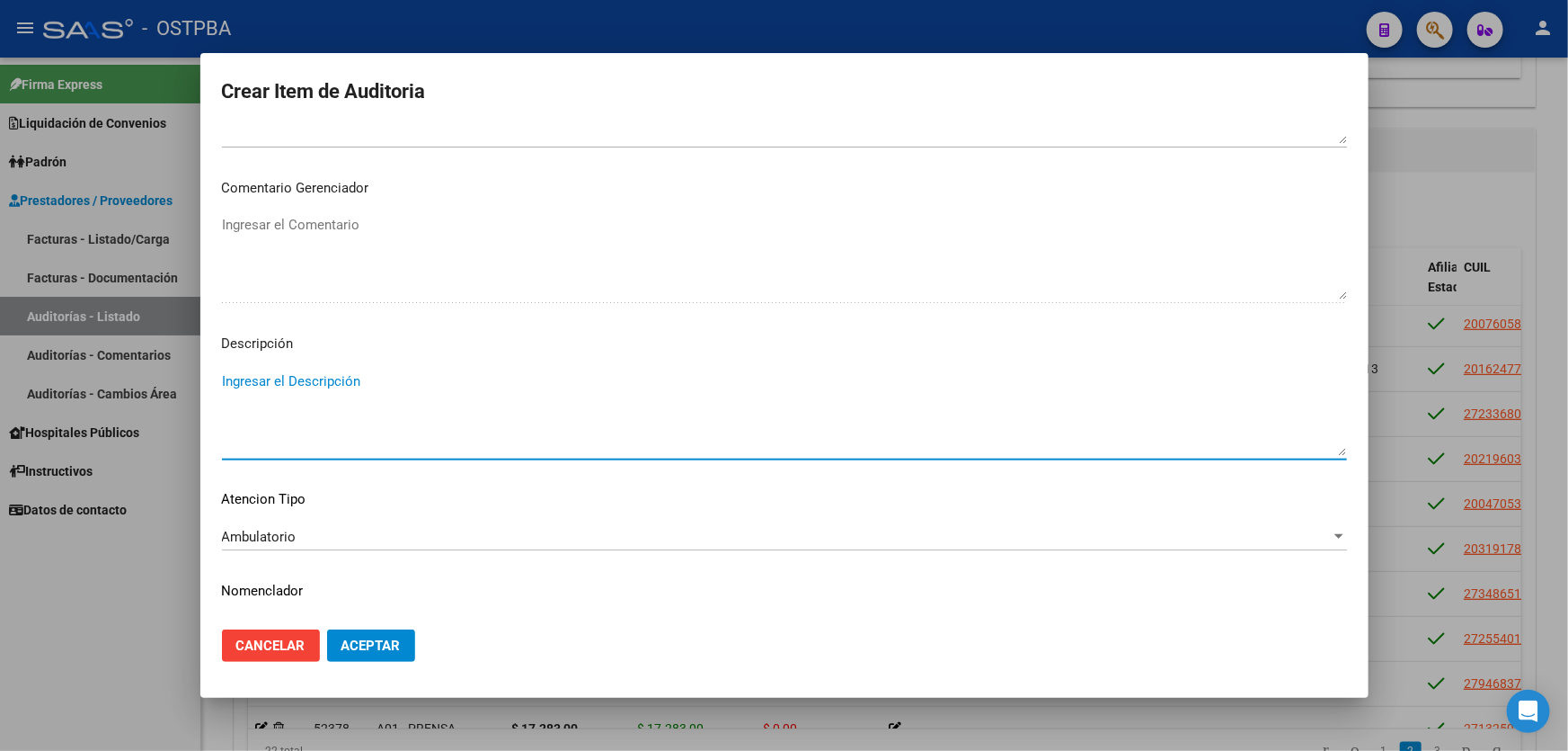
click at [312, 395] on textarea "Ingresar el Descripción" at bounding box center [785, 413] width 1125 height 85
type textarea "CON.01 OFT.13"
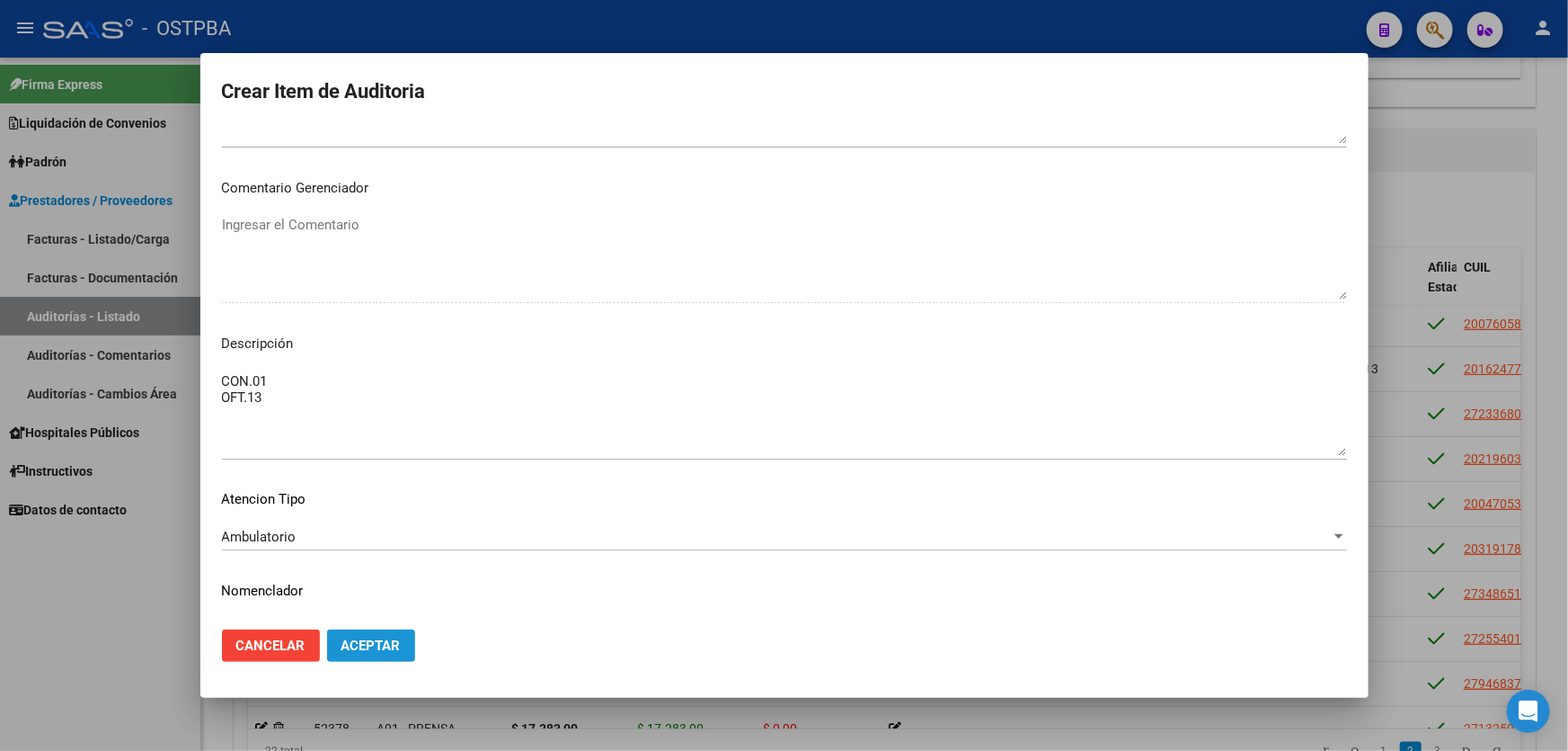
click at [386, 654] on button "Aceptar" at bounding box center [371, 646] width 88 height 33
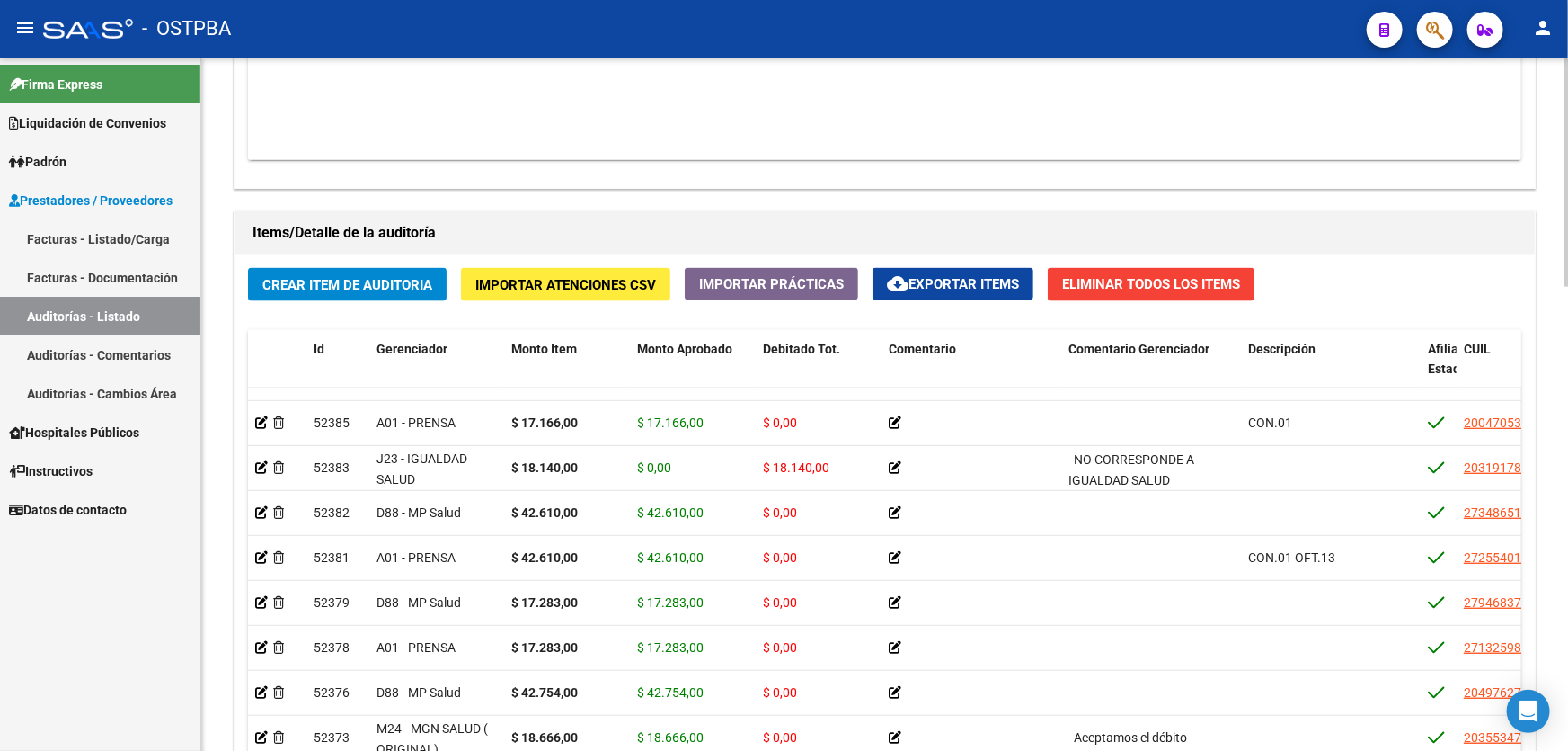
scroll to position [583, 0]
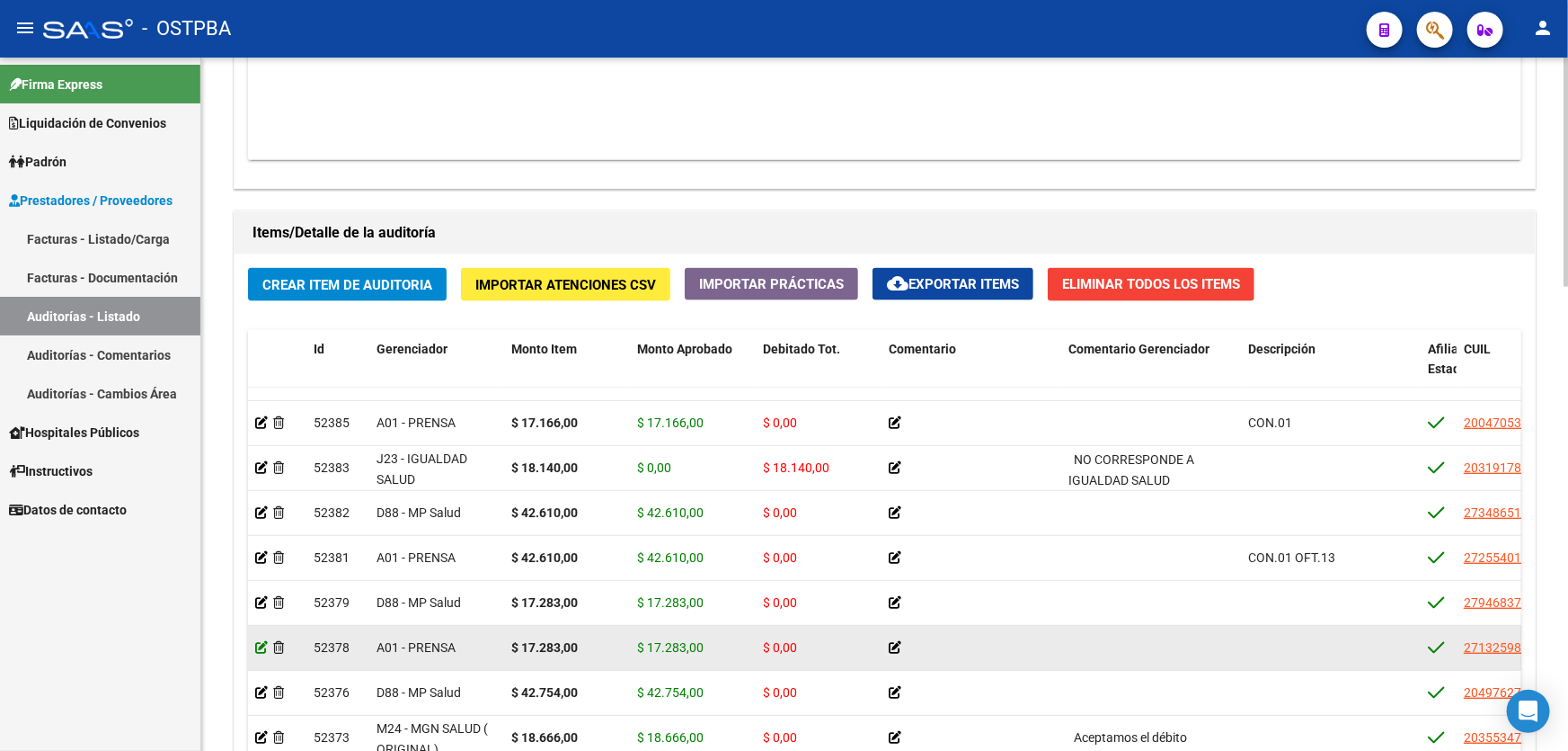
click at [259, 641] on icon at bounding box center [261, 648] width 13 height 13
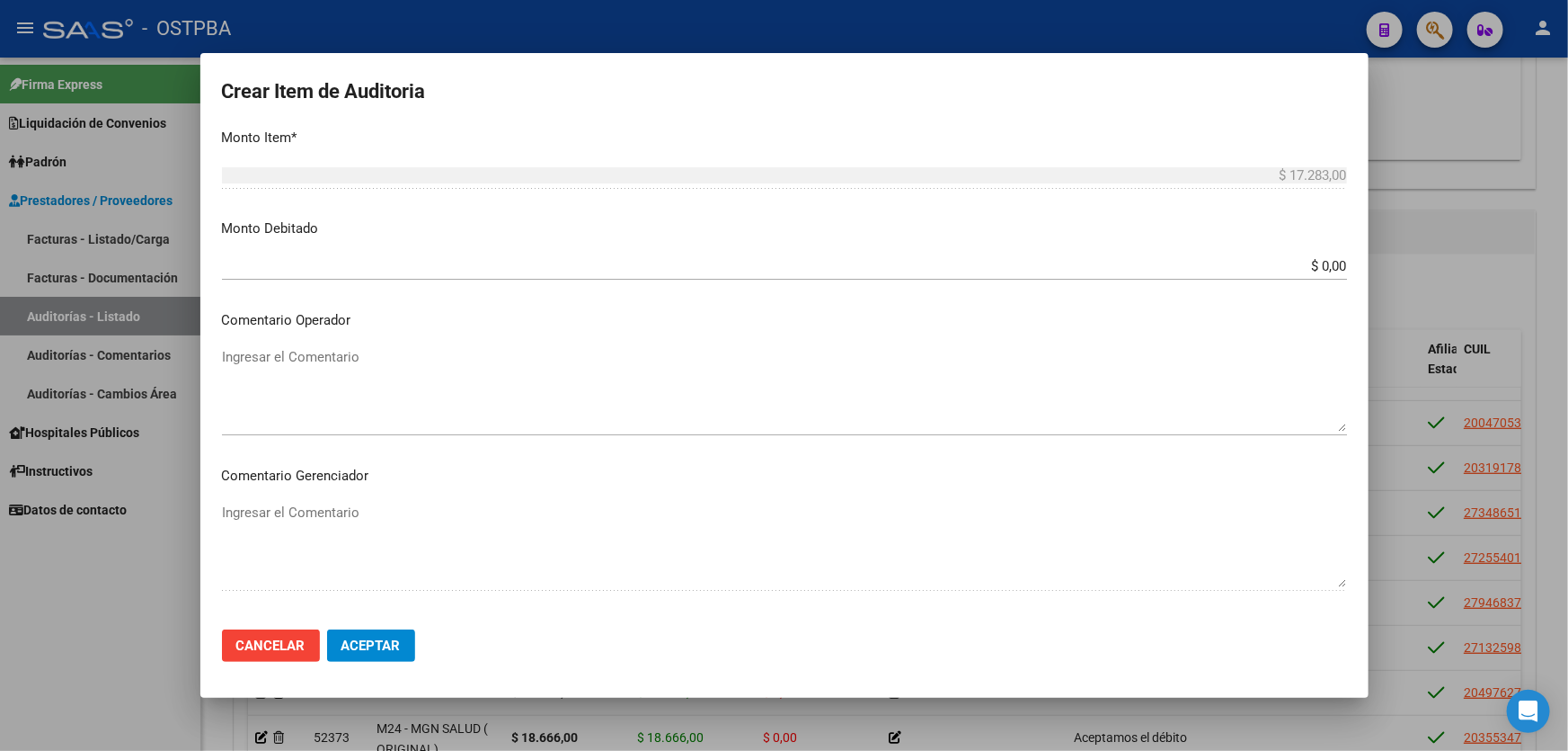
scroll to position [899, 0]
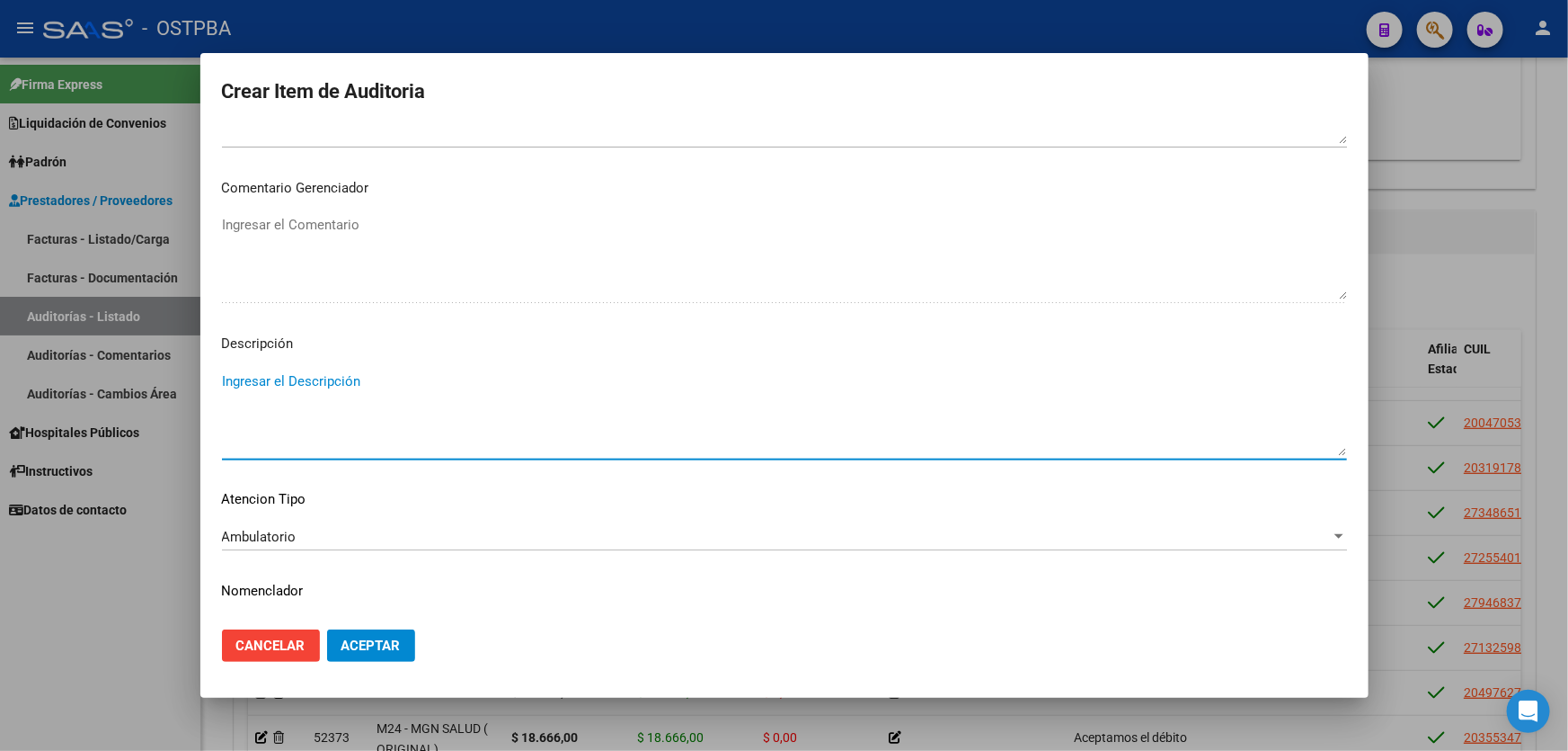
click at [283, 442] on textarea "Ingresar el Descripción" at bounding box center [785, 413] width 1125 height 85
type textarea "CON.01"
click at [381, 643] on span "Aceptar" at bounding box center [371, 645] width 60 height 16
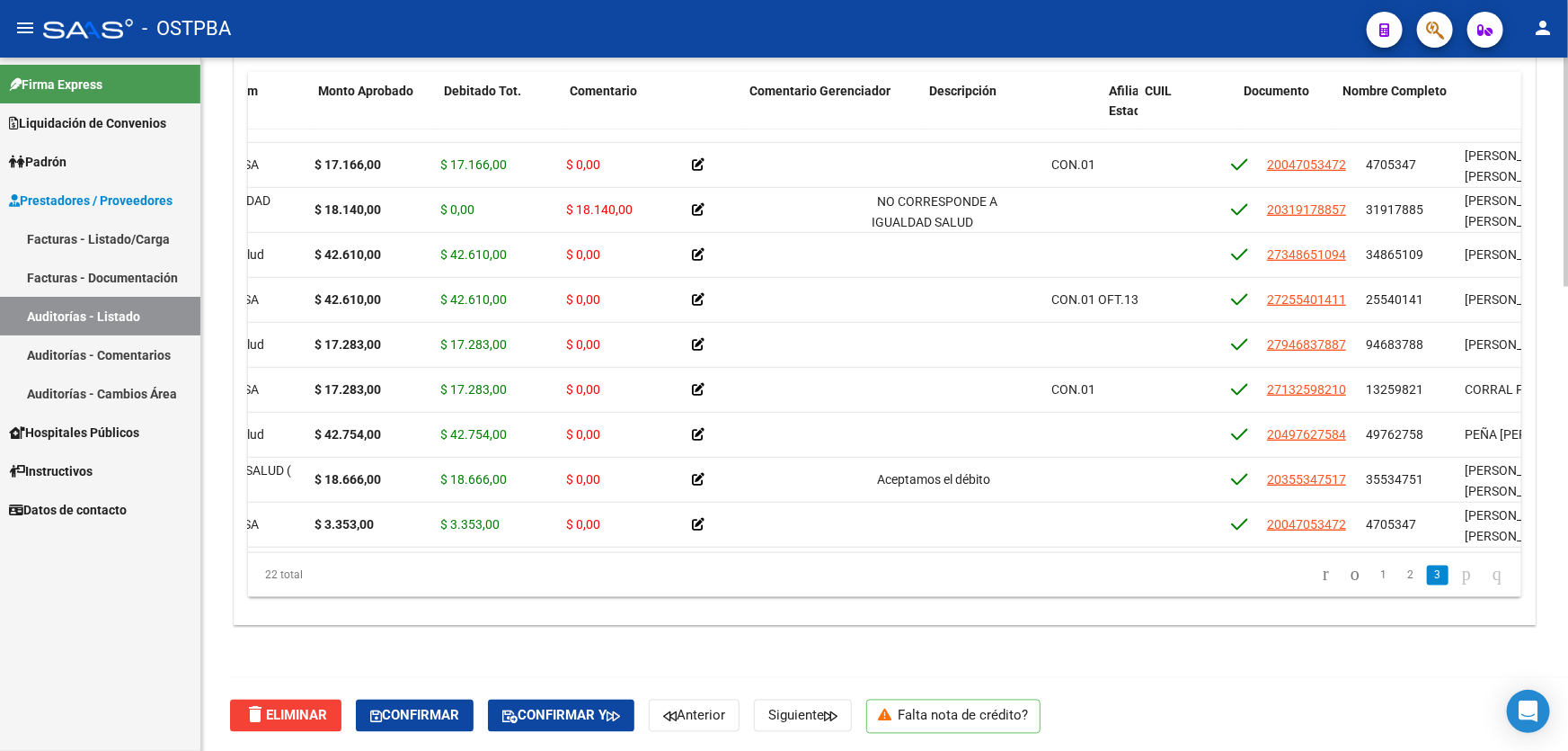
scroll to position [583, 0]
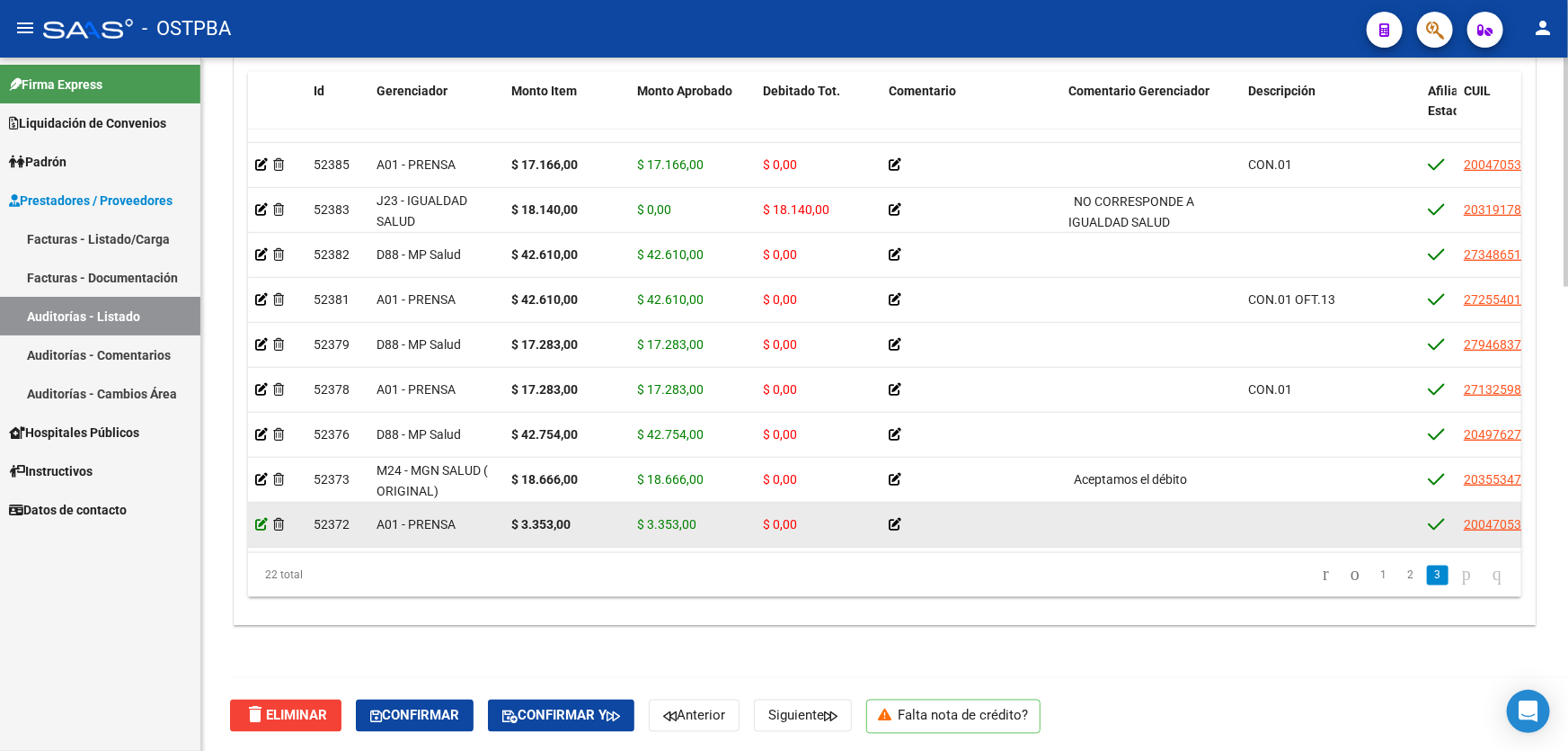
click at [257, 518] on icon at bounding box center [261, 525] width 13 height 13
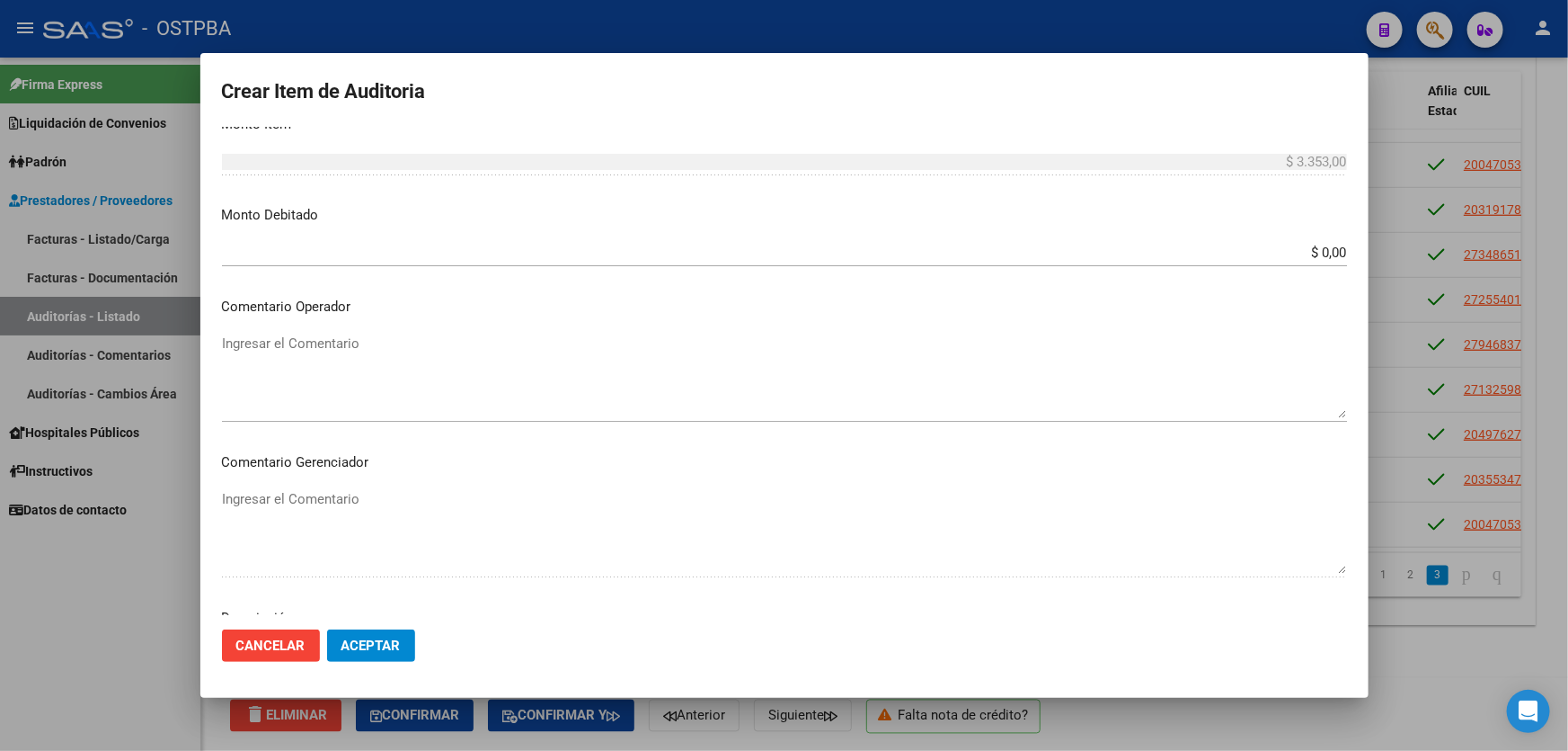
scroll to position [817, 0]
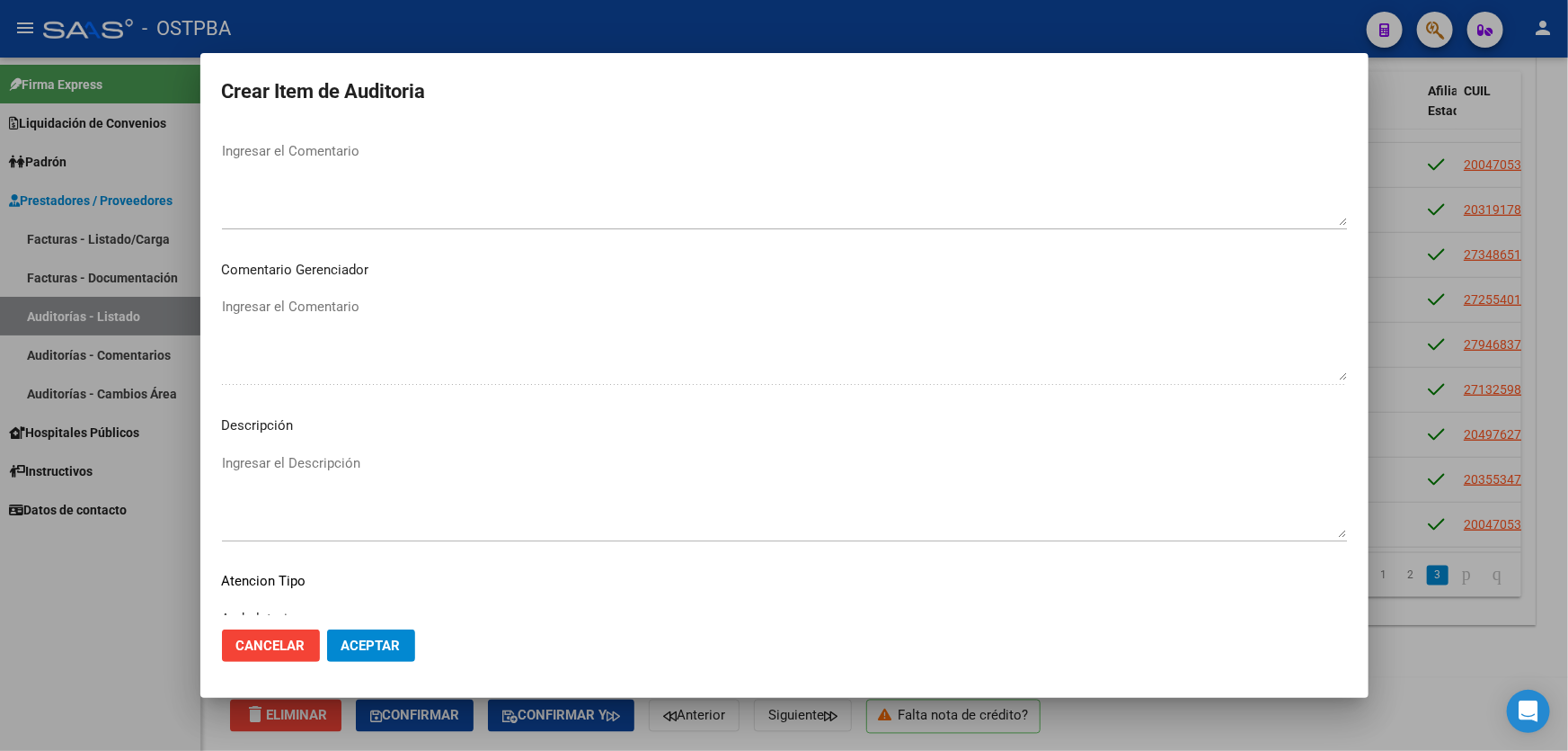
click at [324, 476] on textarea "Ingresar el Descripción" at bounding box center [785, 495] width 1125 height 85
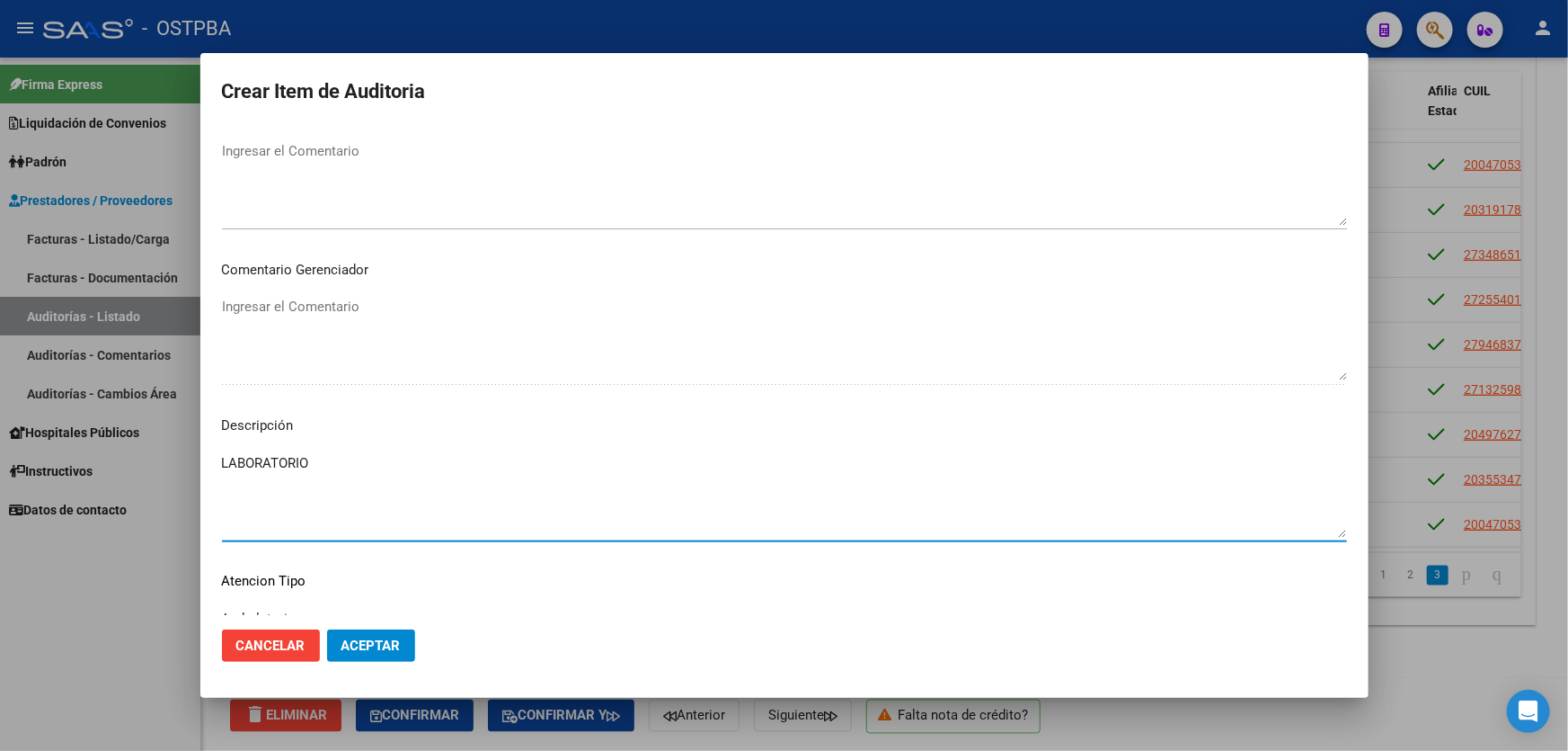
type textarea "LABORATORIO"
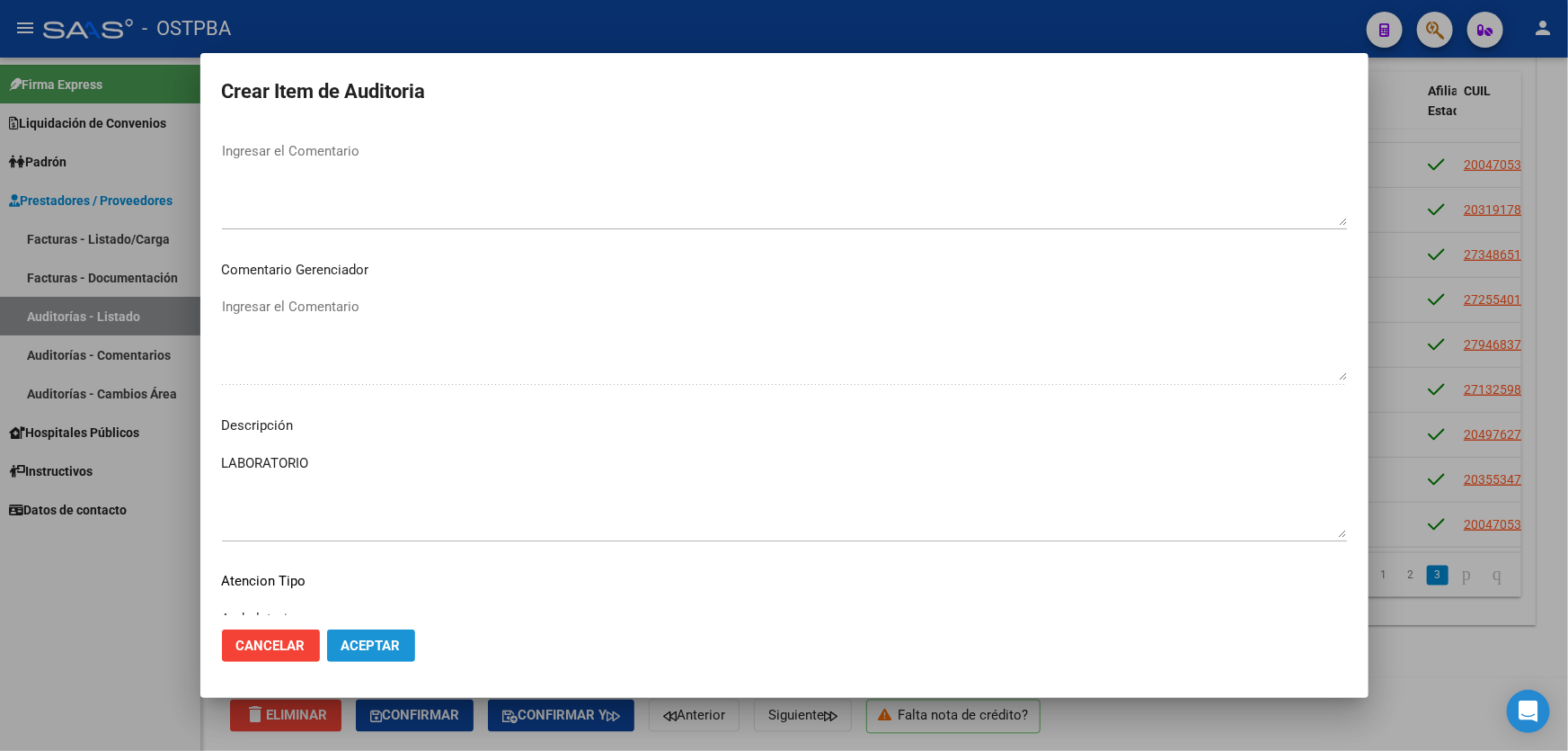
click at [362, 648] on span "Aceptar" at bounding box center [371, 645] width 60 height 16
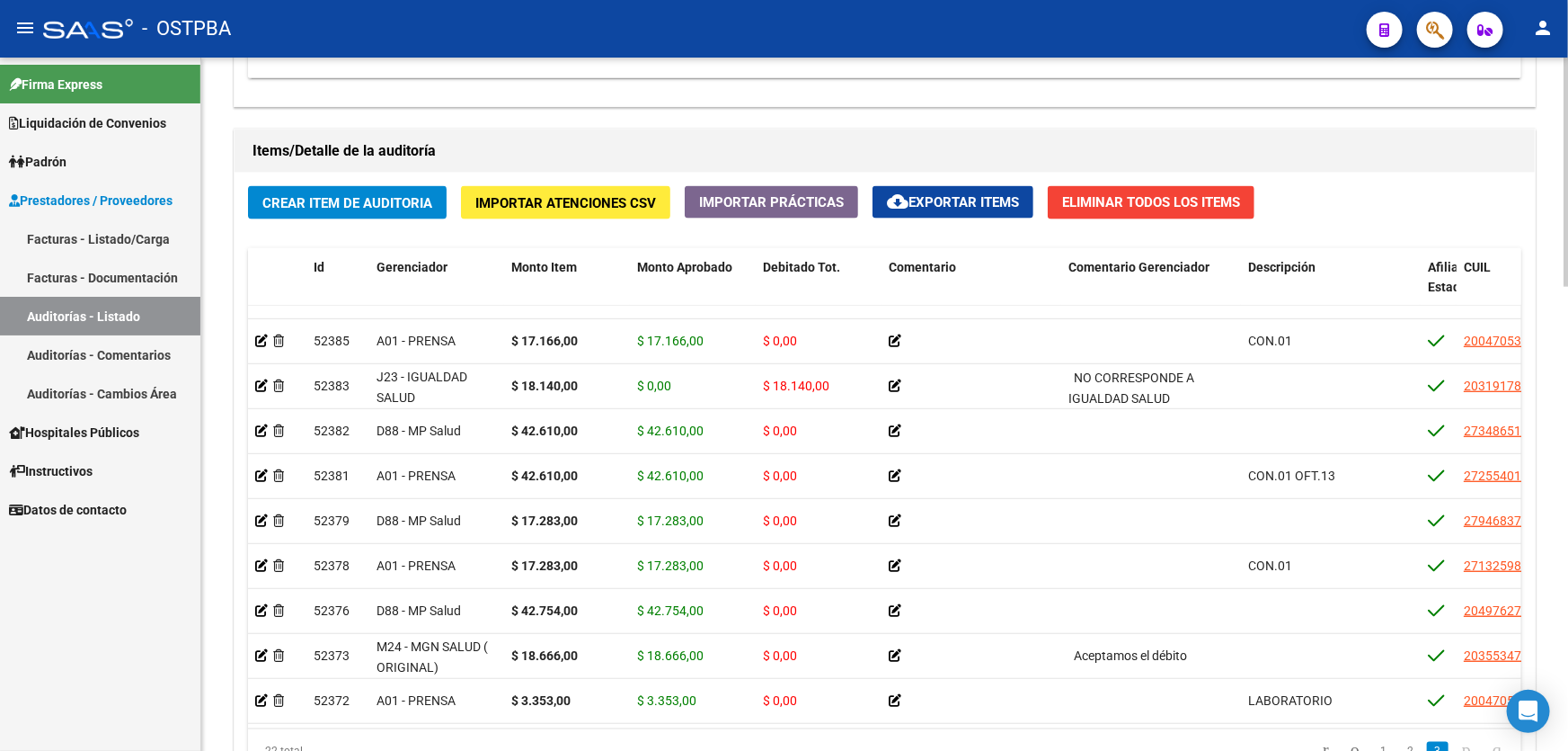
scroll to position [1402, 0]
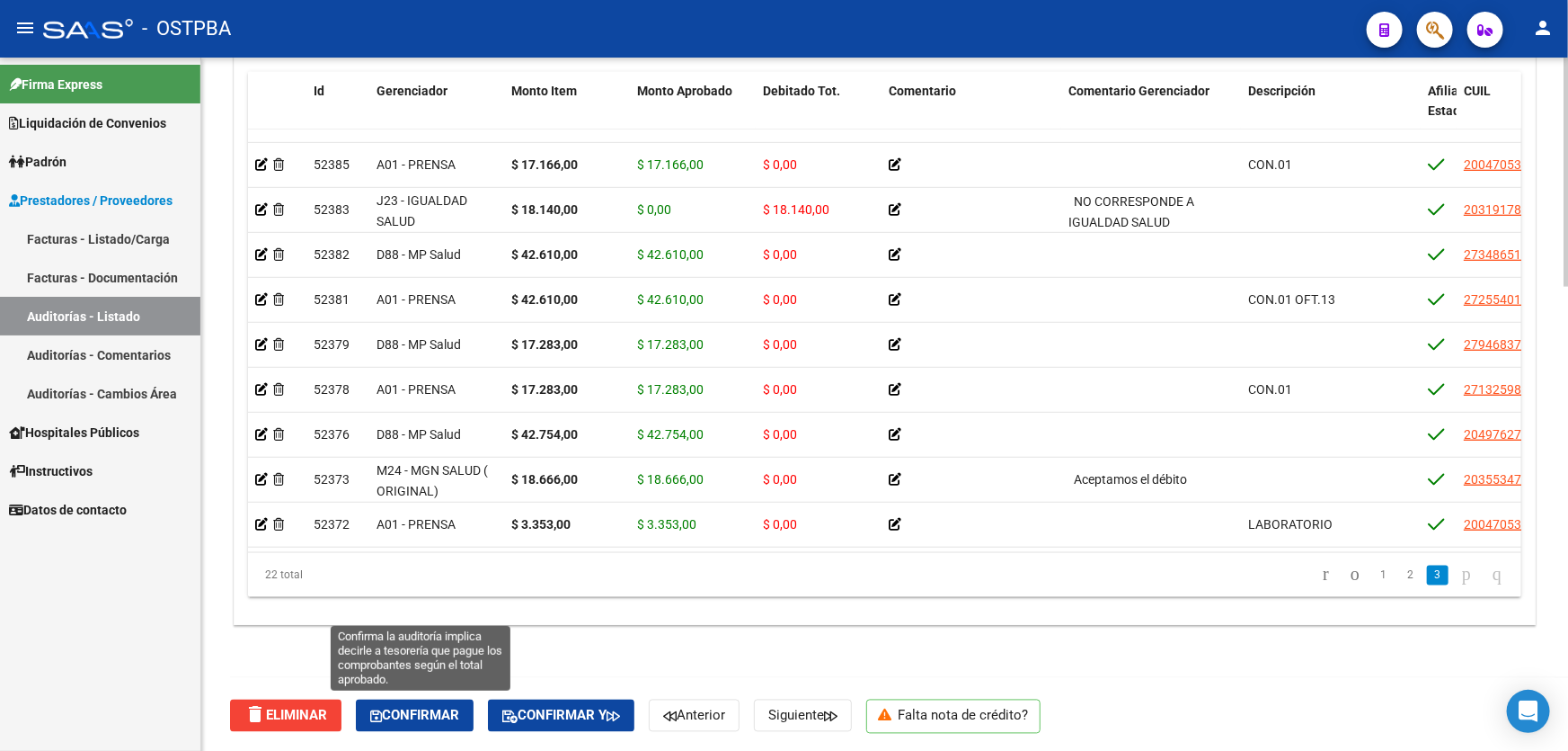
click at [422, 712] on span "Confirmar" at bounding box center [415, 716] width 89 height 16
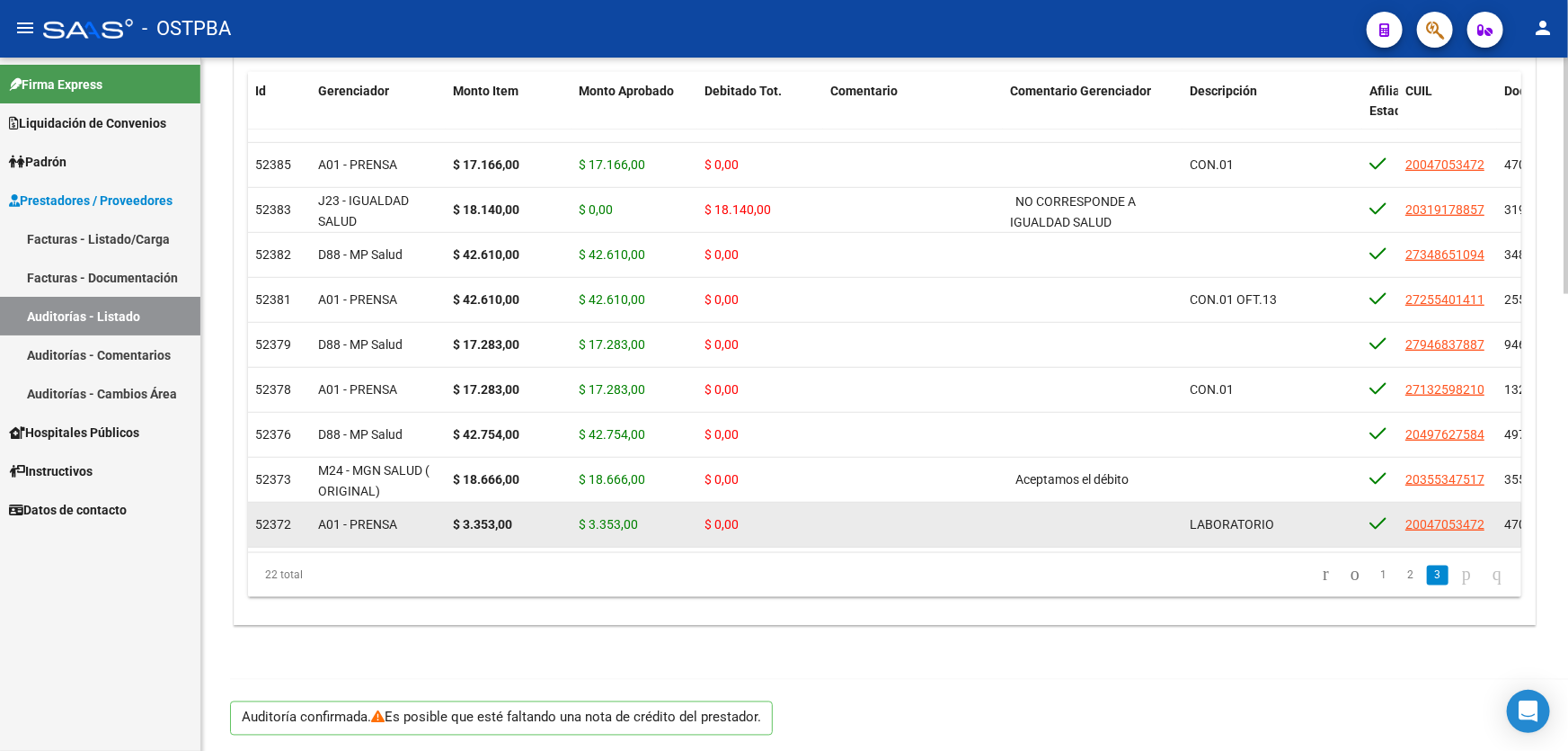
type input "202508"
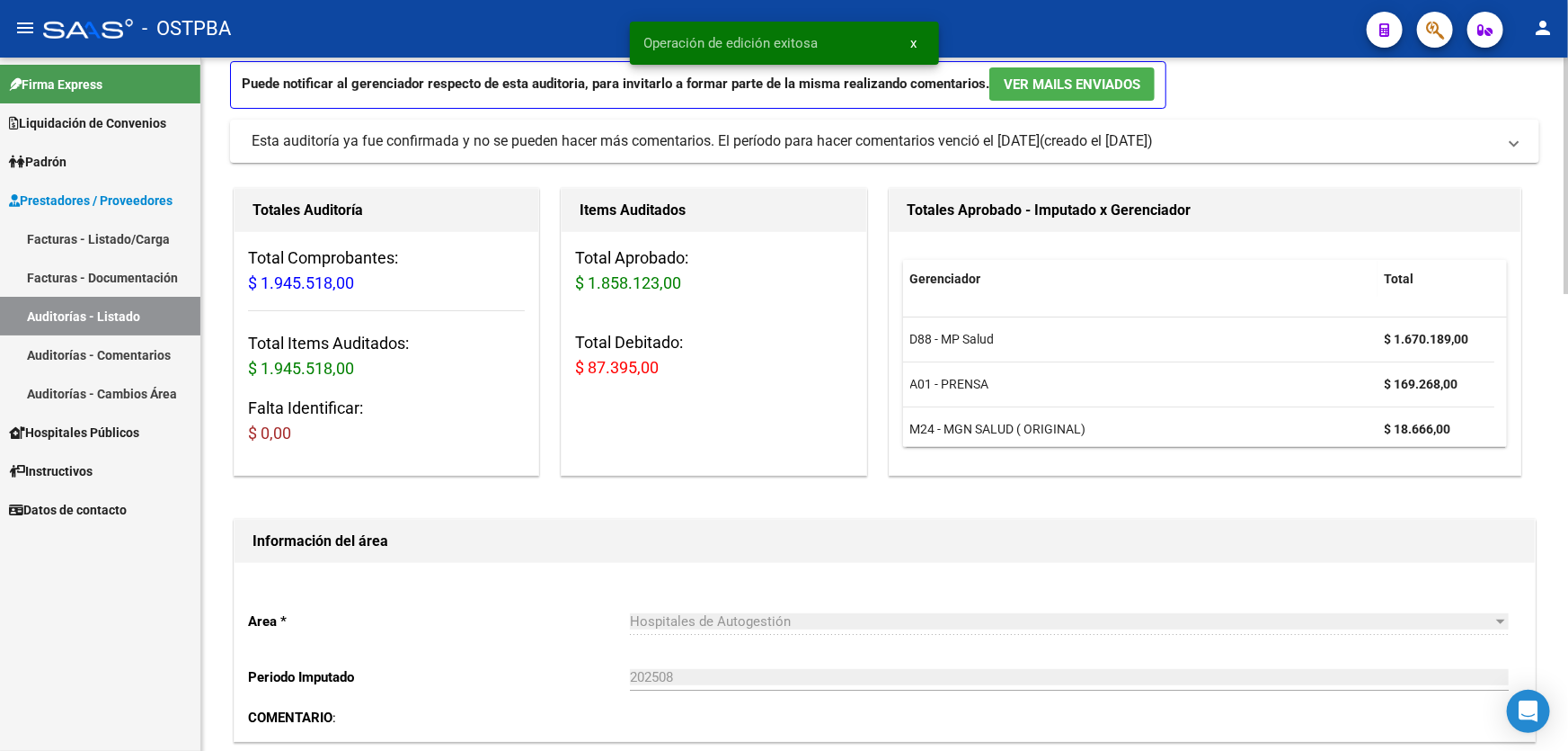
scroll to position [0, 0]
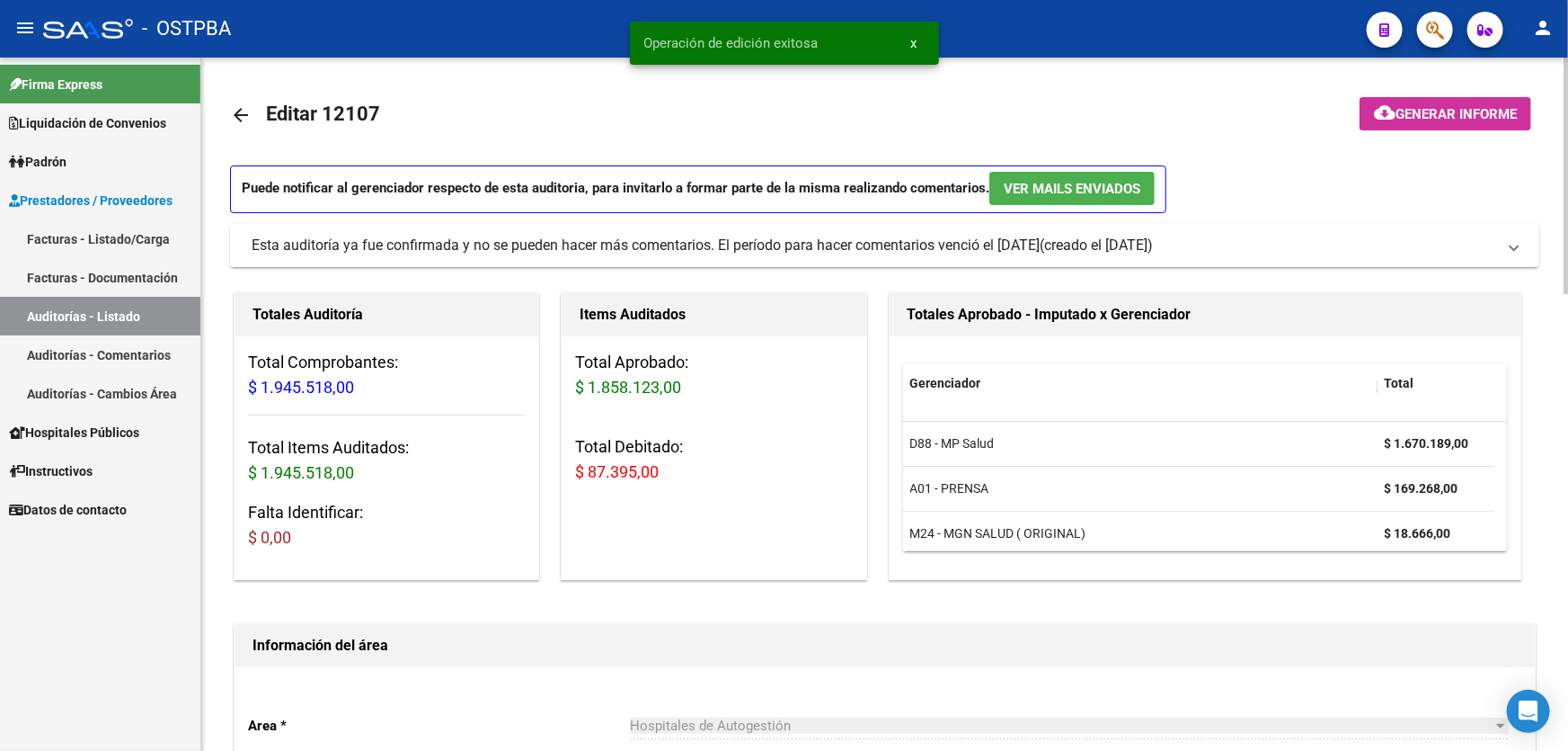
click at [1432, 102] on button "cloud_download Generar informe" at bounding box center [1445, 114] width 172 height 34
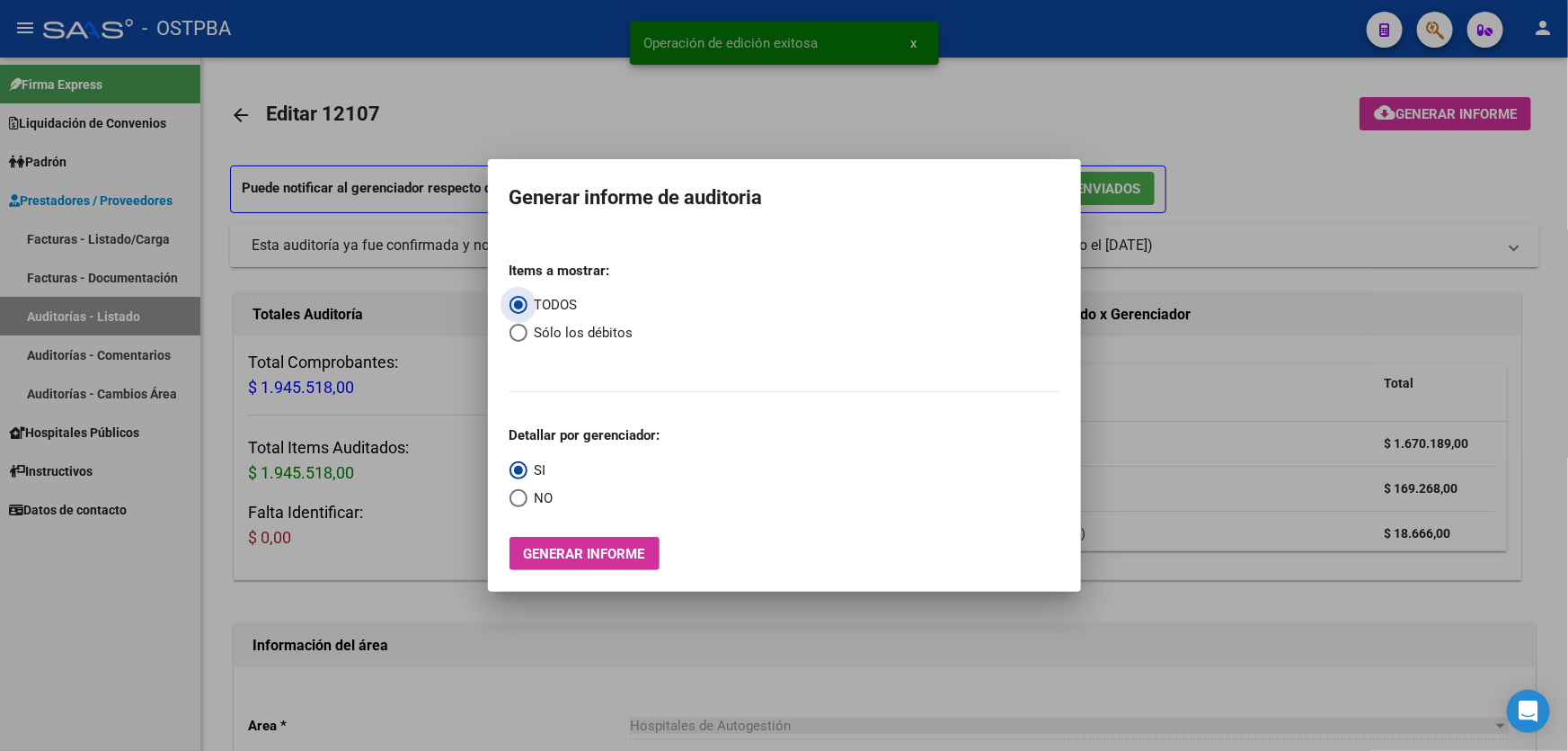
click at [515, 333] on span "Select an option" at bounding box center [518, 332] width 18 height 18
click at [515, 333] on input "Sólo los débitos" at bounding box center [518, 332] width 18 height 18
radio input "true"
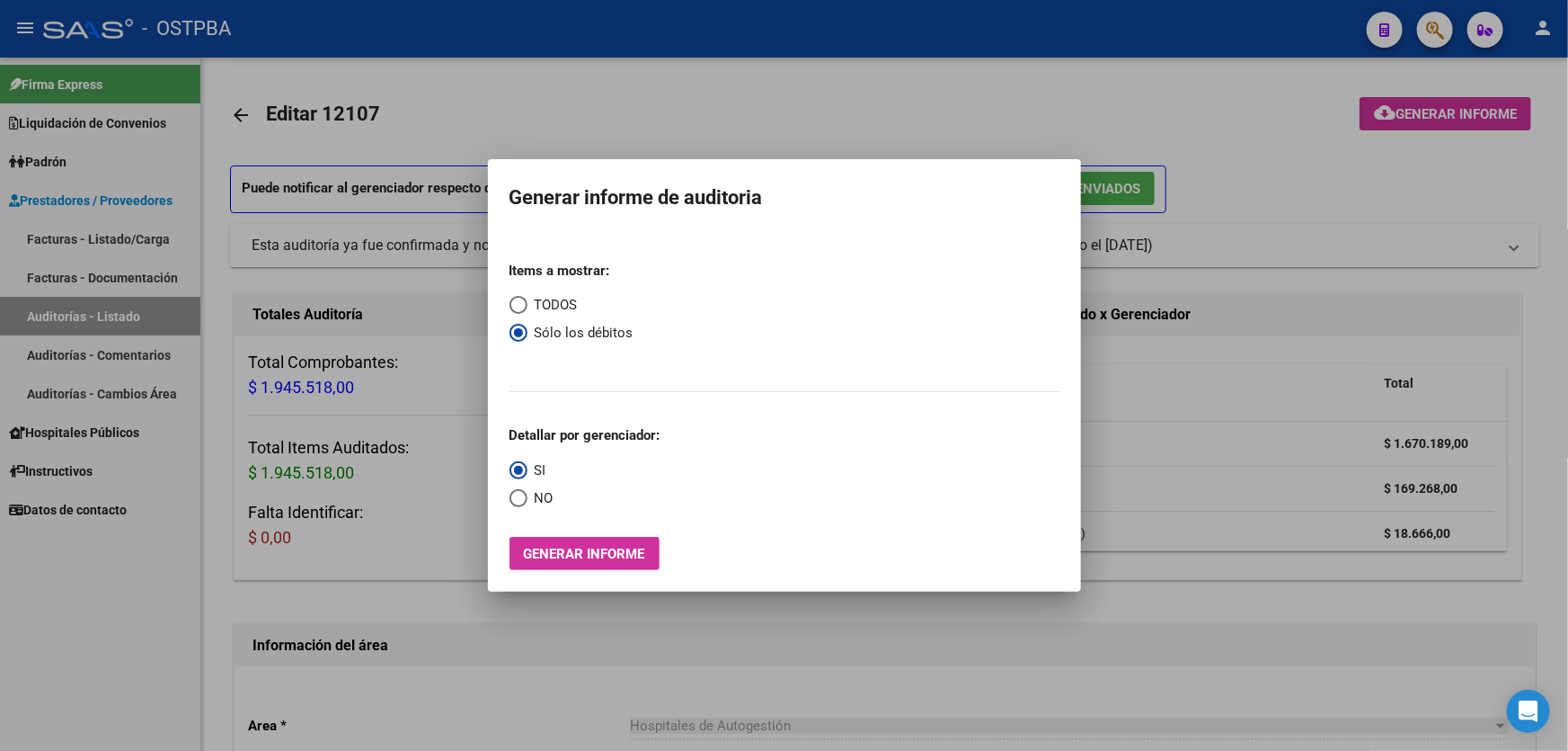
click at [511, 499] on span "Select an option" at bounding box center [518, 498] width 18 height 18
click at [511, 499] on input "NO" at bounding box center [518, 498] width 18 height 18
radio input "true"
click at [591, 559] on span "Generar informe" at bounding box center [584, 554] width 121 height 16
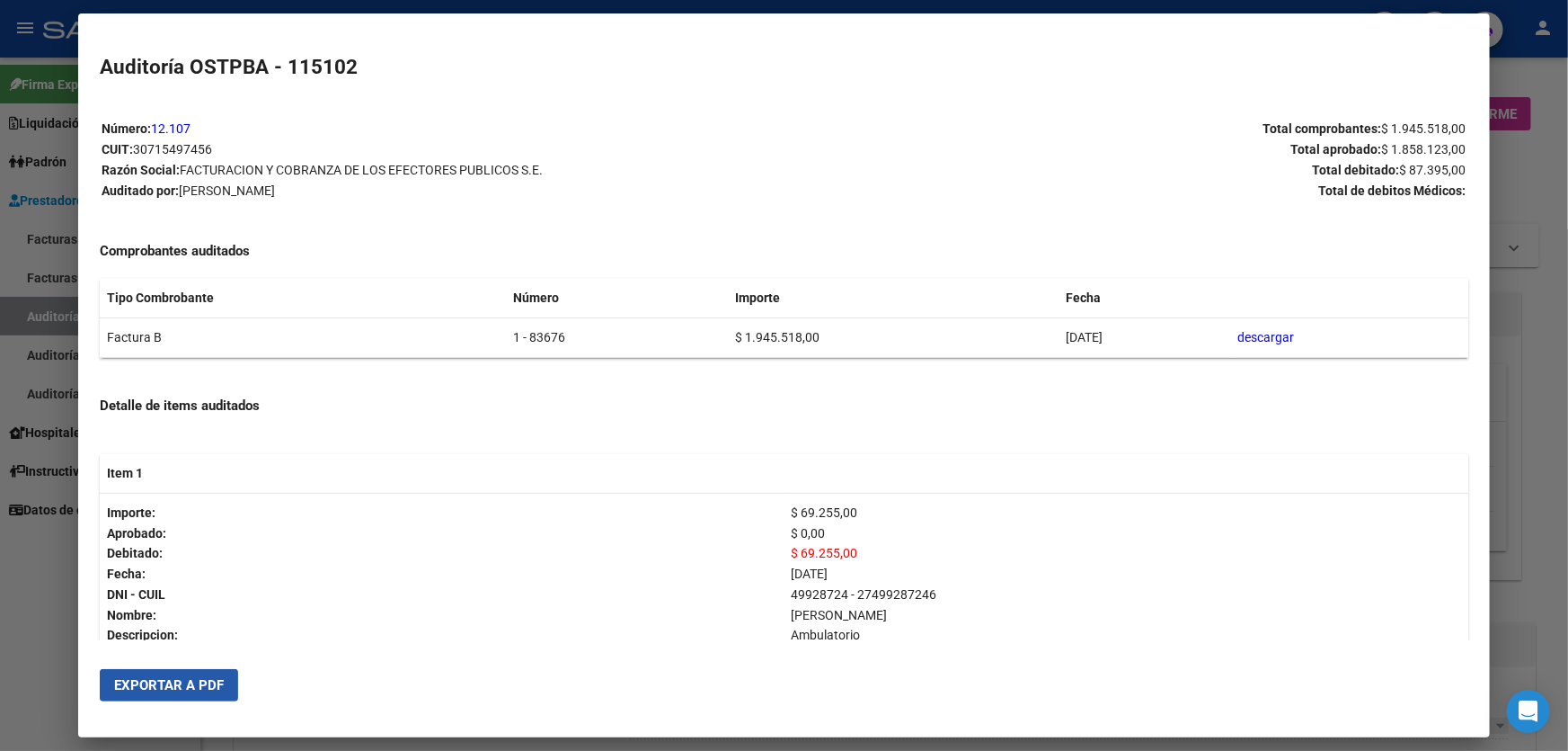
click at [173, 683] on span "Exportar a PDF" at bounding box center [169, 685] width 110 height 16
click at [33, 612] on div at bounding box center [784, 375] width 1568 height 751
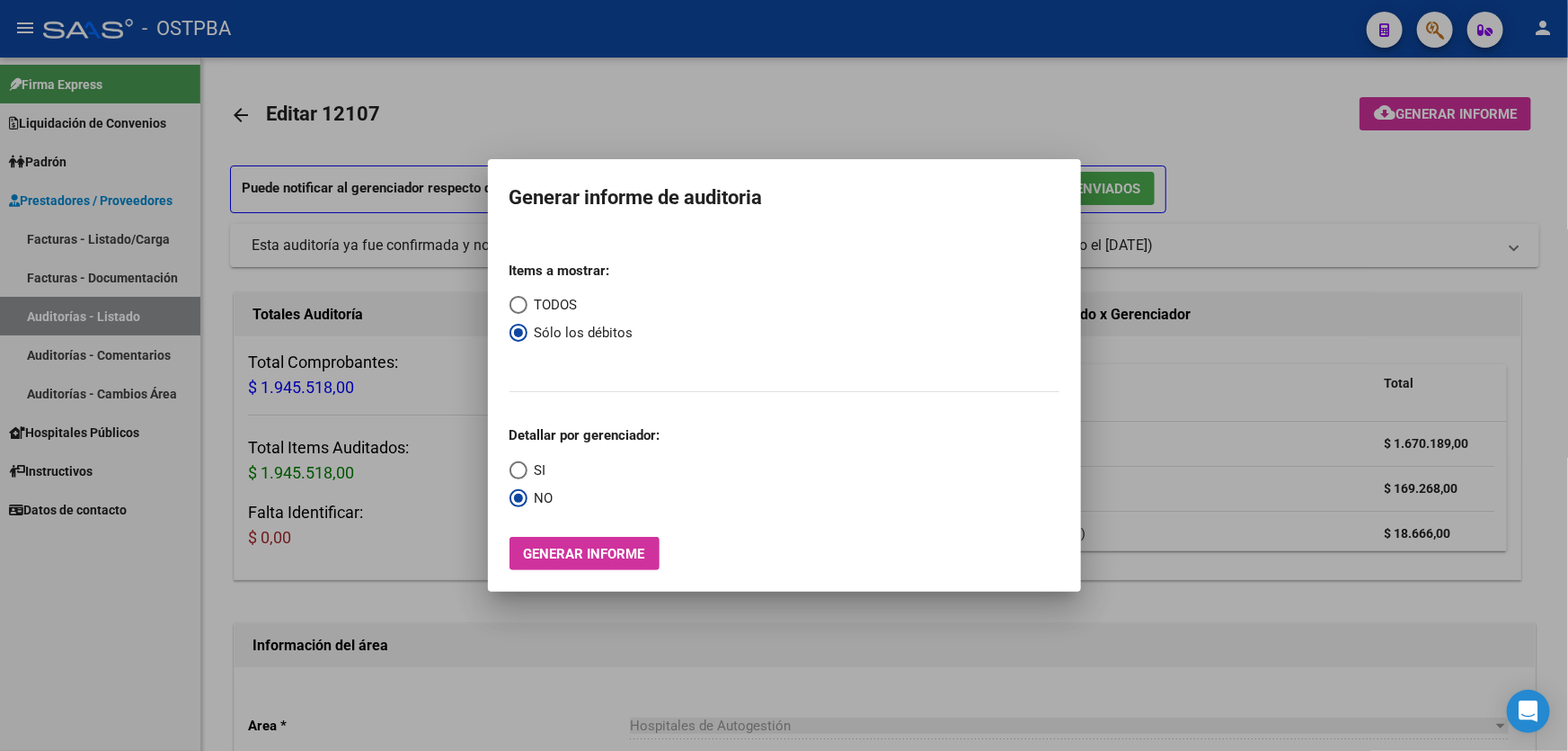
click at [724, 99] on div at bounding box center [784, 375] width 1568 height 751
